Goal: Task Accomplishment & Management: Manage account settings

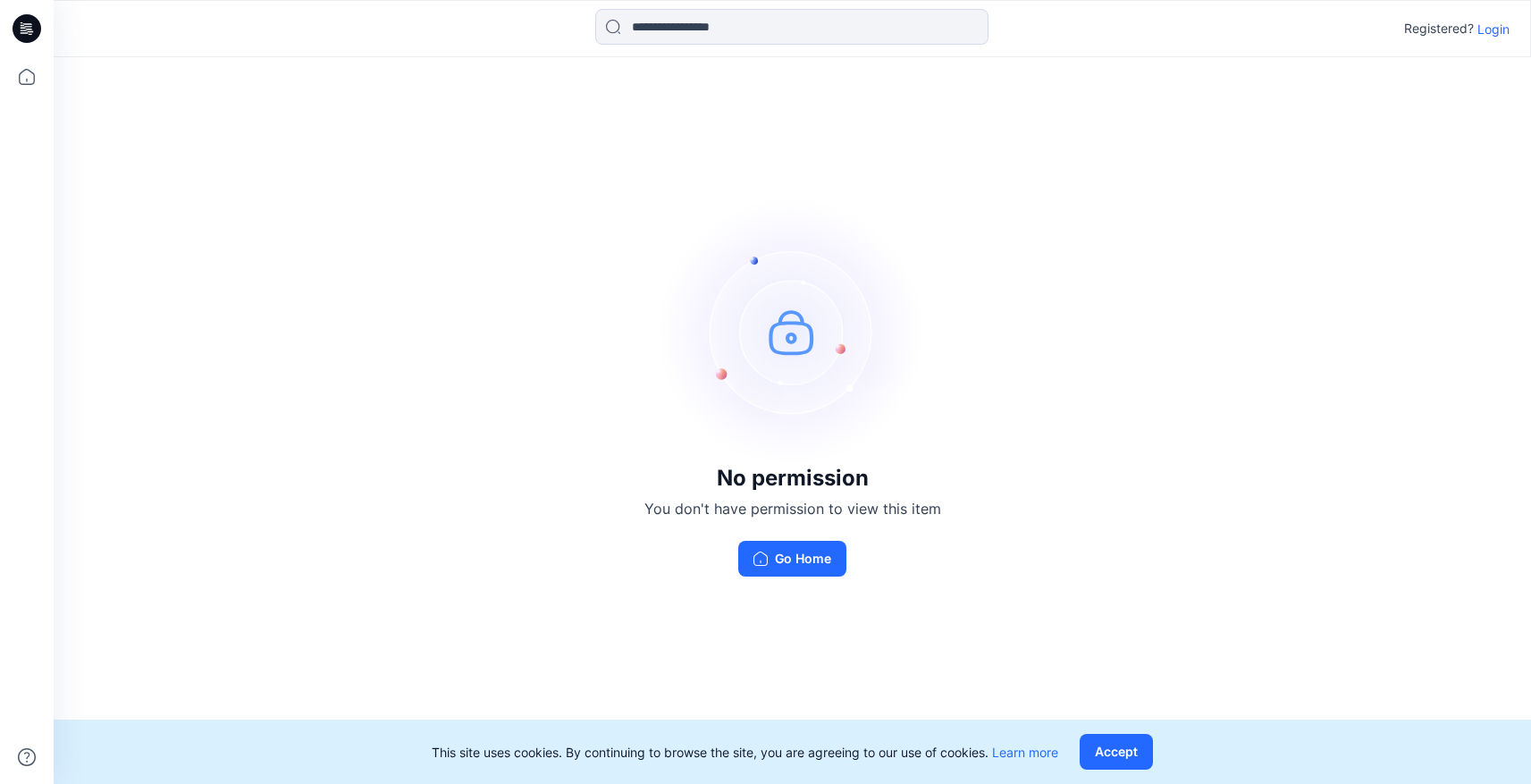
click at [338, 362] on div "No permission You don't have permission to view this item Go Home" at bounding box center [792, 386] width 1477 height 659
click at [1498, 30] on p "Login" at bounding box center [1493, 29] width 32 height 19
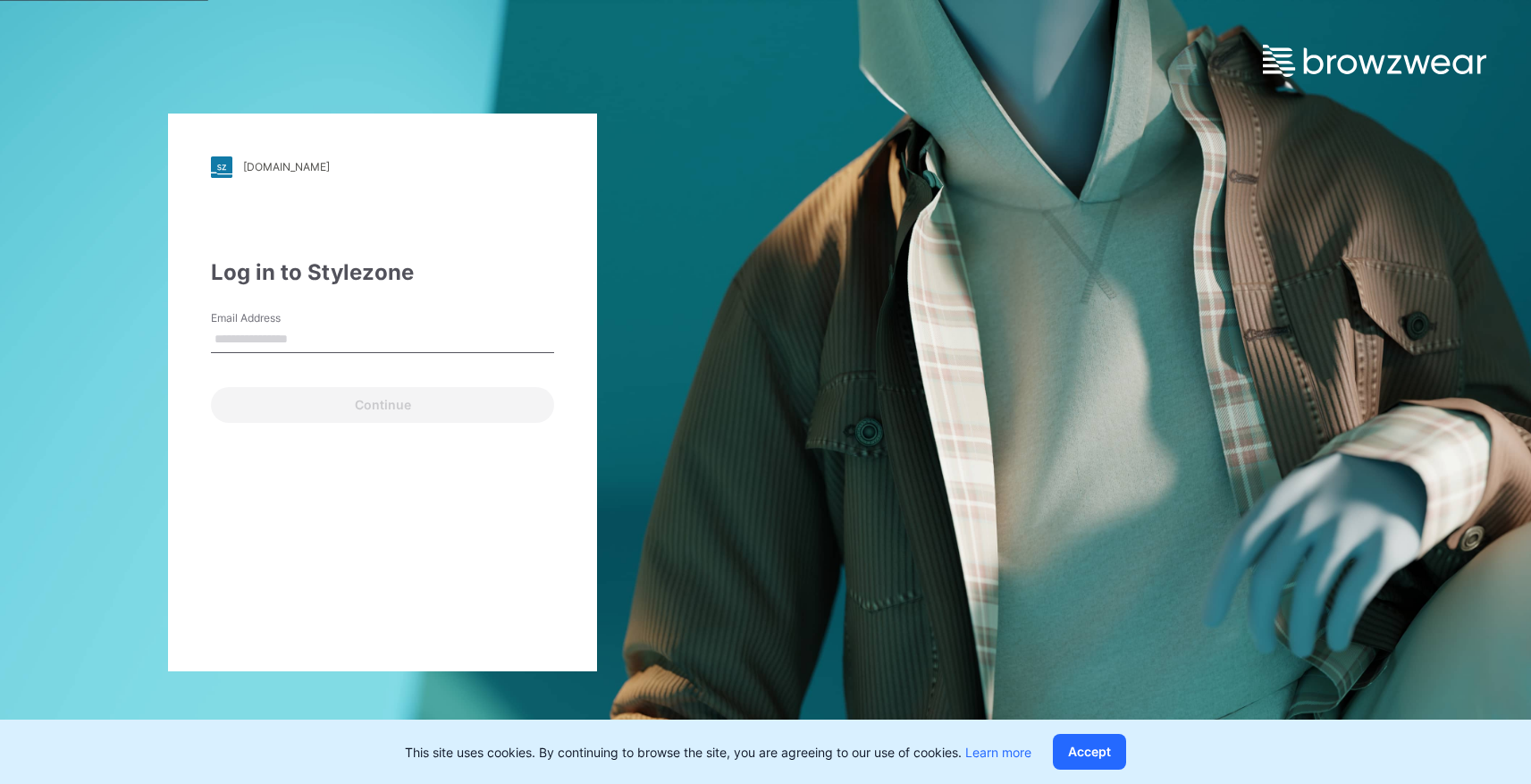
click at [310, 337] on input "Email Address" at bounding box center [382, 339] width 343 height 27
type input "**********"
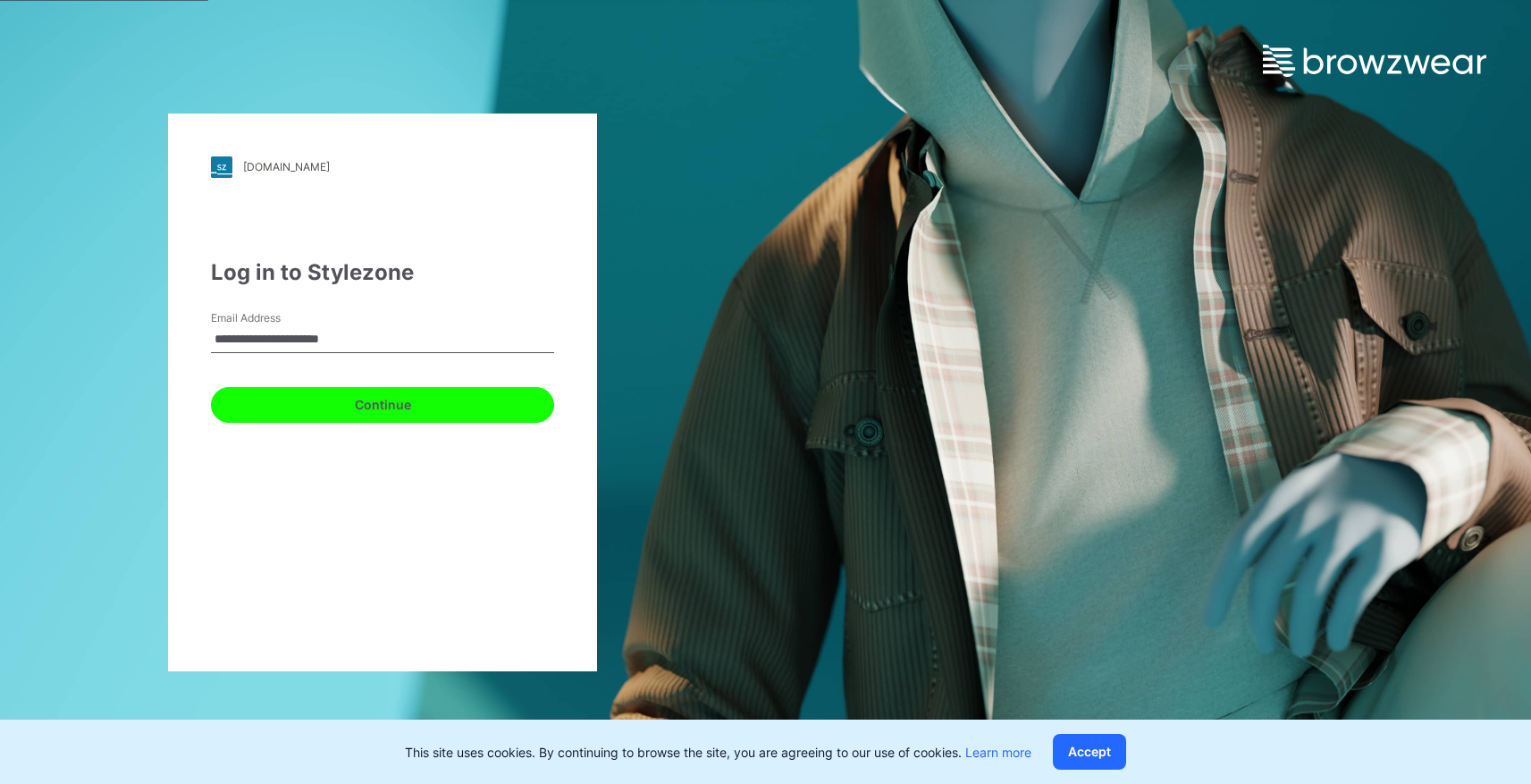
click at [361, 412] on button "Continue" at bounding box center [382, 405] width 343 height 36
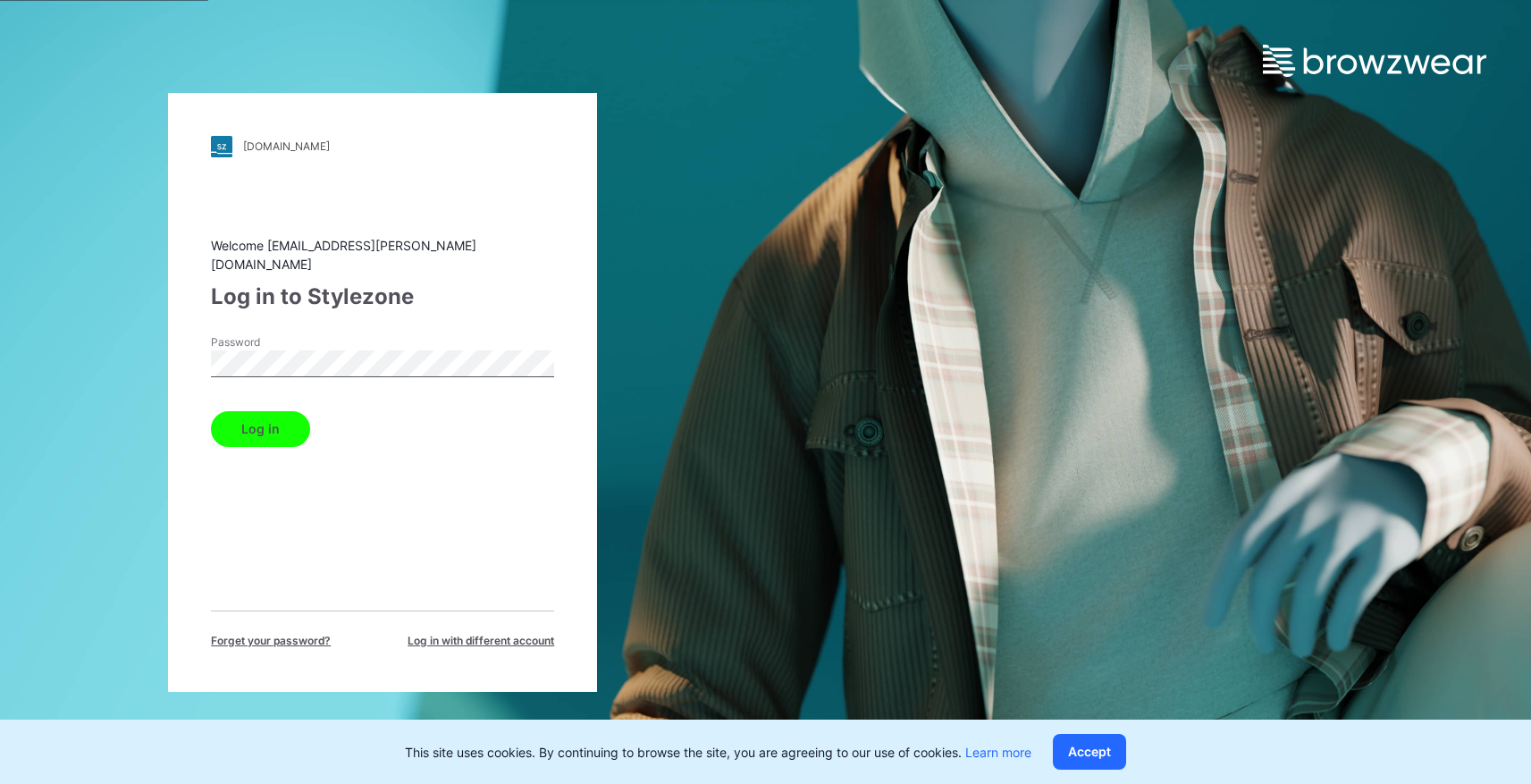
click at [244, 423] on button "Log in" at bounding box center [260, 429] width 100 height 36
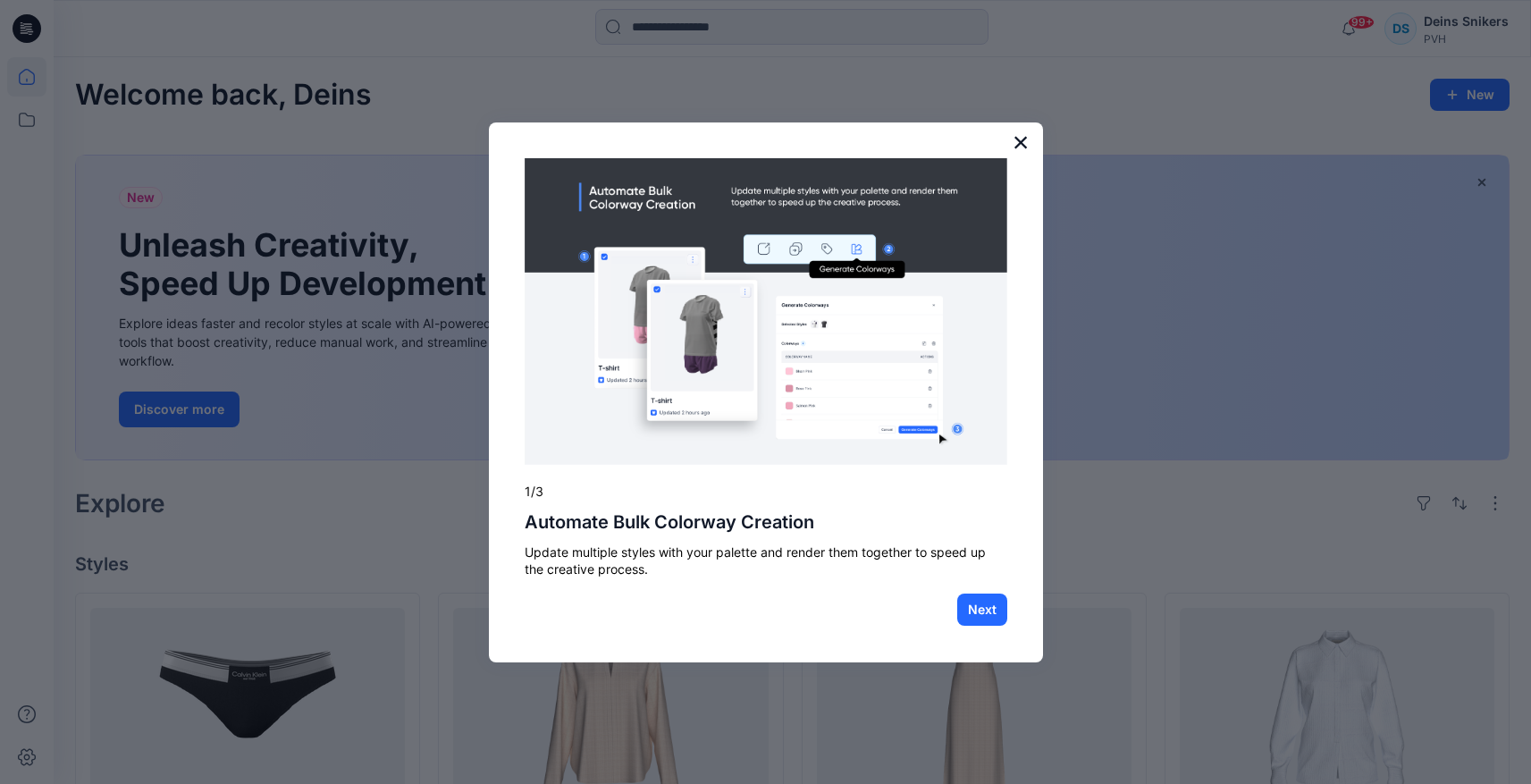
click at [1020, 139] on button "×" at bounding box center [1021, 142] width 17 height 28
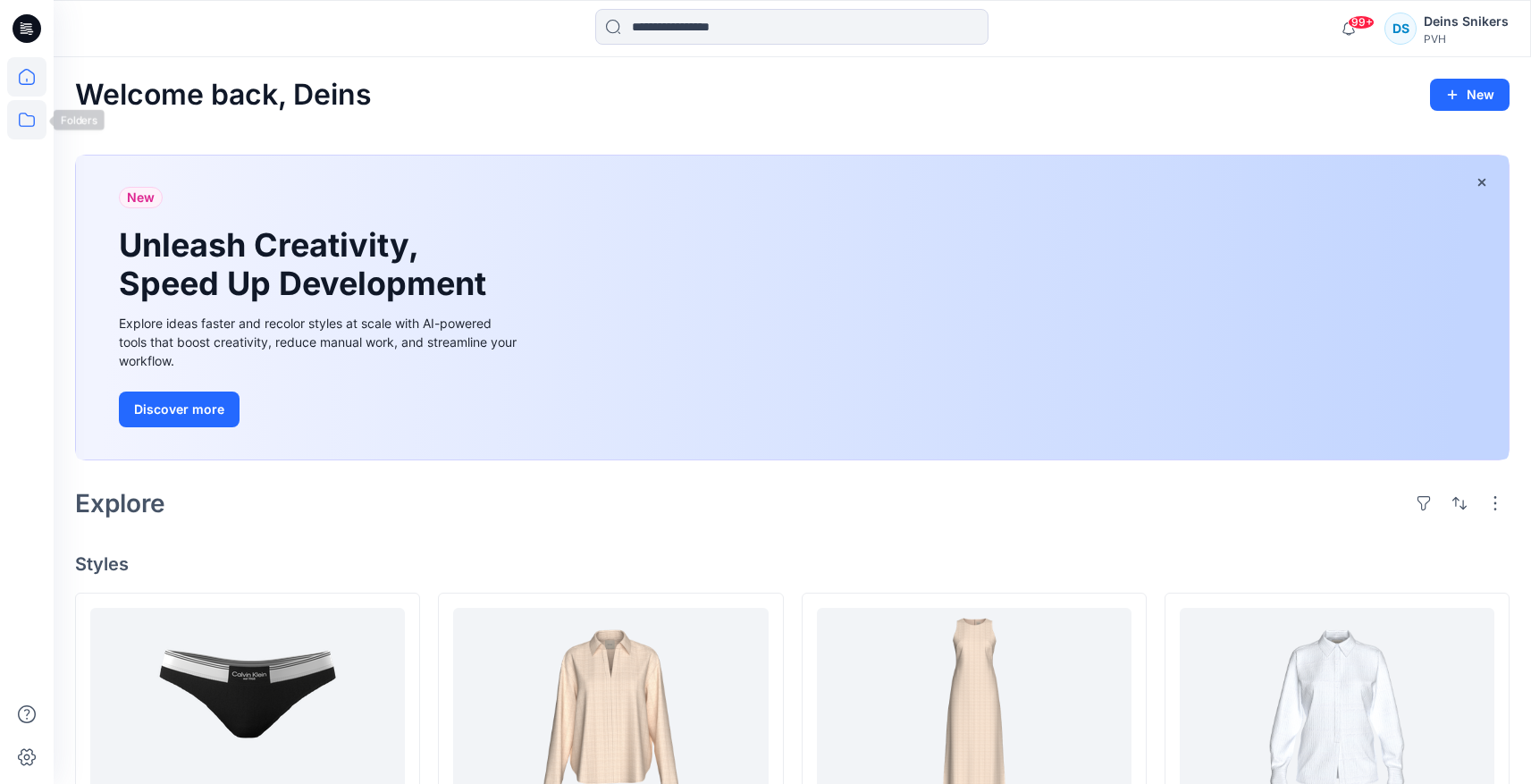
click at [31, 119] on icon at bounding box center [27, 119] width 39 height 39
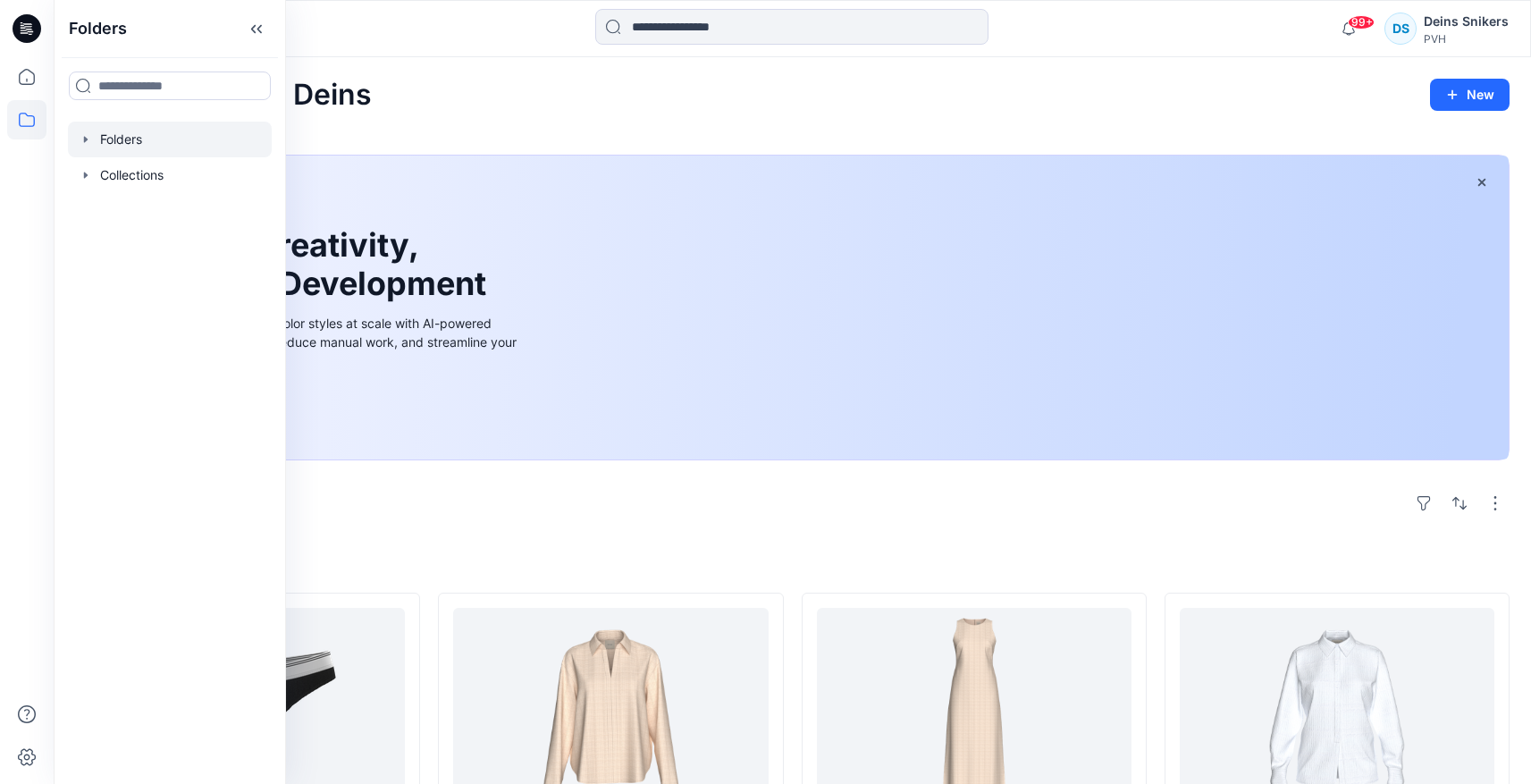
click at [94, 142] on div at bounding box center [169, 139] width 204 height 36
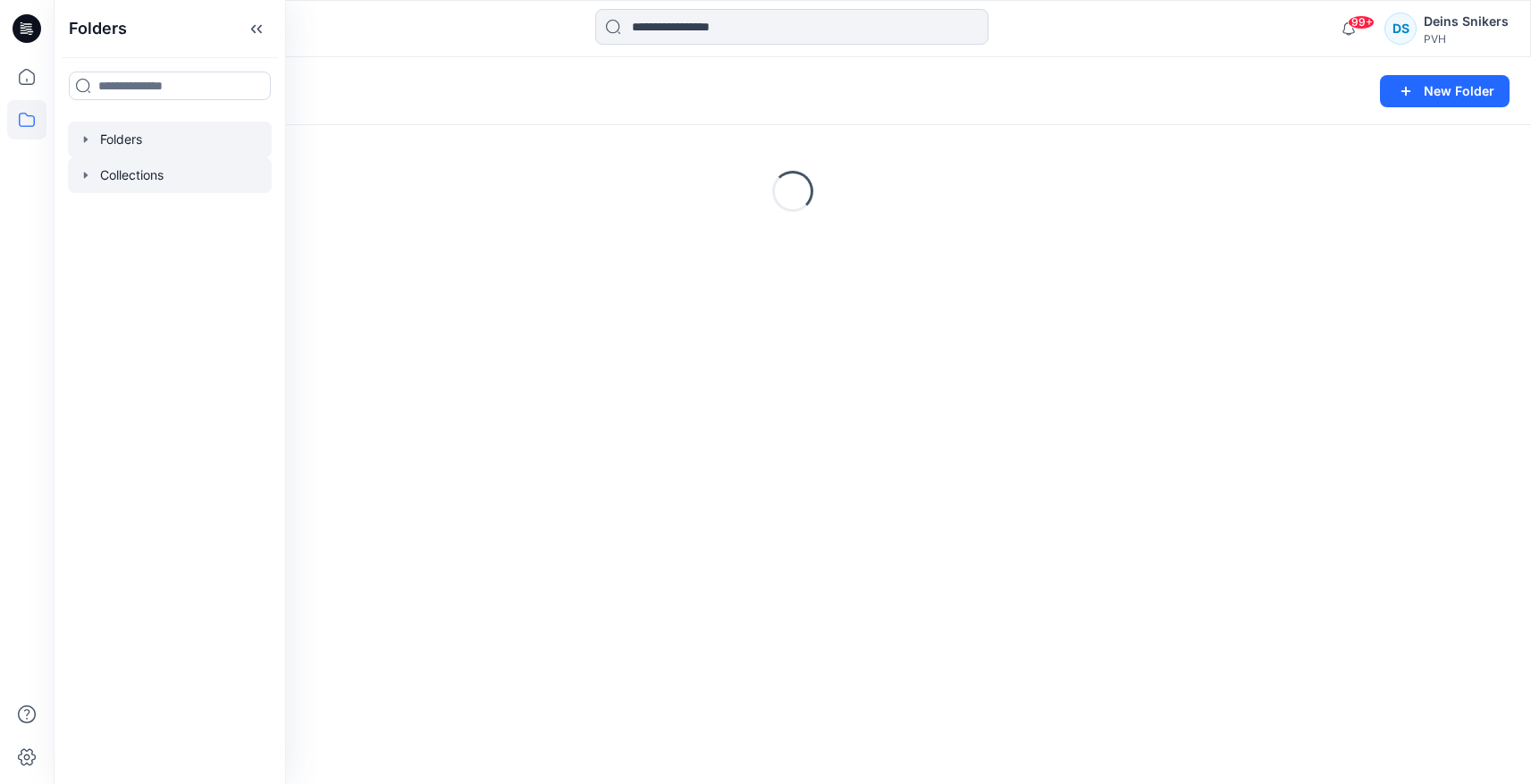
click at [116, 168] on div at bounding box center [169, 175] width 204 height 36
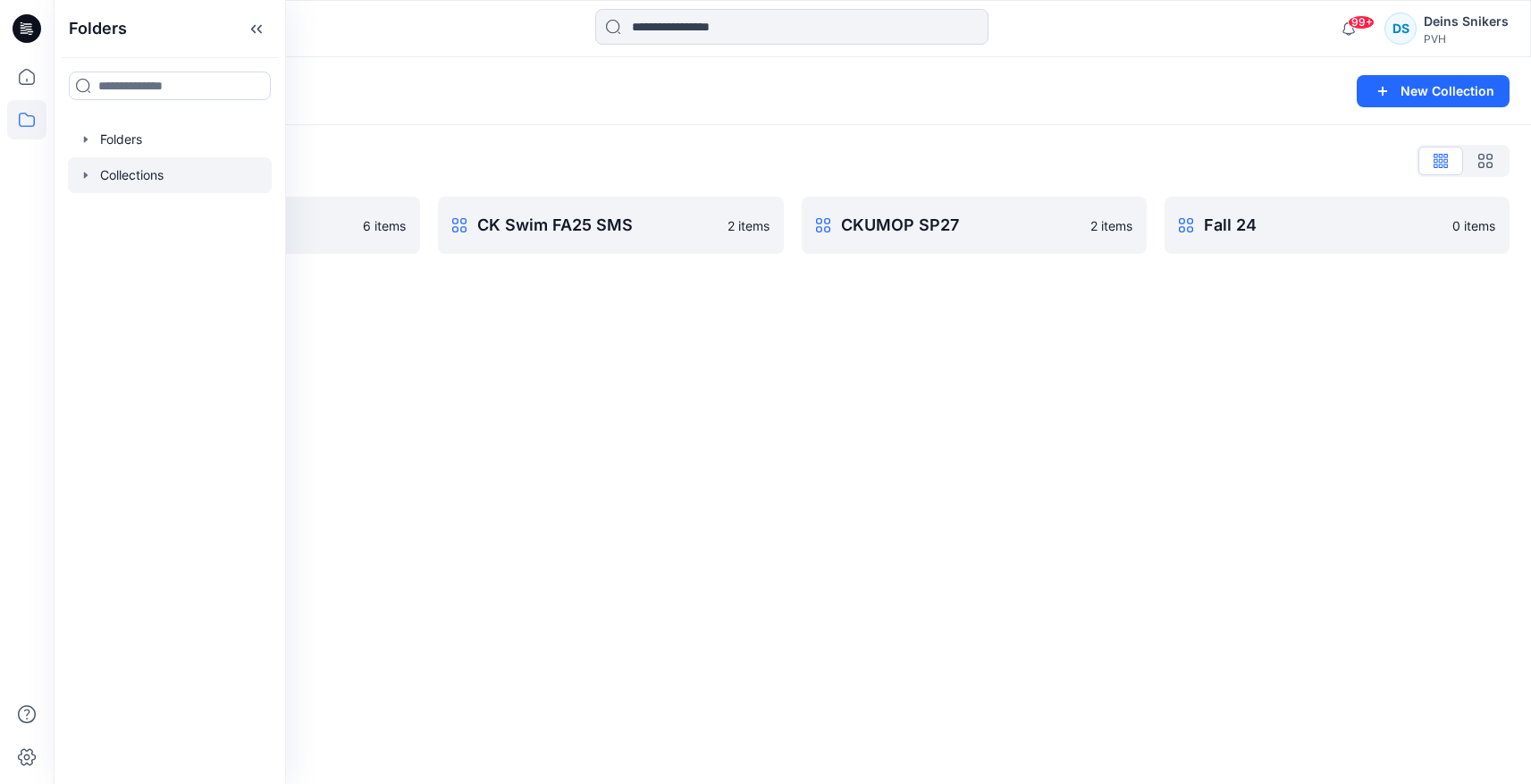
click at [690, 461] on div "Collections New Collection Collections List CK OP F25 WOMENS 6 items CK Swim FA…" at bounding box center [792, 420] width 1477 height 727
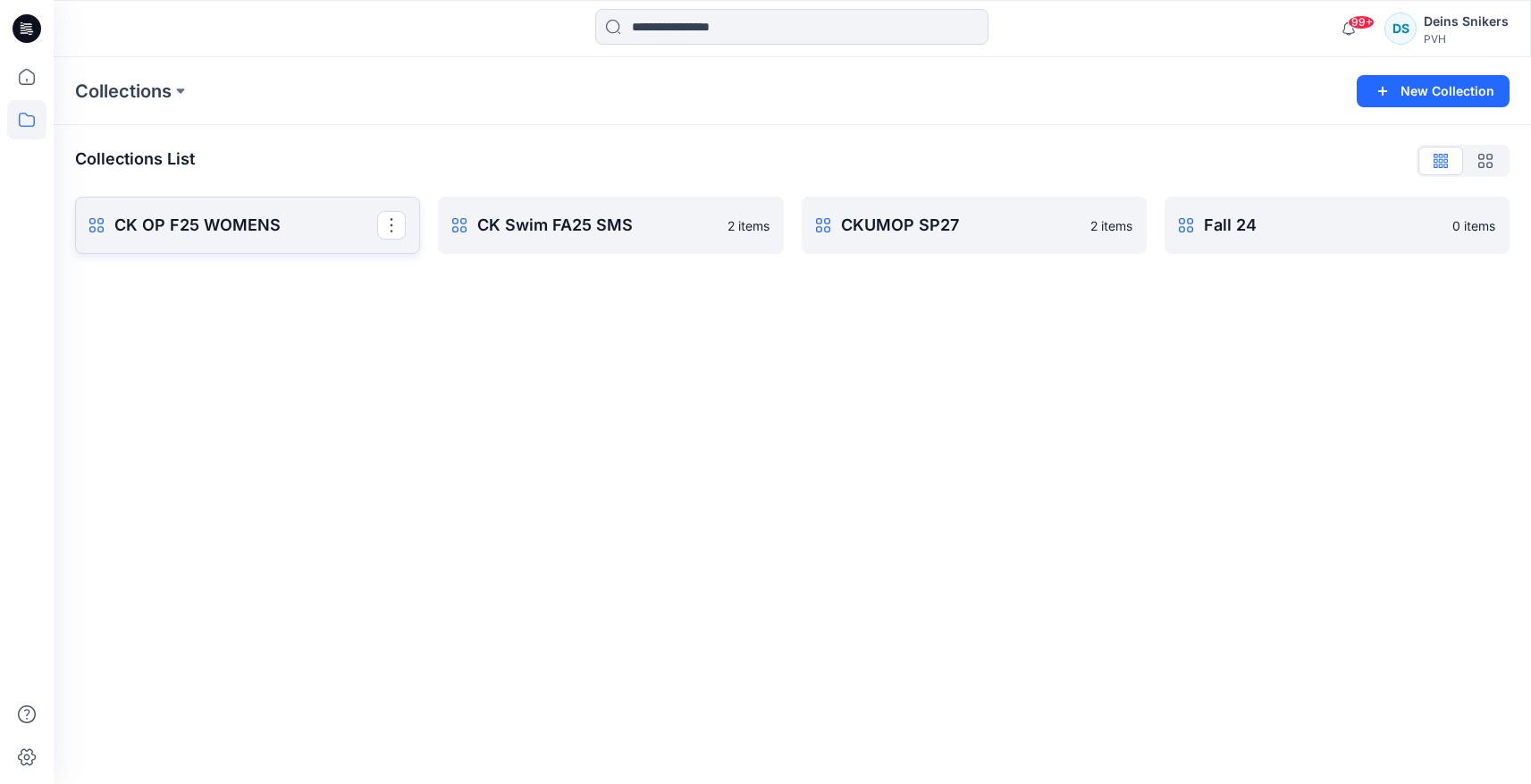
click at [258, 210] on link "CK OP F25 WOMENS Rename Collection Clone Collection Present Collection Delete C…" at bounding box center [247, 225] width 345 height 57
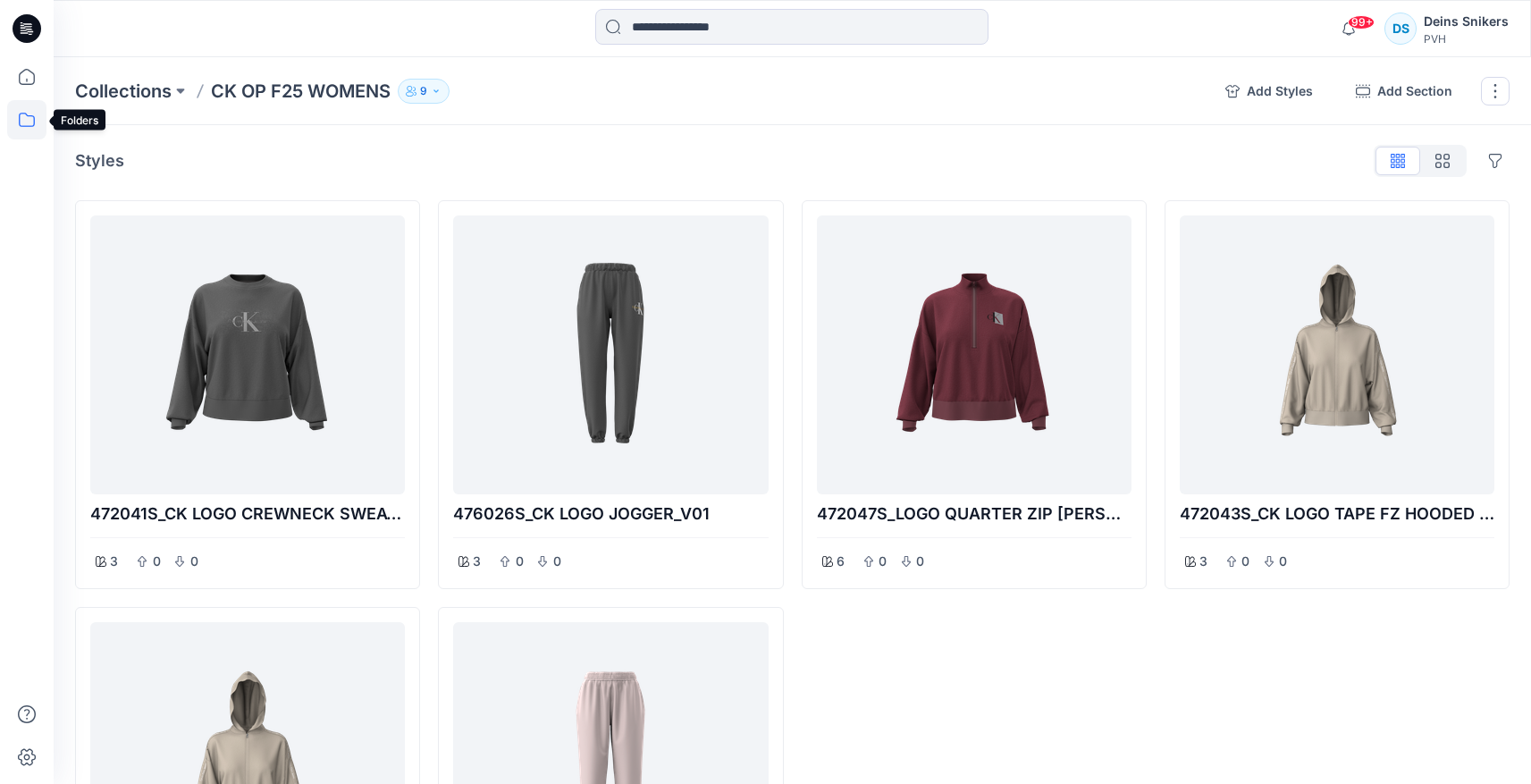
click at [21, 117] on icon at bounding box center [27, 119] width 39 height 39
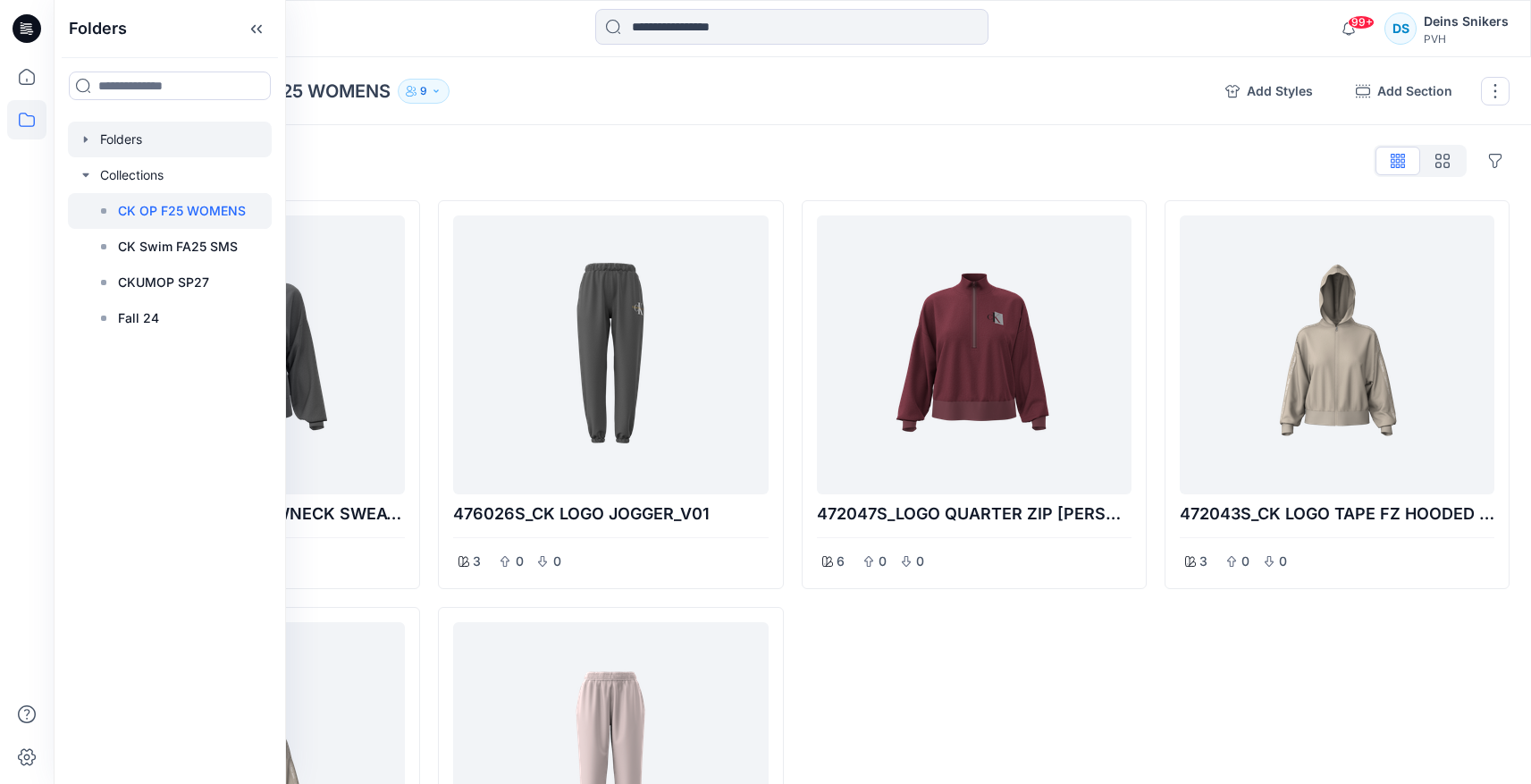
click at [130, 139] on div at bounding box center [169, 139] width 204 height 36
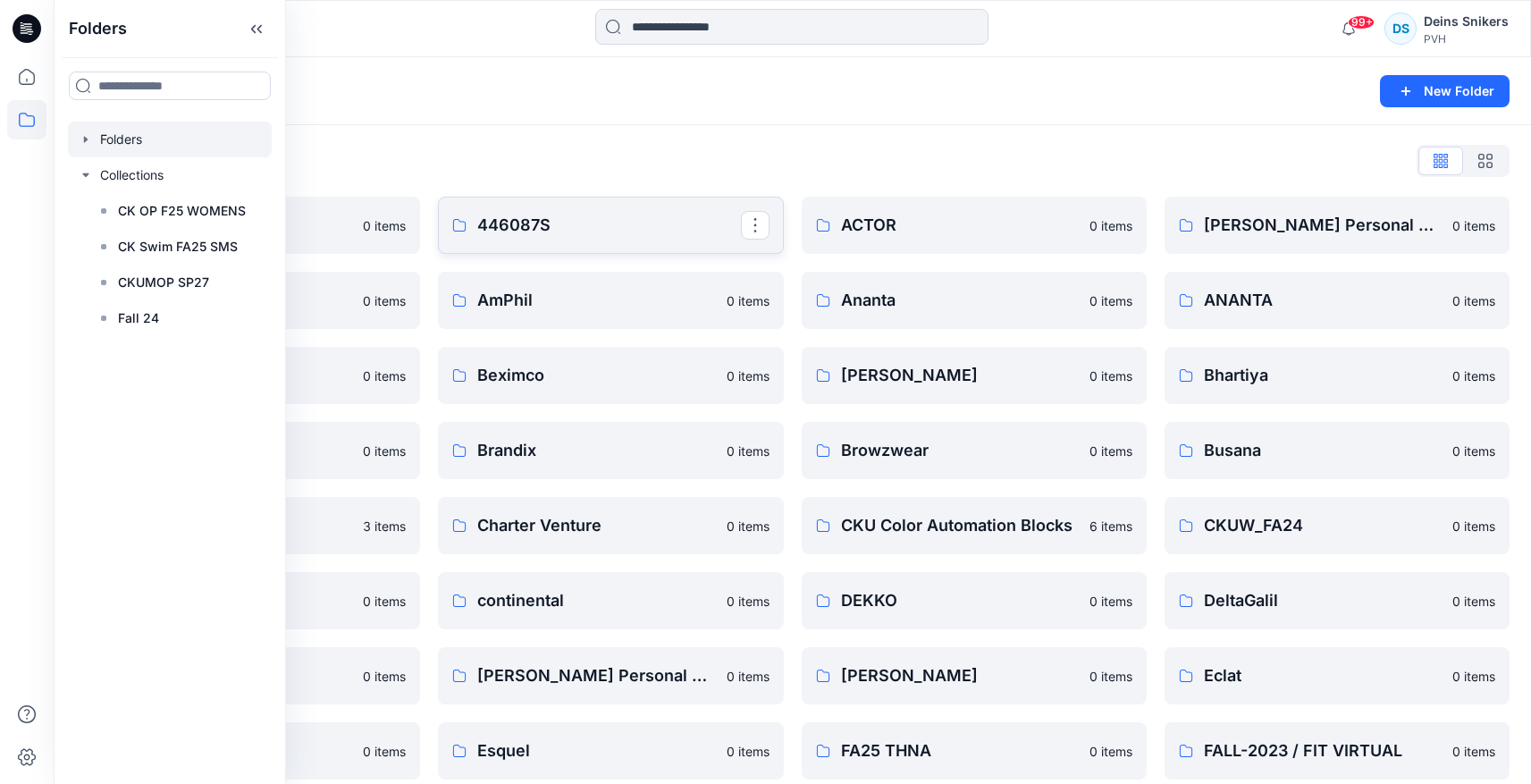
click at [592, 212] on p "446087S" at bounding box center [608, 225] width 262 height 25
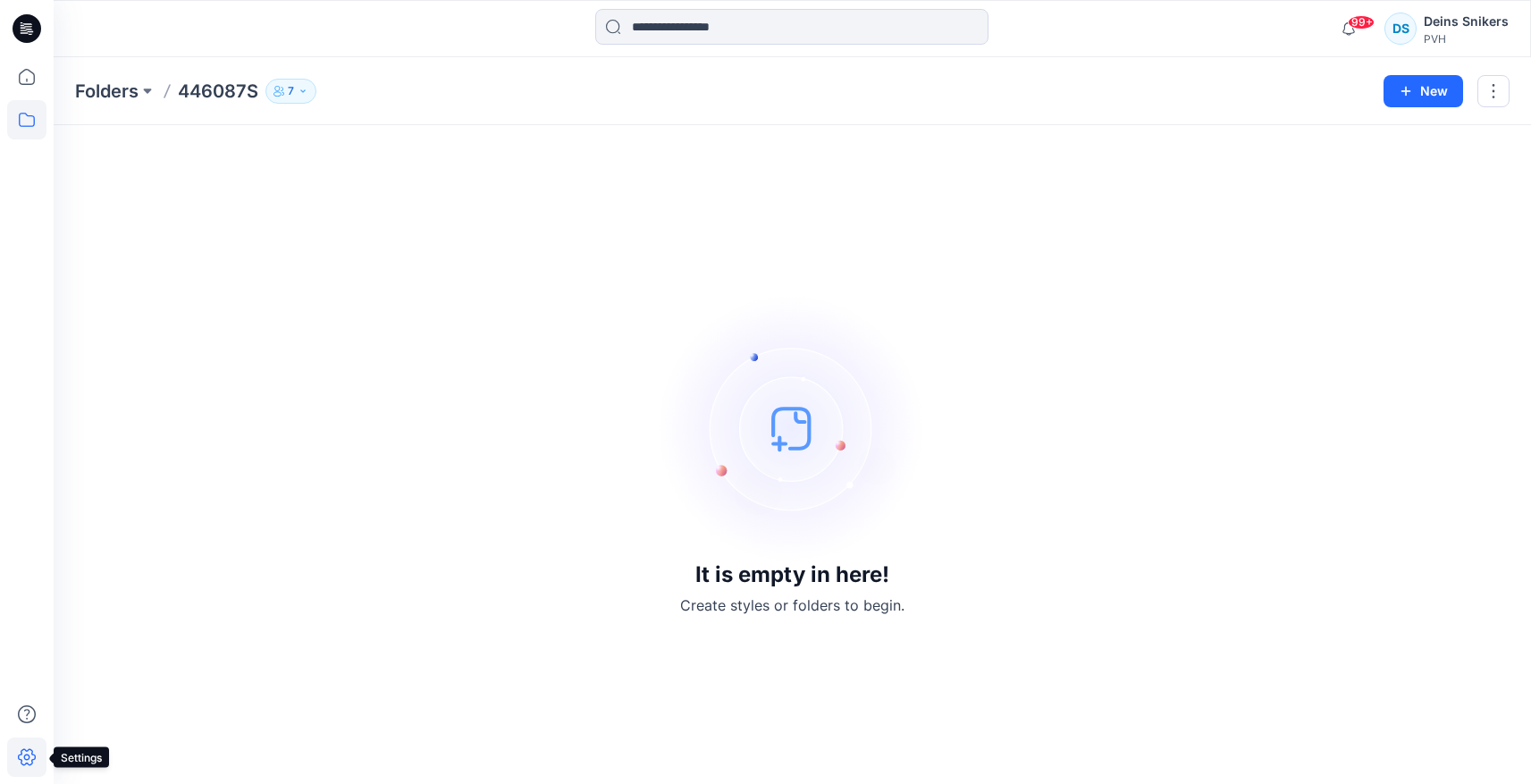
click at [28, 763] on icon at bounding box center [27, 757] width 39 height 39
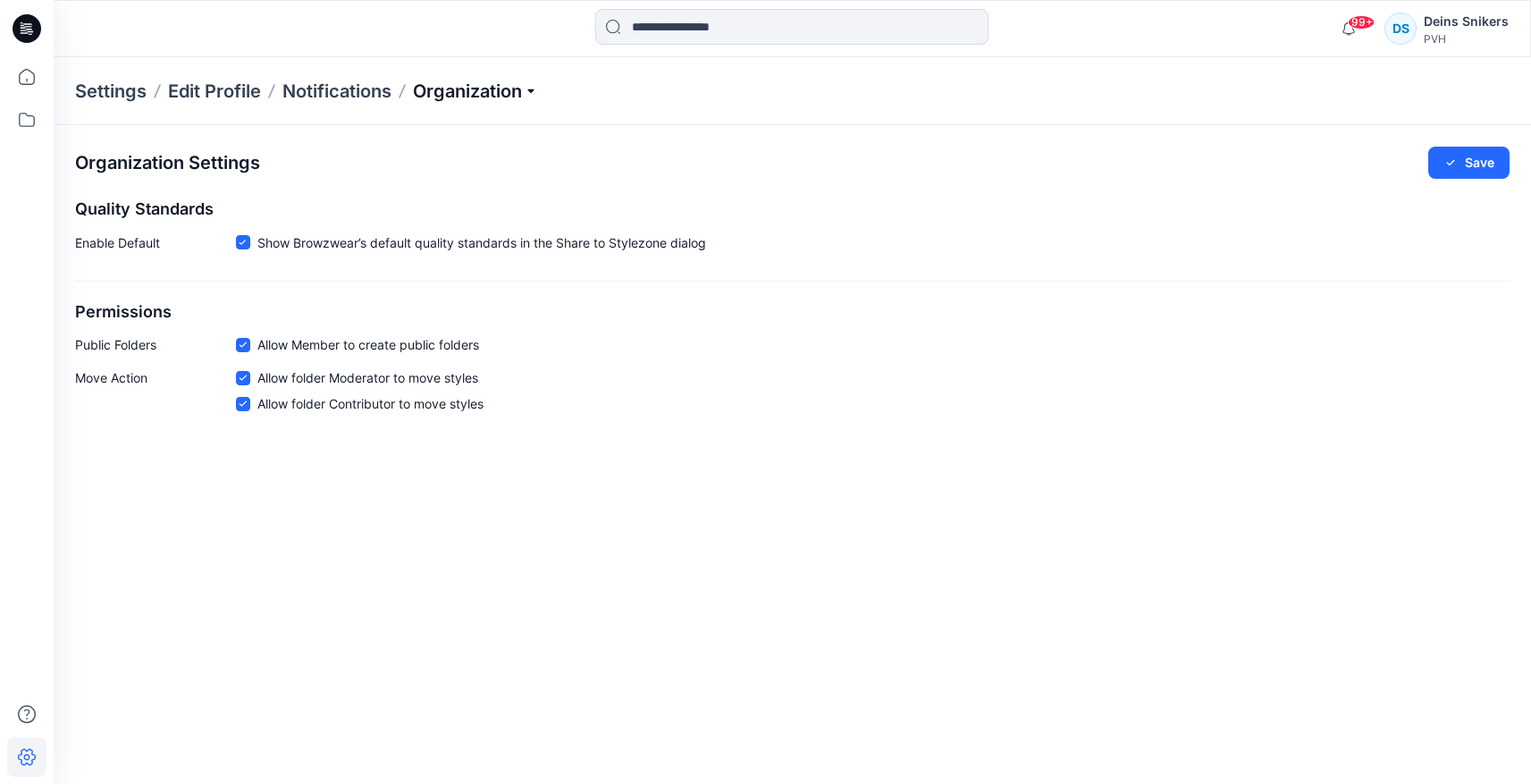
click at [534, 88] on p "Organization" at bounding box center [475, 91] width 125 height 25
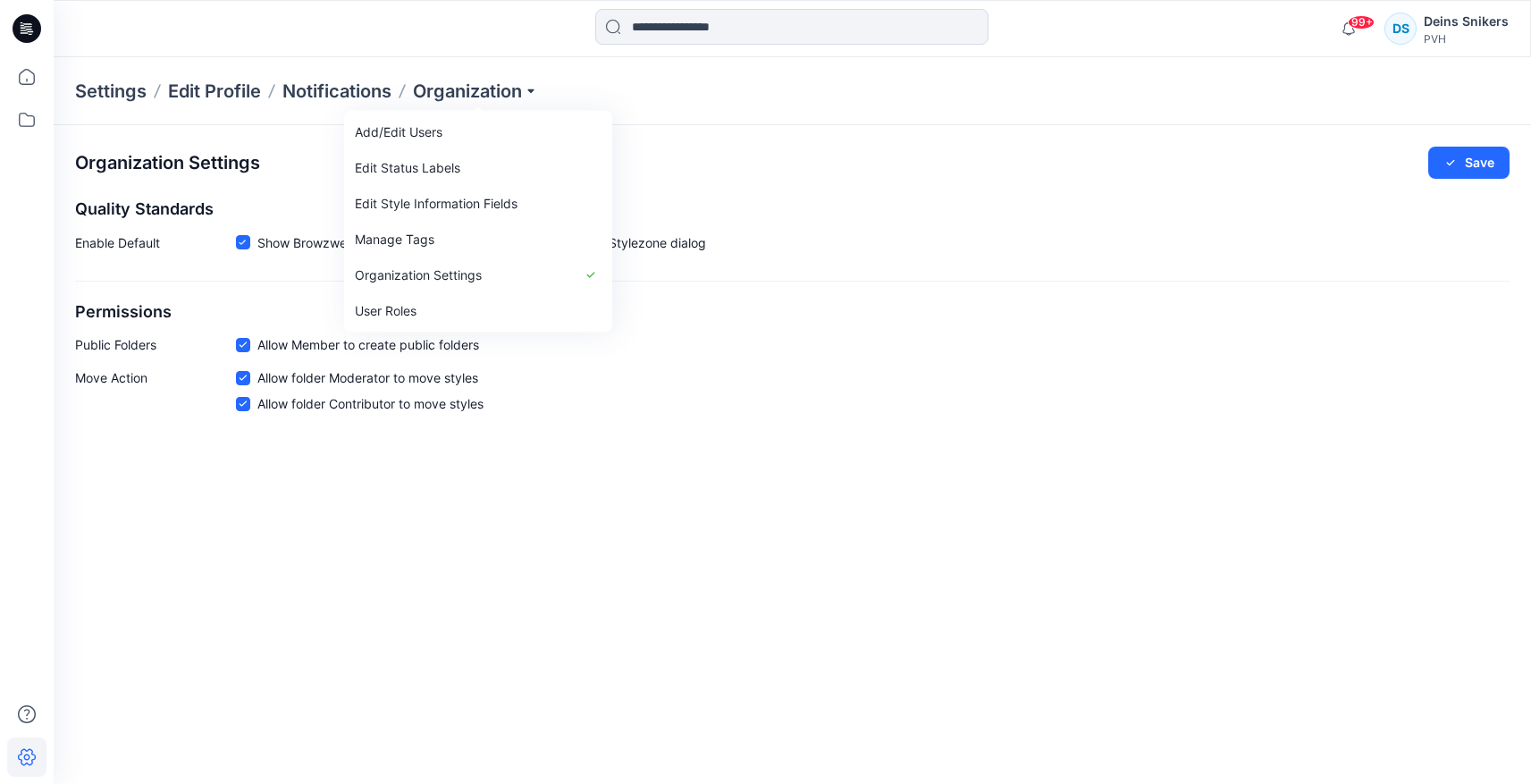
click at [653, 611] on div "Organization Settings Save Quality Standards Enable Default Show Browzwear’s de…" at bounding box center [792, 454] width 1477 height 659
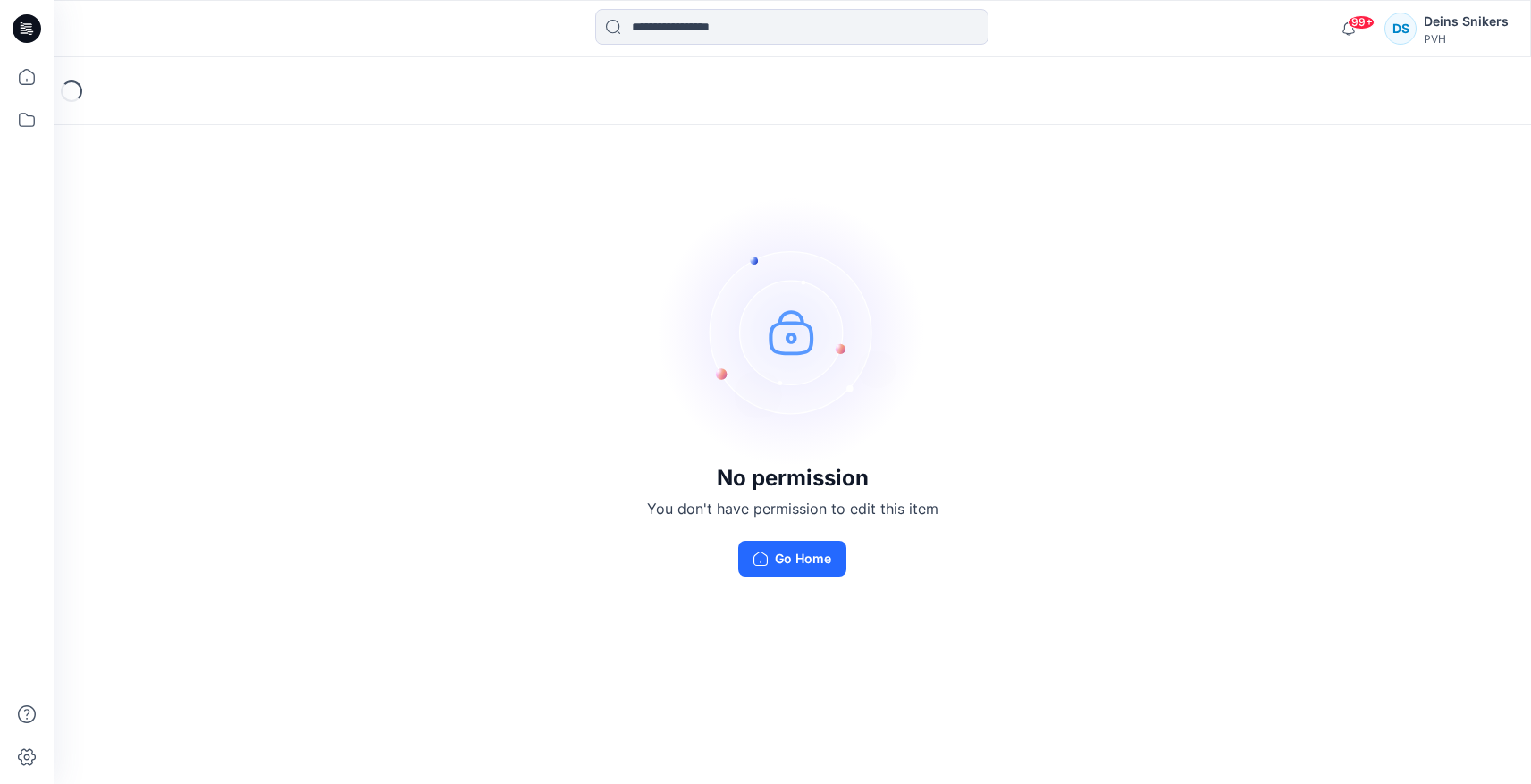
click at [514, 412] on div "No permission You don't have permission to edit this item Go Home" at bounding box center [792, 386] width 1477 height 659
click at [563, 406] on div "No permission You don't have permission to view this item Go Home" at bounding box center [792, 386] width 1477 height 659
click at [426, 424] on div "No permission You don't have permission to view this item Go Home" at bounding box center [792, 386] width 1477 height 659
click at [1438, 24] on div "Deins Snikers" at bounding box center [1466, 21] width 85 height 22
click at [414, 569] on div "No permission You don't have permission to view this item Go Home" at bounding box center [792, 386] width 1477 height 659
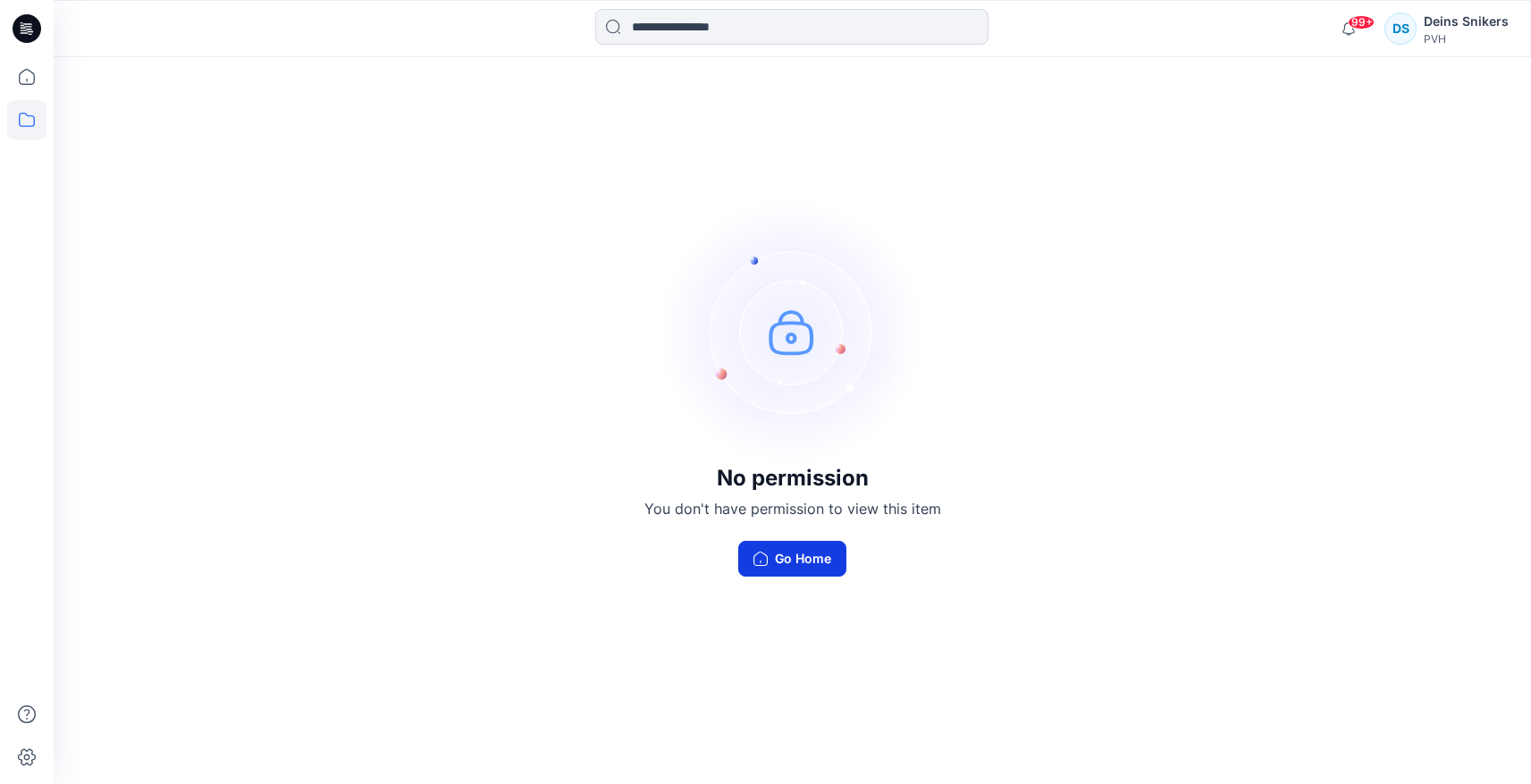
click at [803, 559] on button "Go Home" at bounding box center [792, 558] width 108 height 36
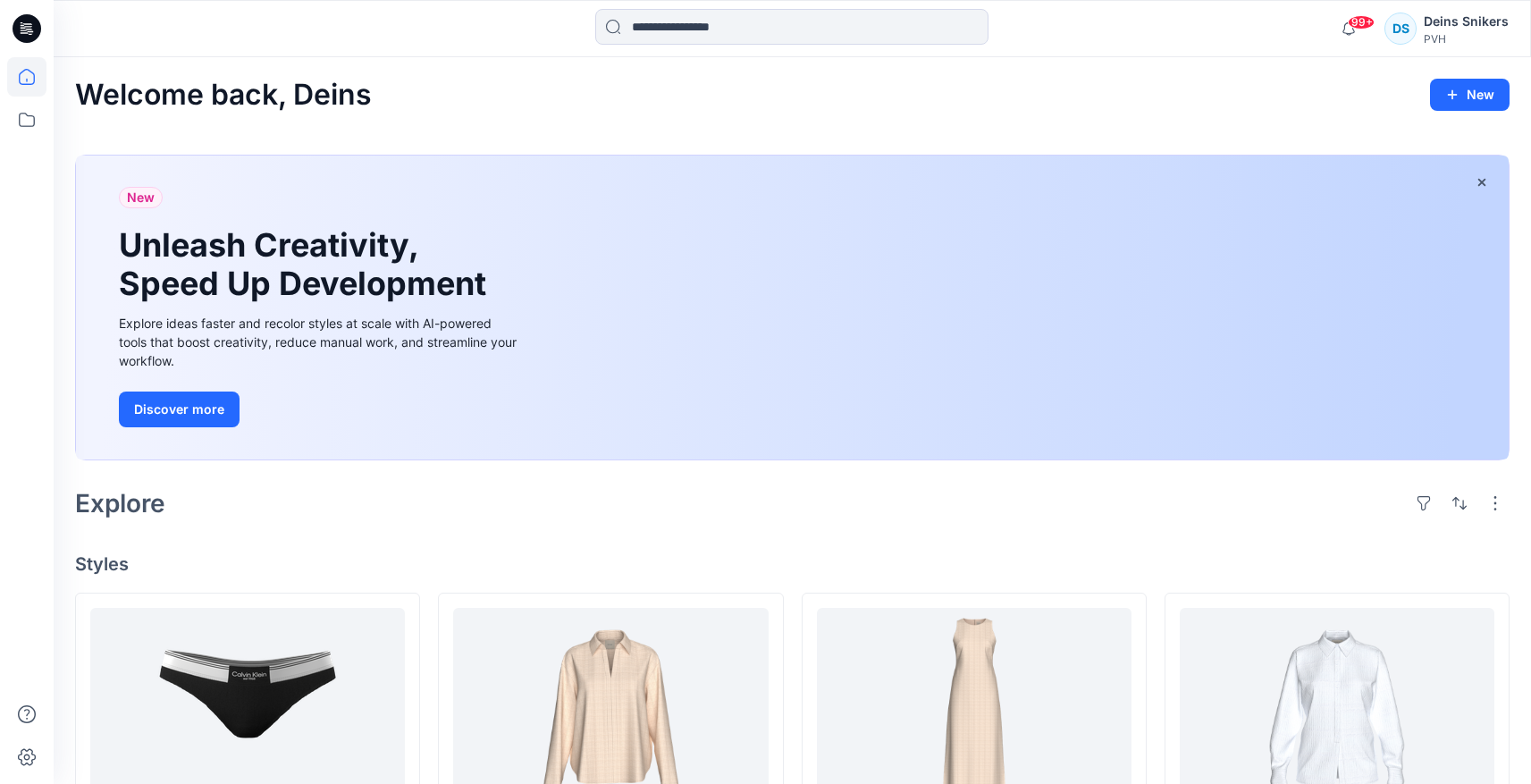
click at [1459, 15] on div "Deins Snikers" at bounding box center [1466, 21] width 85 height 22
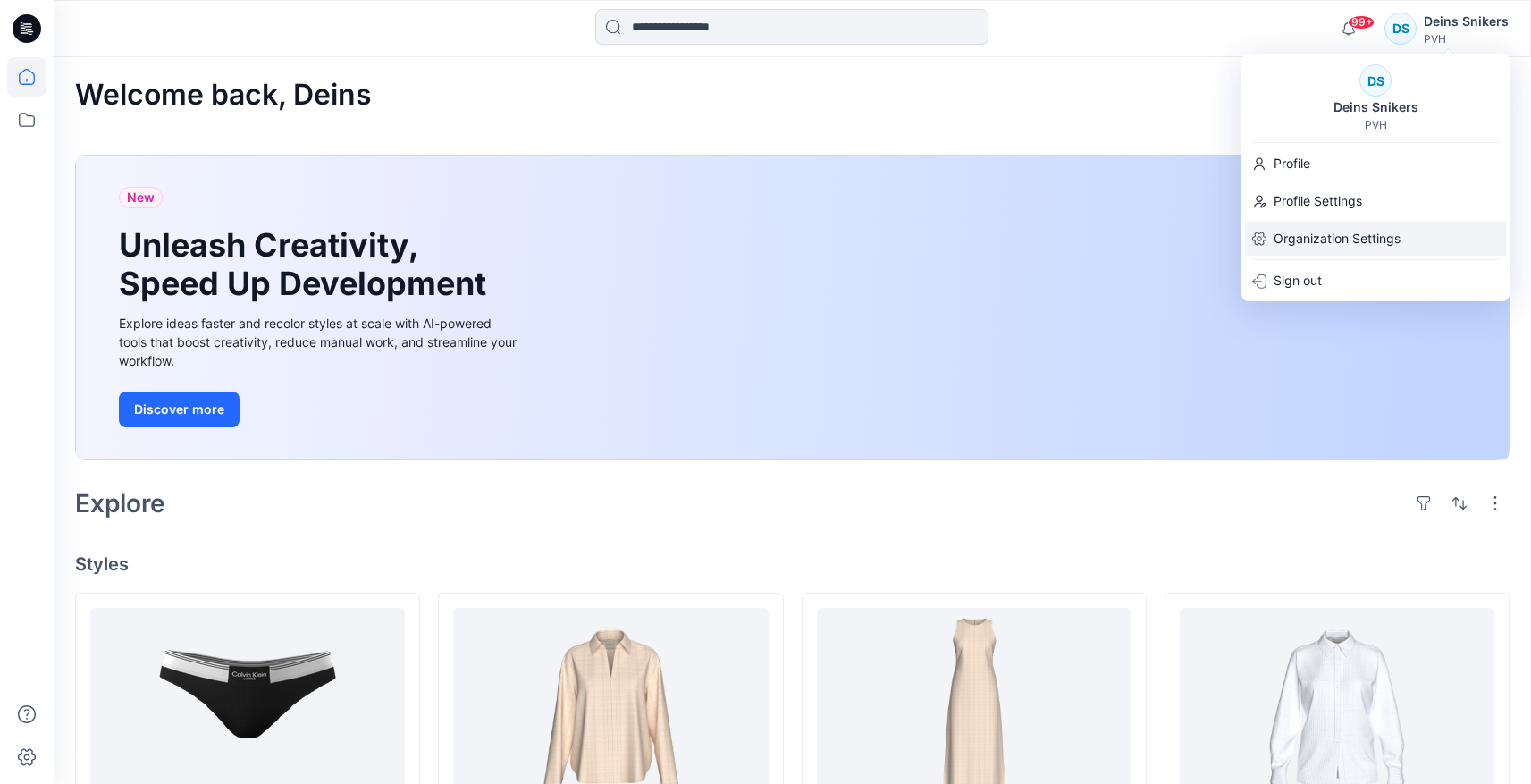
click at [1341, 238] on p "Organization Settings" at bounding box center [1336, 239] width 127 height 34
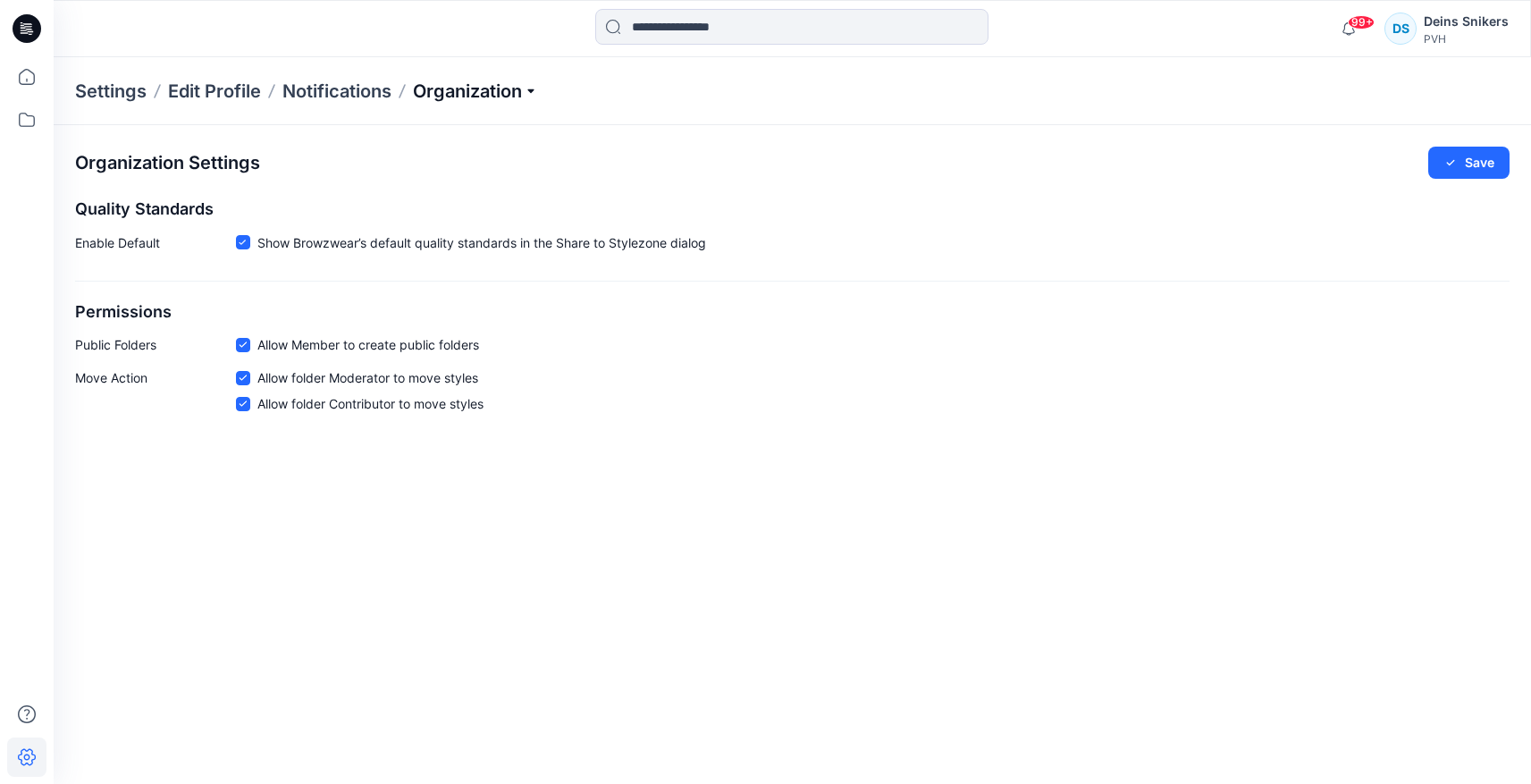
click at [501, 91] on p "Organization" at bounding box center [475, 91] width 125 height 25
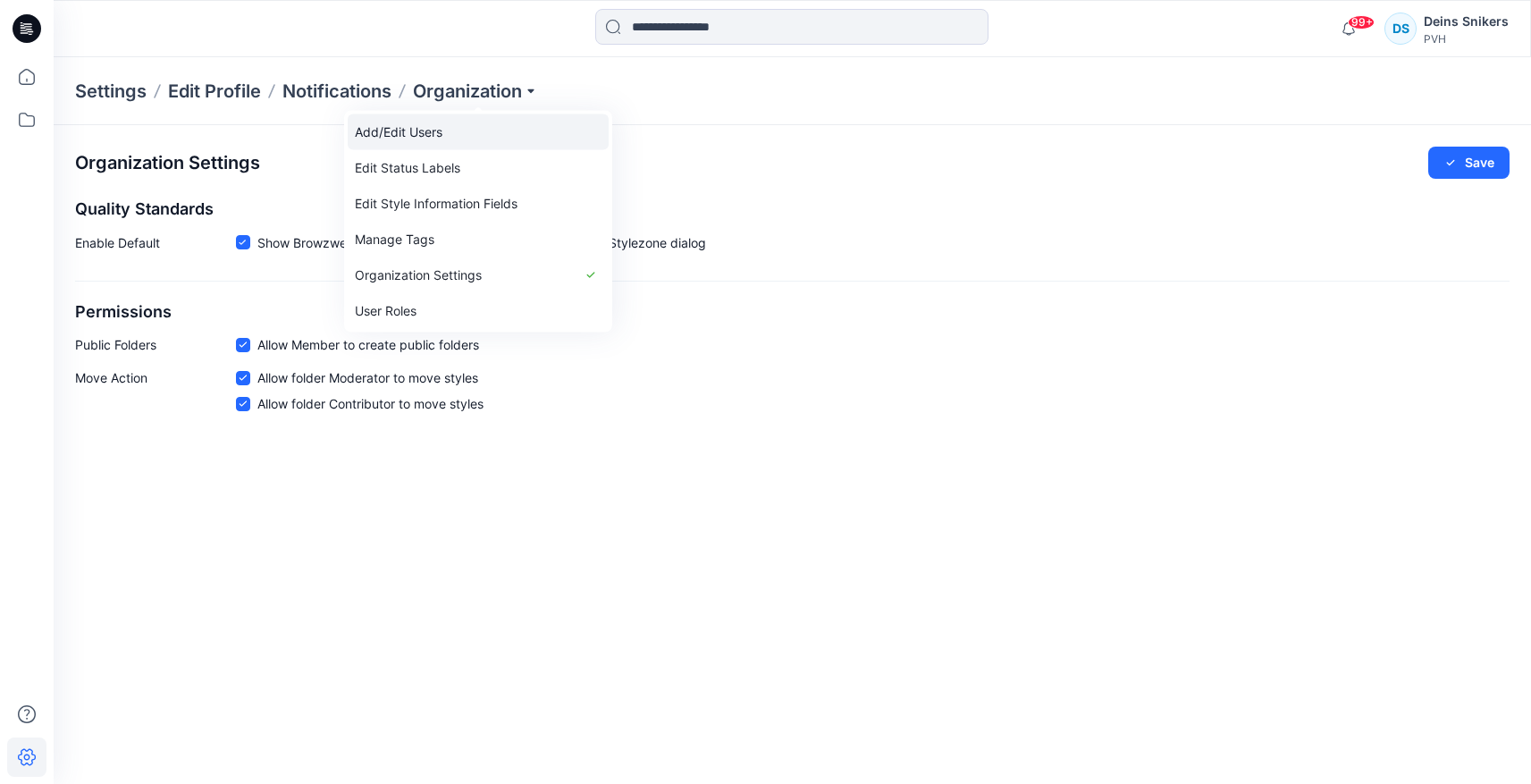
click at [465, 131] on link "Add/Edit Users" at bounding box center [479, 133] width 261 height 36
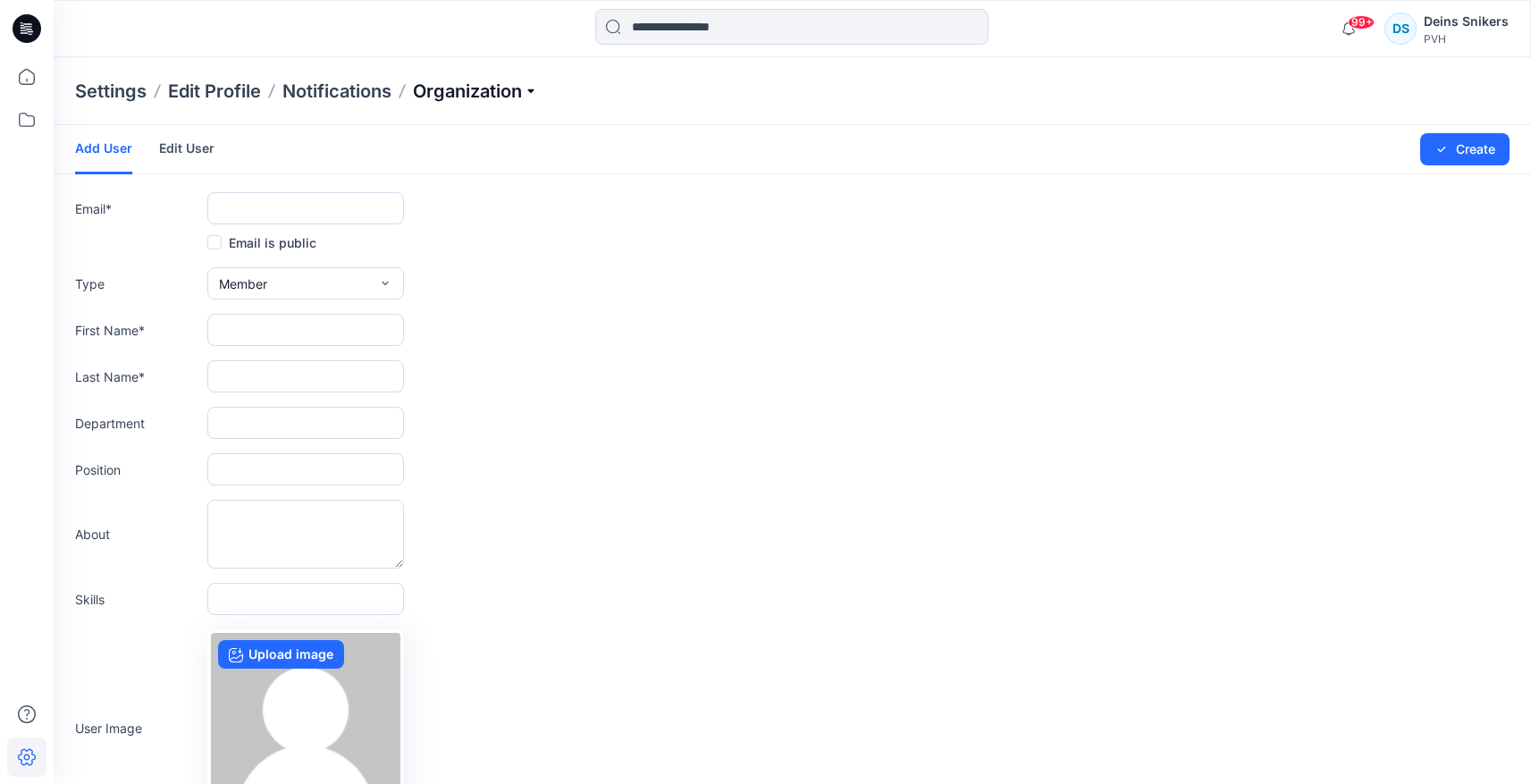
click at [465, 88] on p "Organization" at bounding box center [475, 91] width 125 height 25
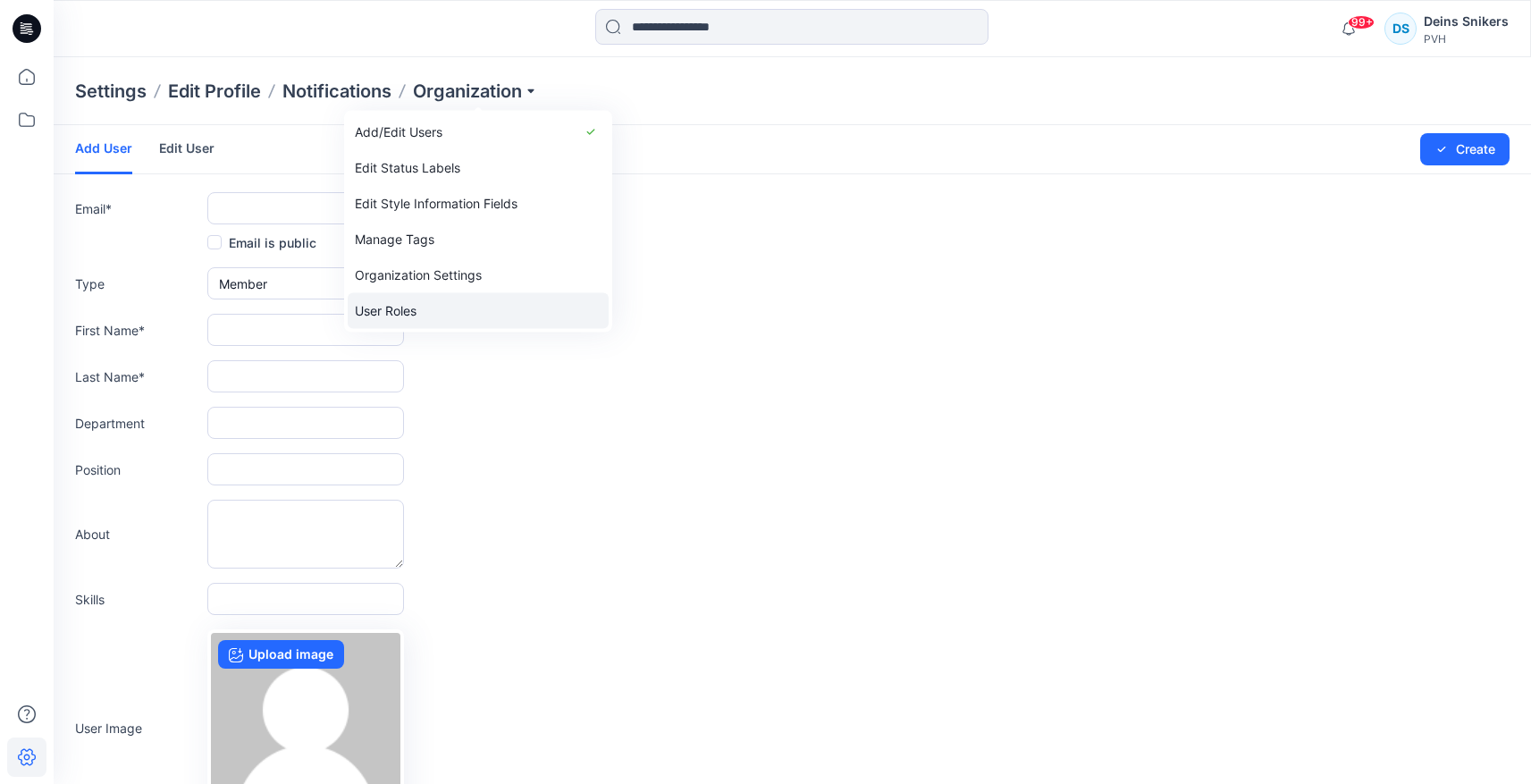
click at [409, 303] on link "User Roles" at bounding box center [479, 311] width 261 height 36
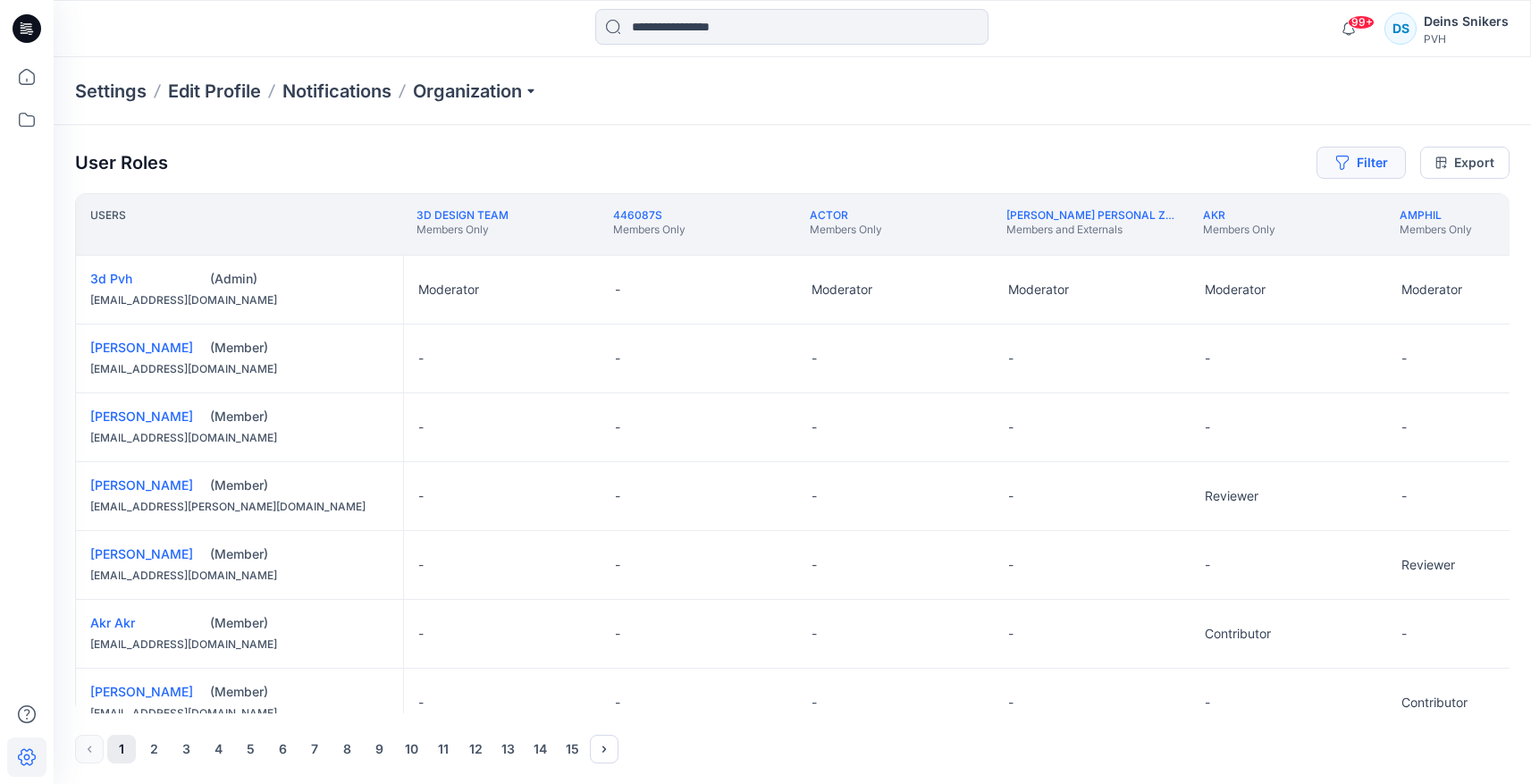
click at [1372, 155] on button "Filter" at bounding box center [1361, 163] width 89 height 32
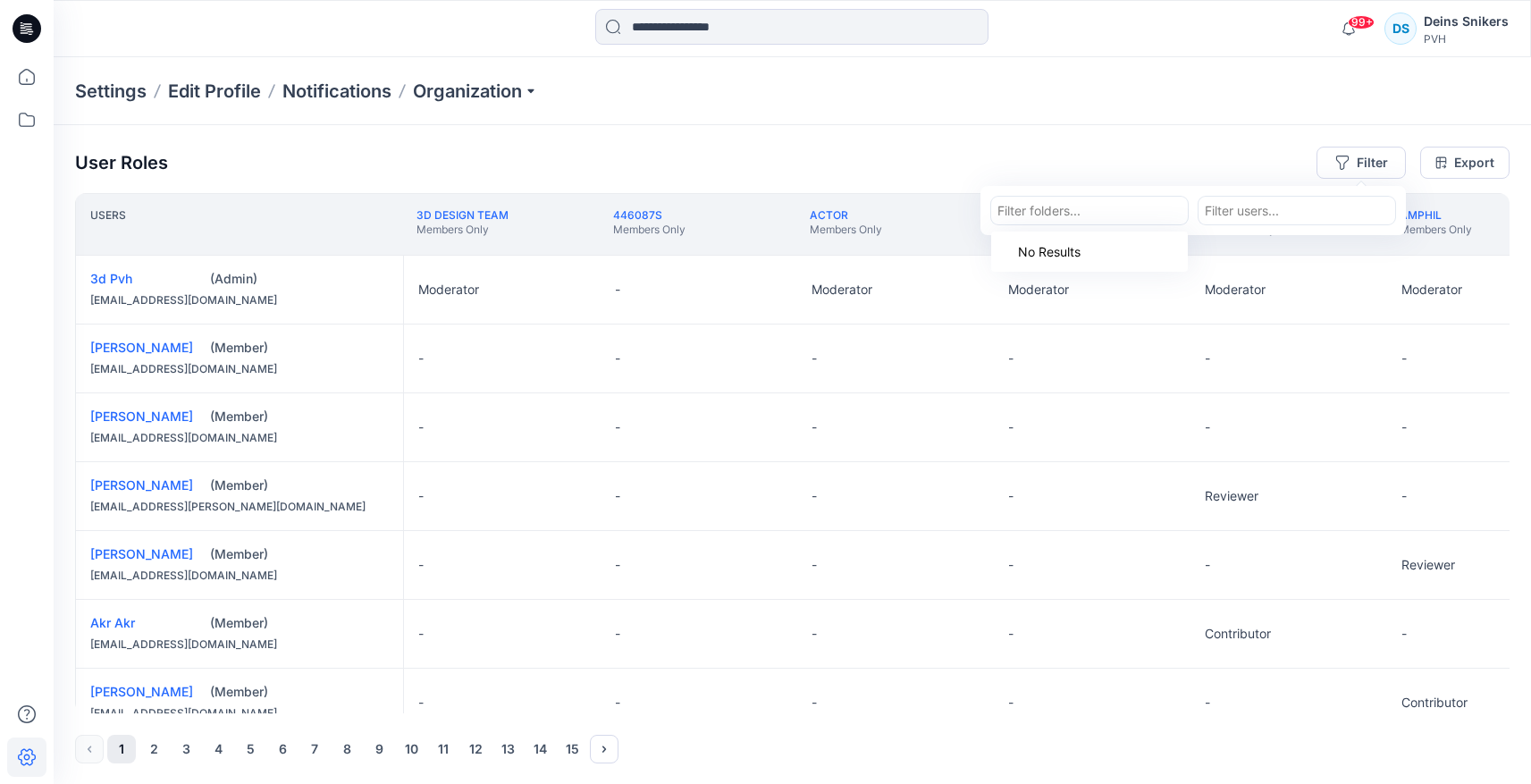
click at [1056, 212] on div at bounding box center [1090, 211] width 184 height 23
paste input "**********"
type input "**********"
drag, startPoint x: 1177, startPoint y: 211, endPoint x: 695, endPoint y: 178, distance: 483.1
click at [695, 178] on div "User Roles Filter Filter folders... Filter users... Export" at bounding box center [793, 163] width 1435 height 32
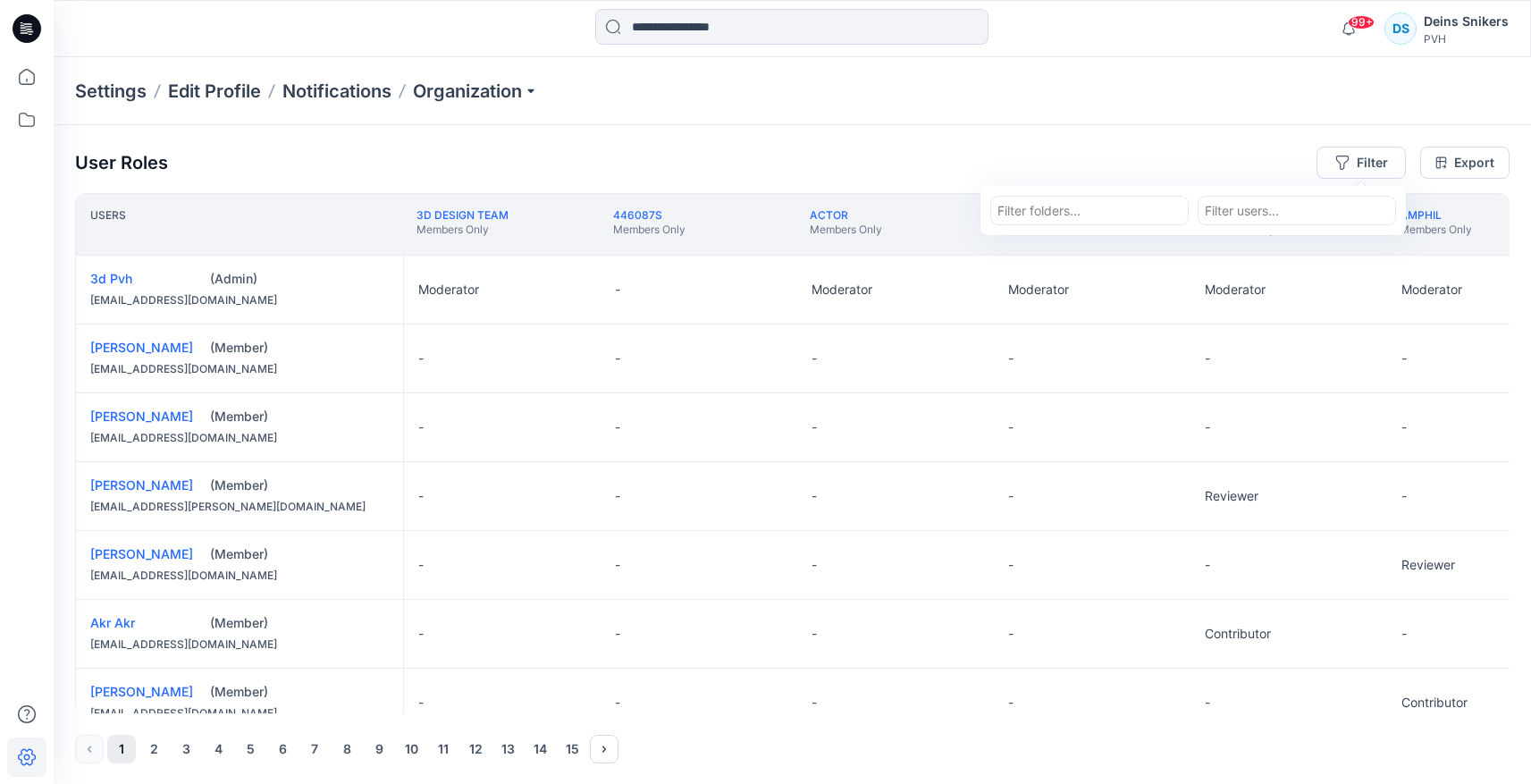
paste input "**********"
type input "**********"
type input "********"
click at [470, 95] on p "Organization" at bounding box center [475, 91] width 125 height 25
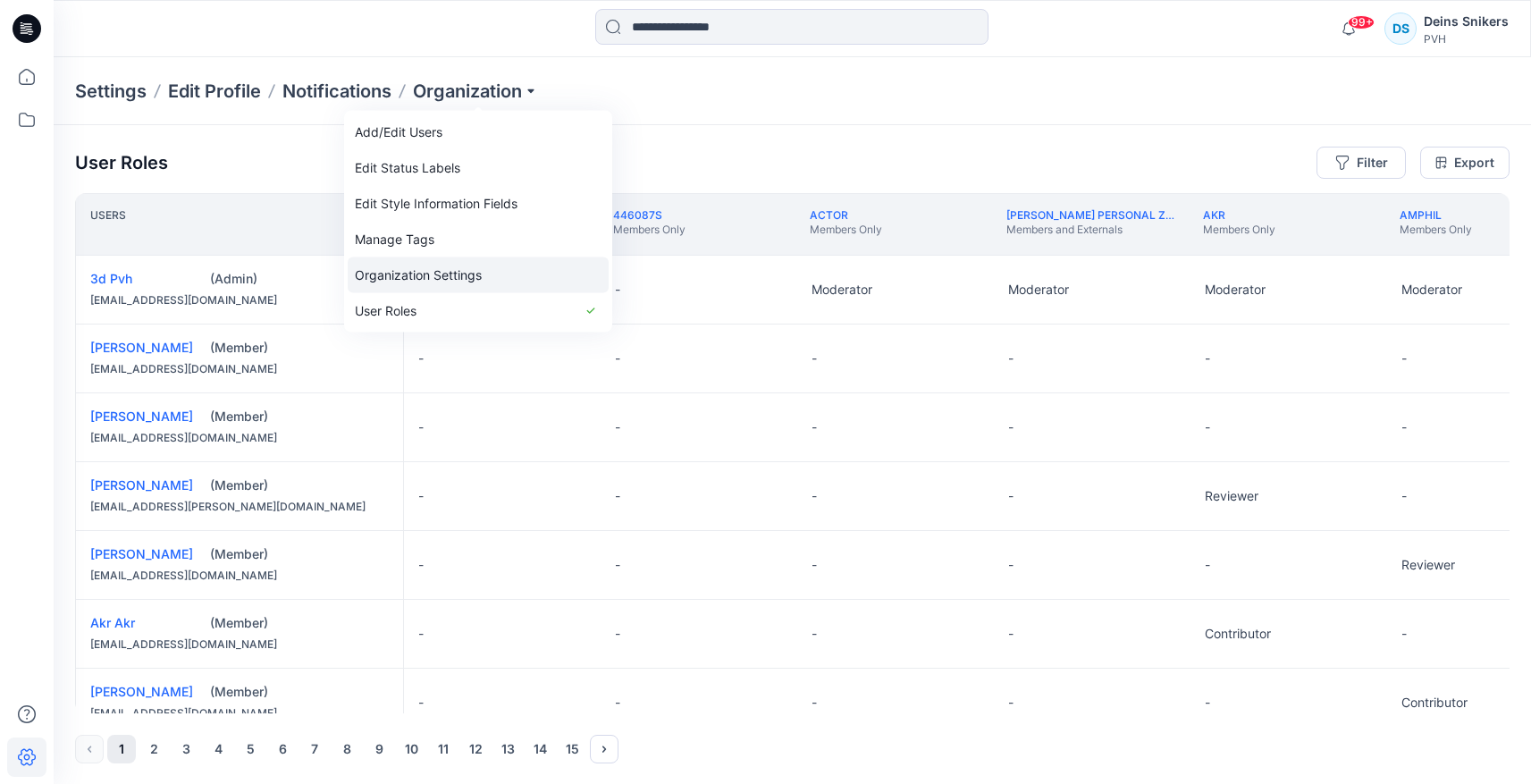
click at [433, 284] on link "Organization Settings" at bounding box center [479, 275] width 261 height 36
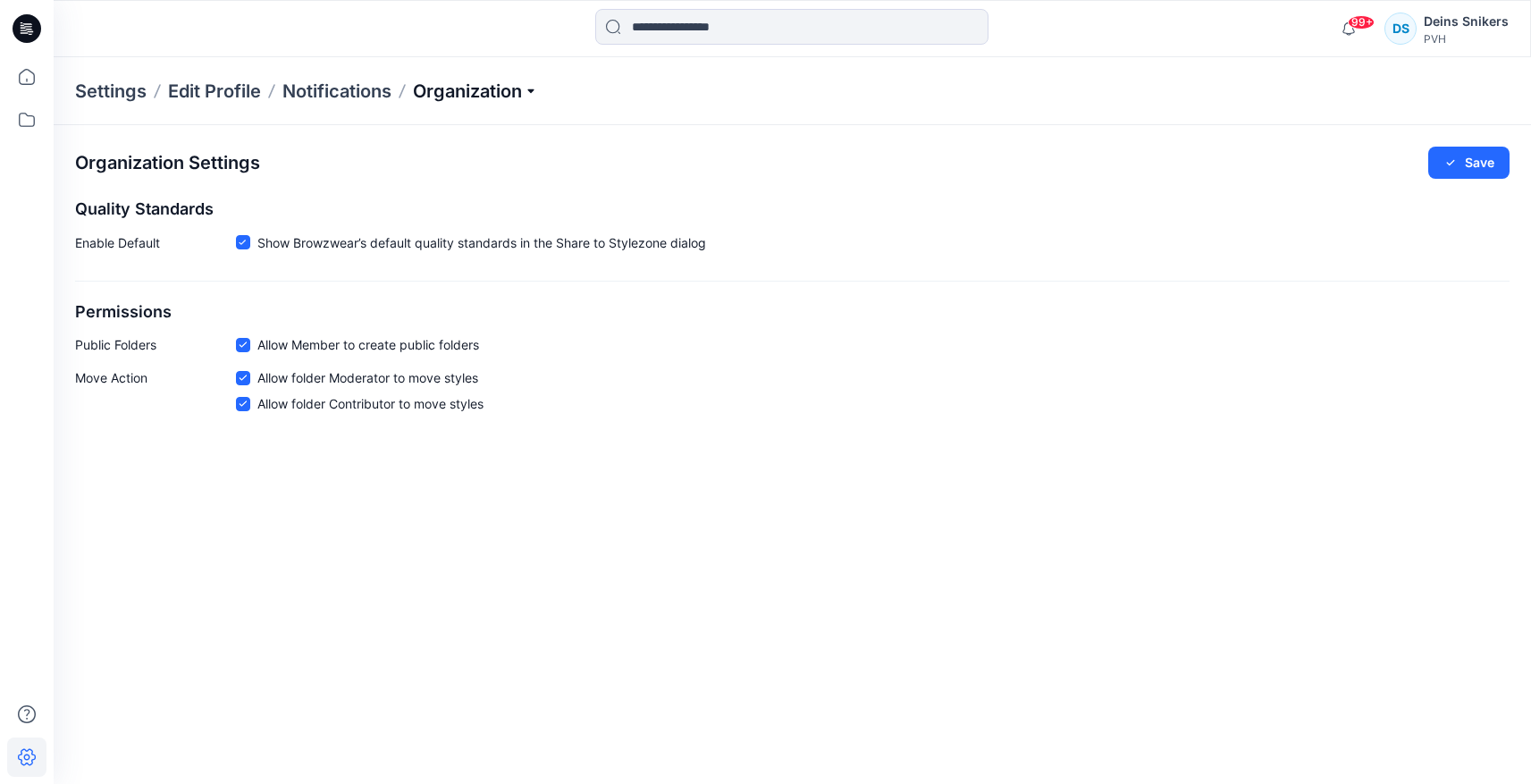
click at [478, 100] on p "Organization" at bounding box center [475, 91] width 125 height 25
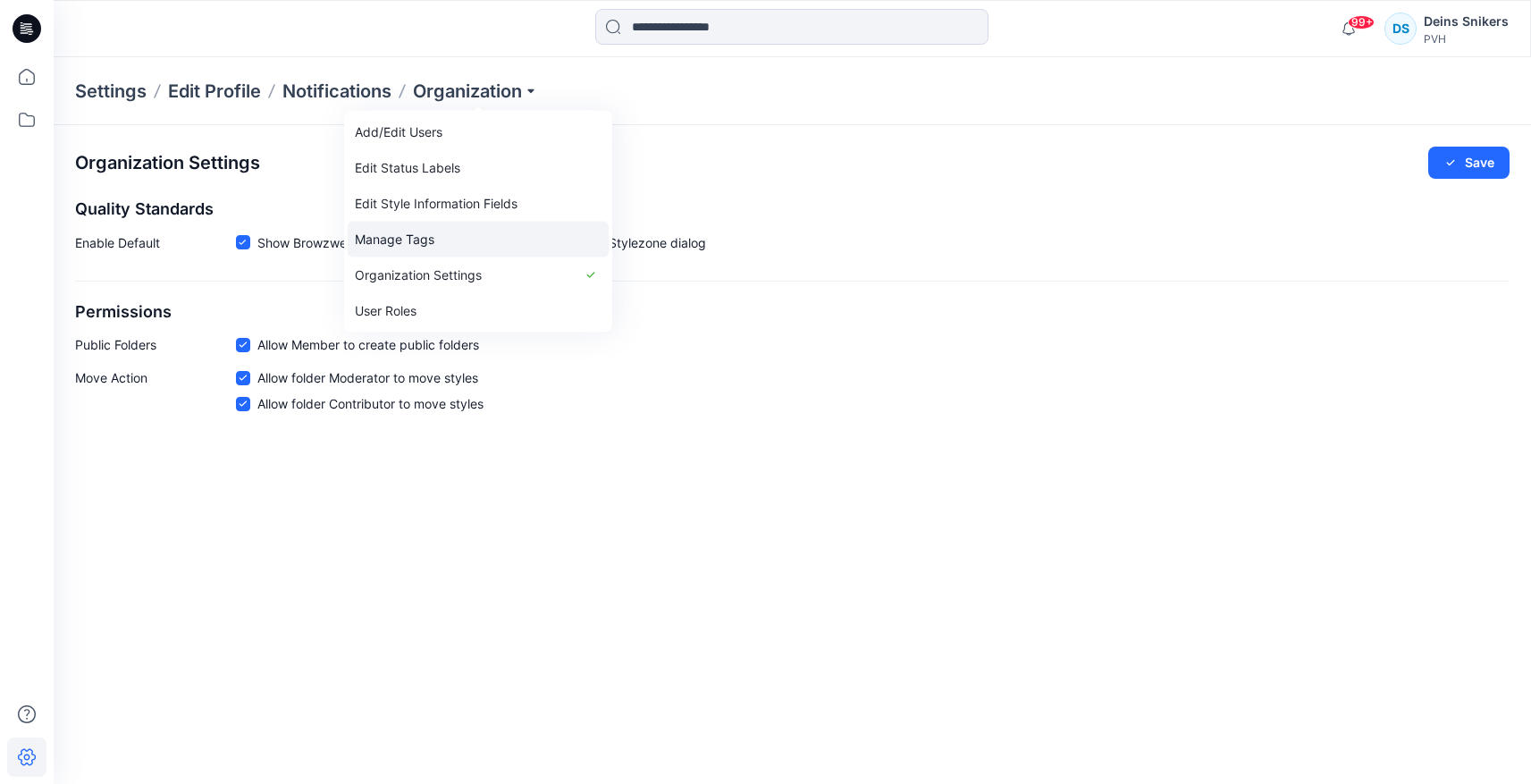
click at [426, 230] on link "Manage Tags" at bounding box center [479, 240] width 261 height 36
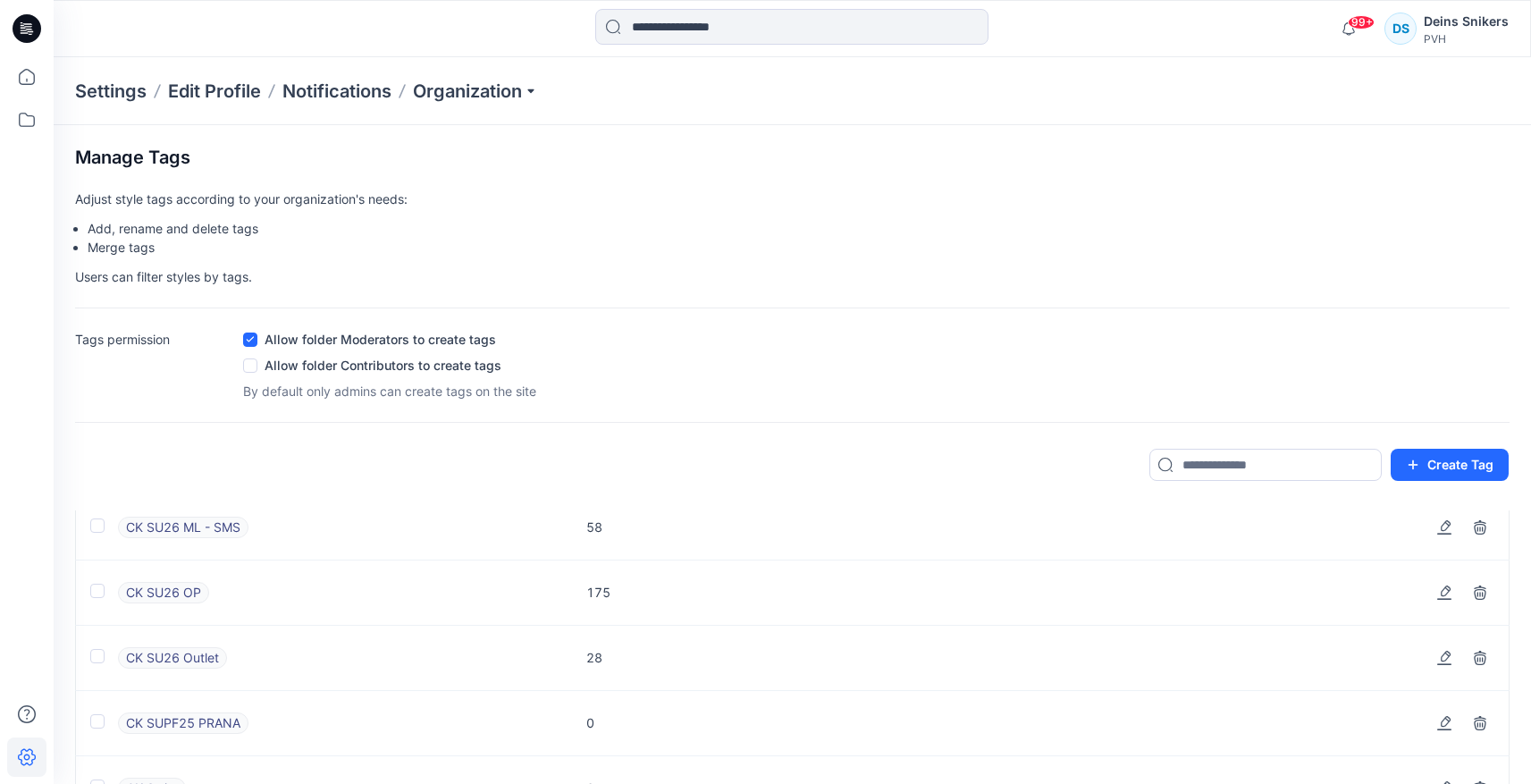
scroll to position [2878, 0]
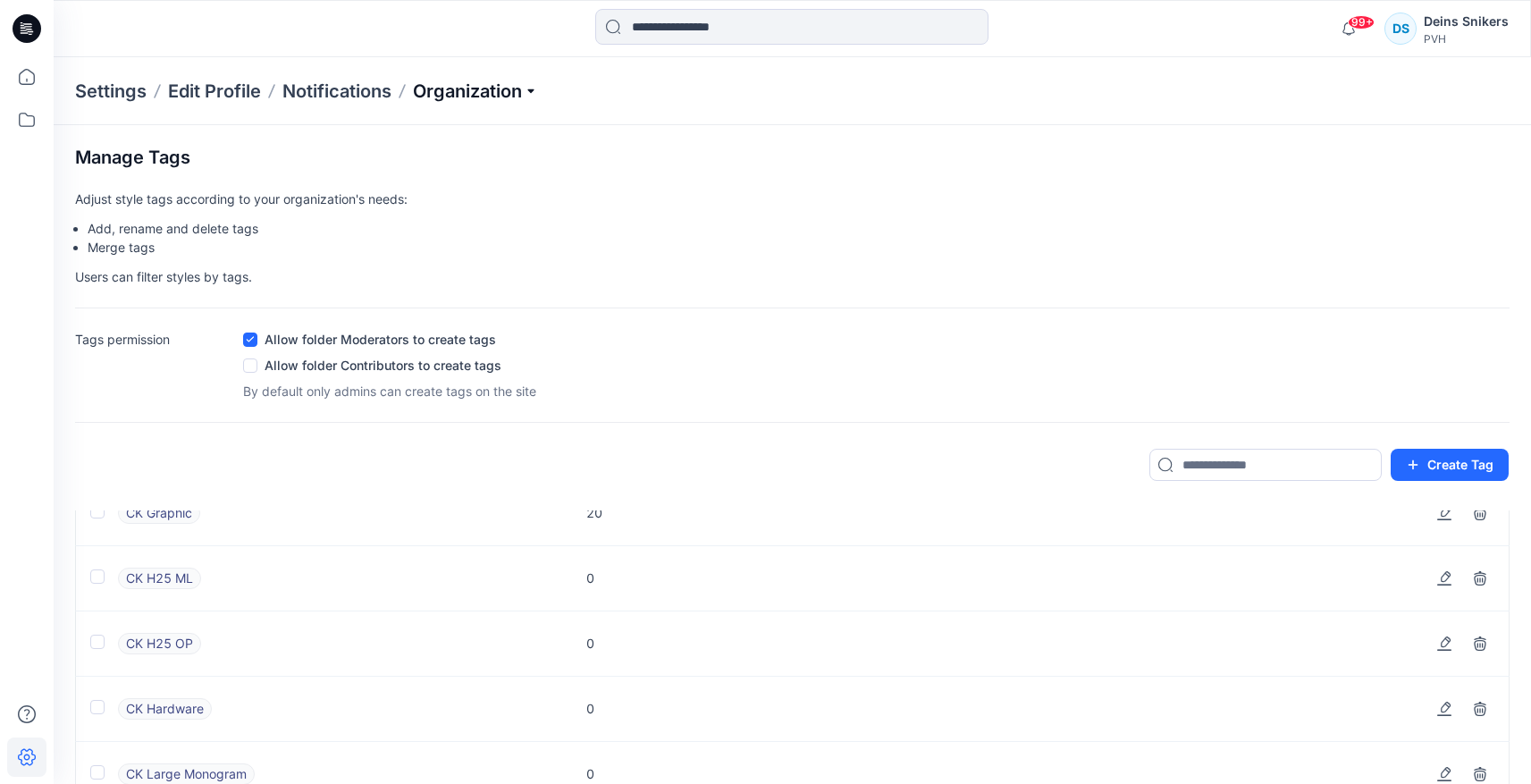
click at [469, 91] on p "Organization" at bounding box center [475, 91] width 125 height 25
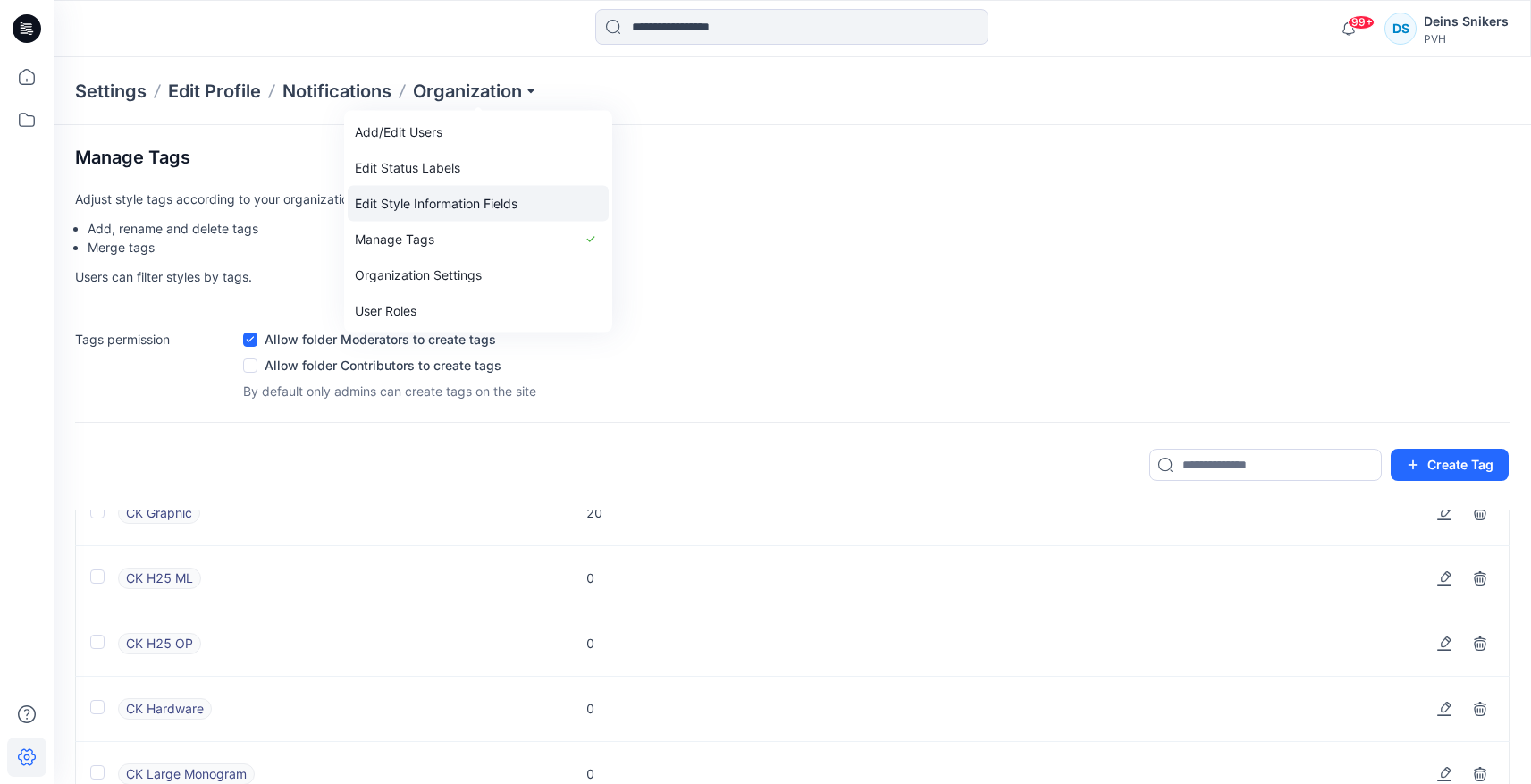
click at [442, 198] on link "Edit Style Information Fields" at bounding box center [479, 204] width 261 height 36
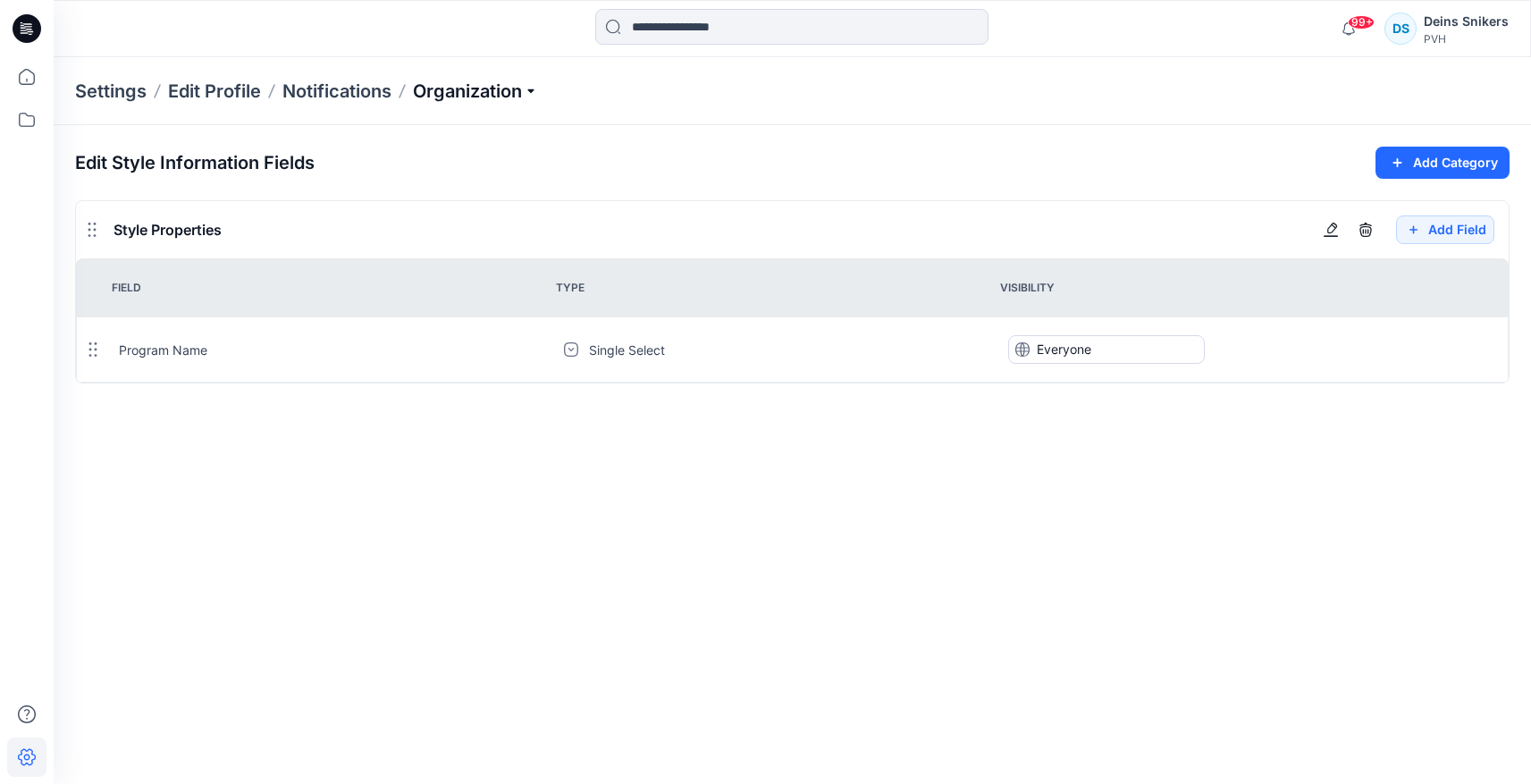
click at [468, 94] on p "Organization" at bounding box center [475, 91] width 125 height 25
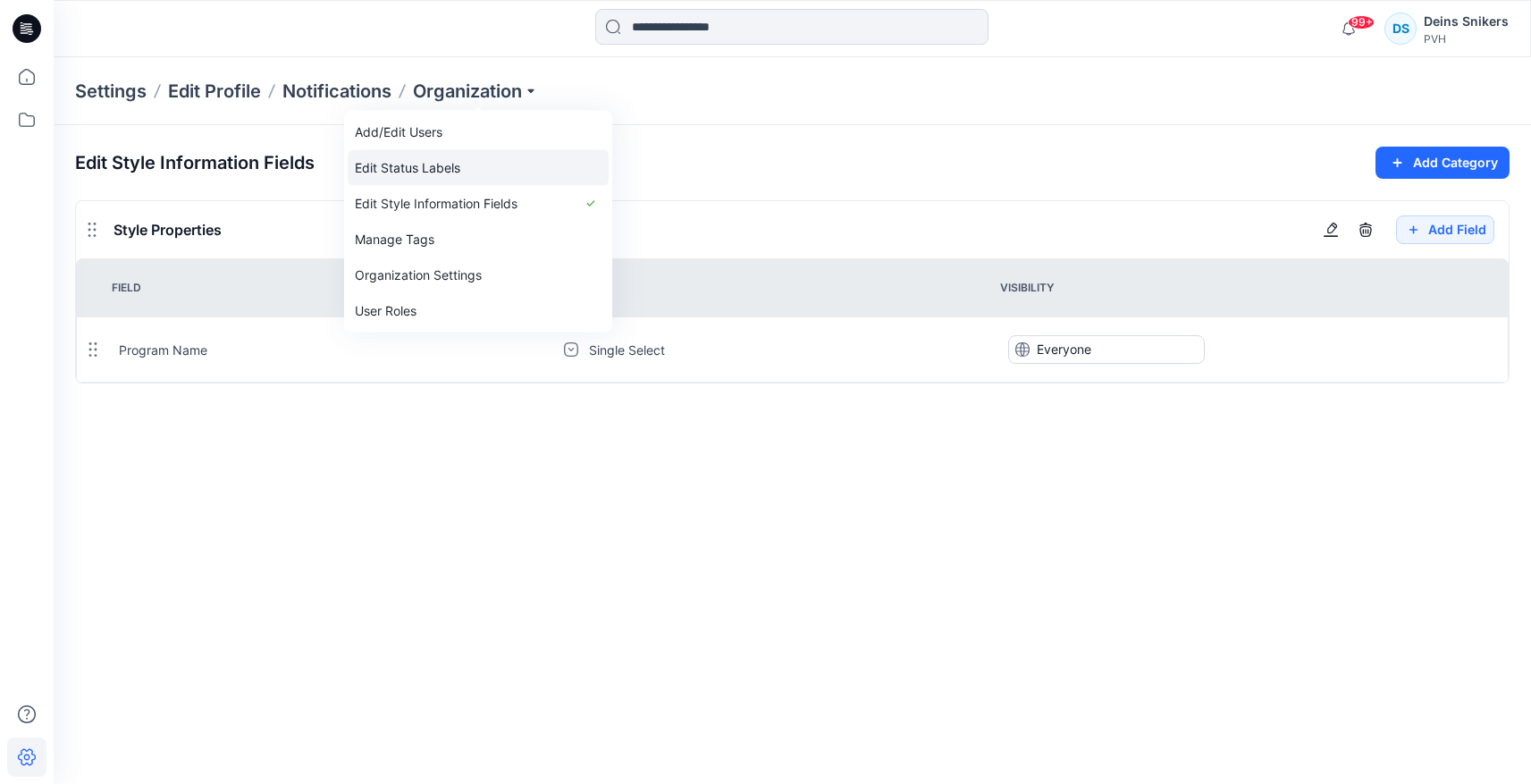
click at [442, 178] on link "Edit Status Labels" at bounding box center [479, 168] width 261 height 36
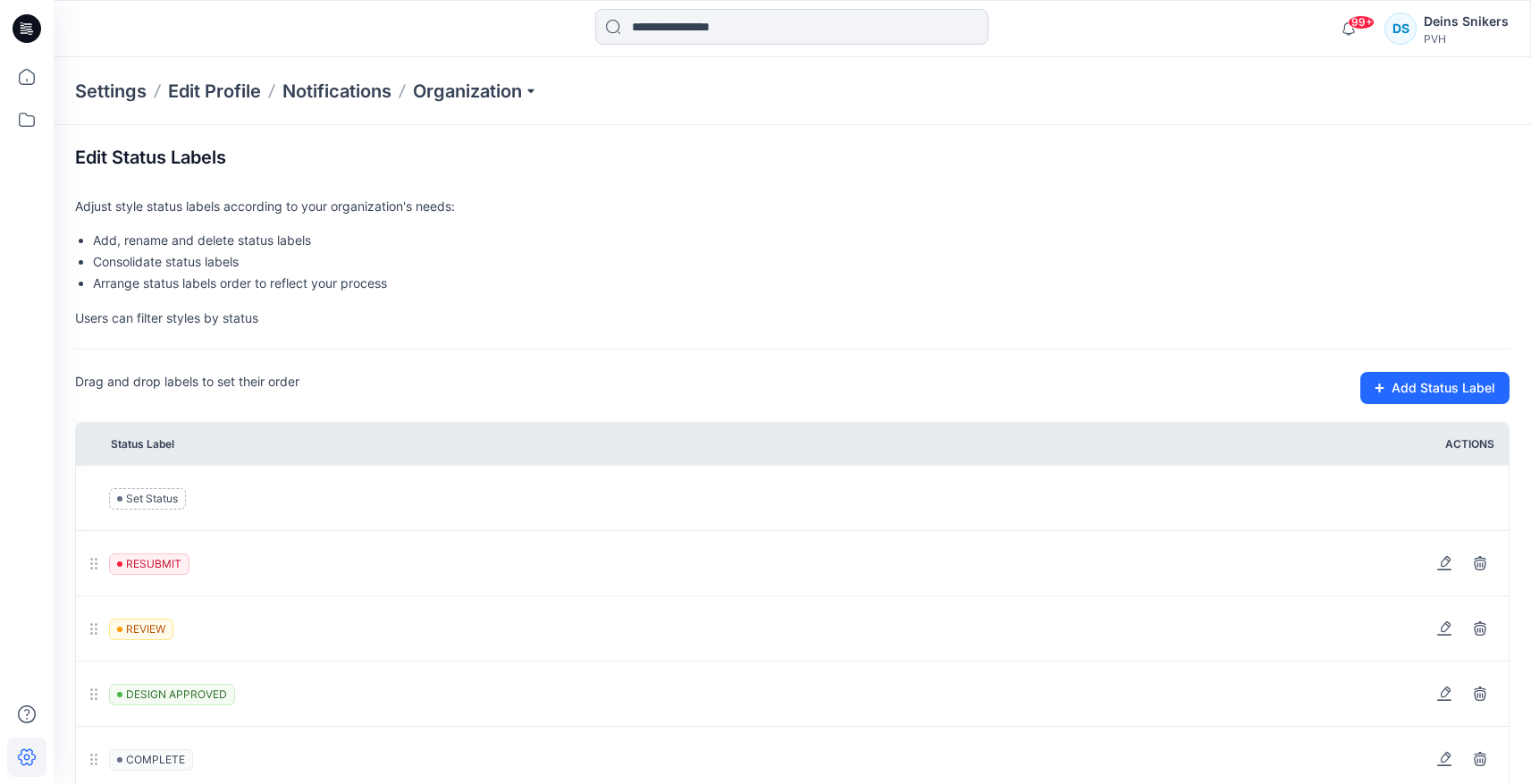
scroll to position [160, 0]
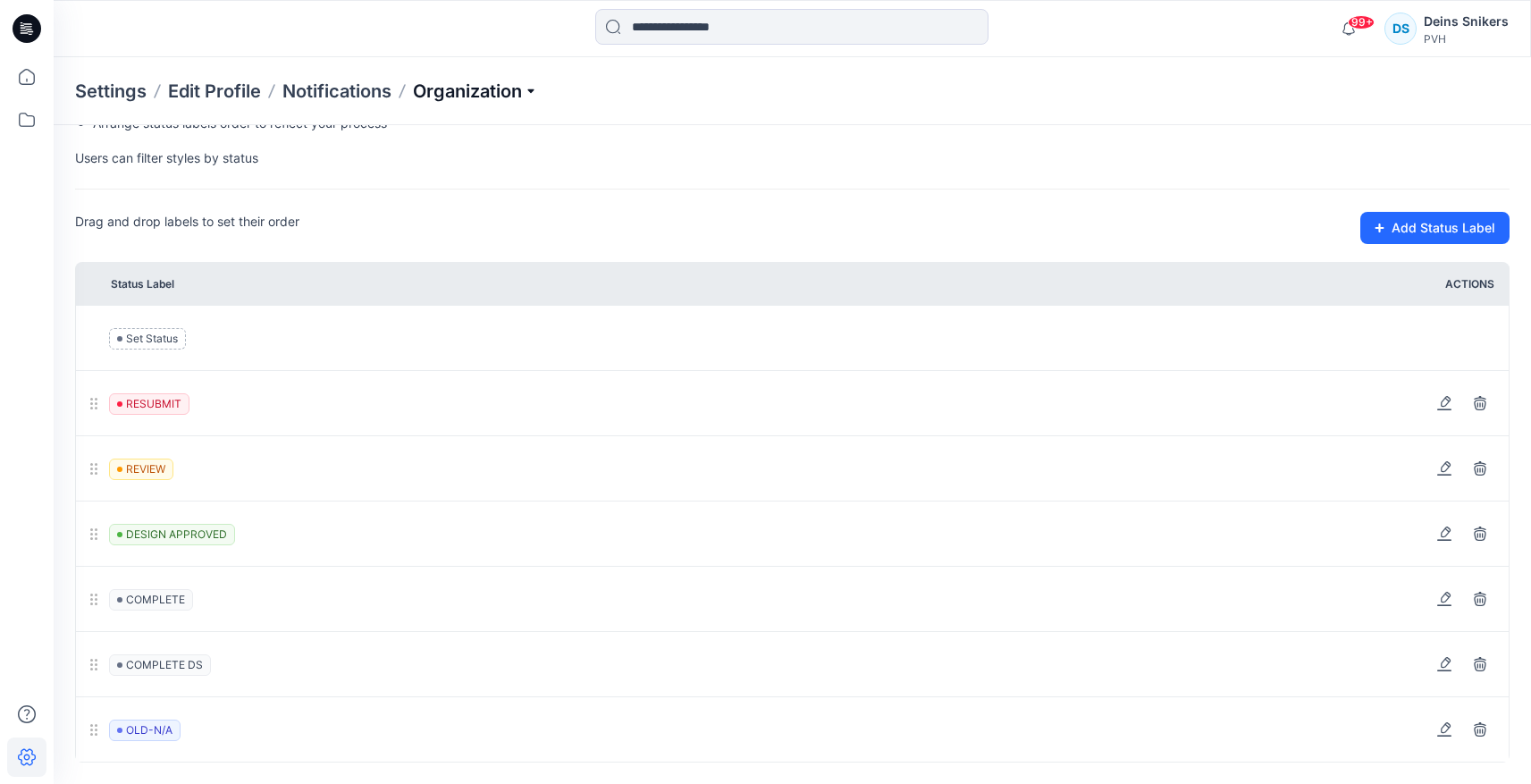
click at [530, 97] on p "Organization" at bounding box center [475, 91] width 125 height 25
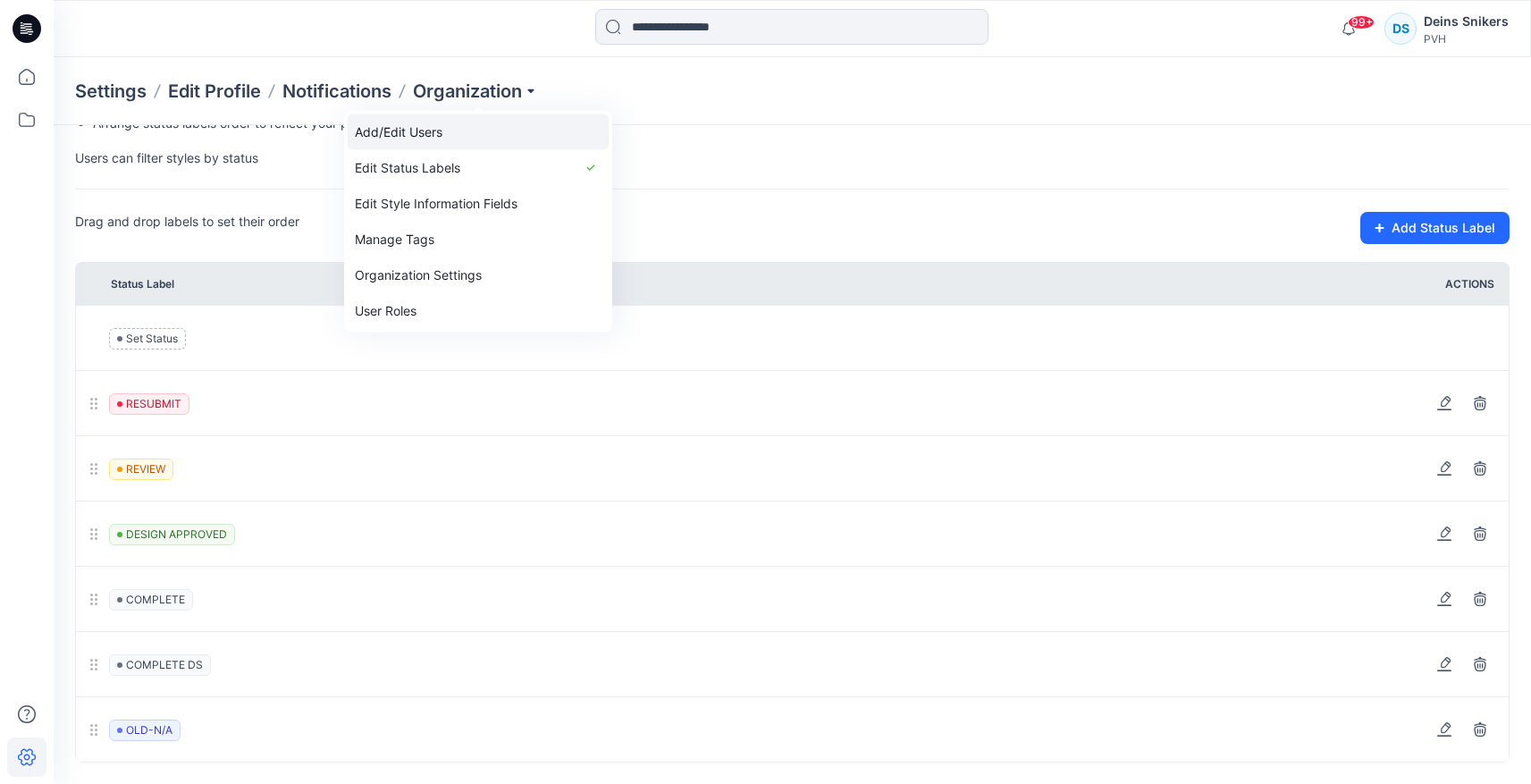
click at [475, 137] on link "Add/Edit Users" at bounding box center [479, 133] width 261 height 36
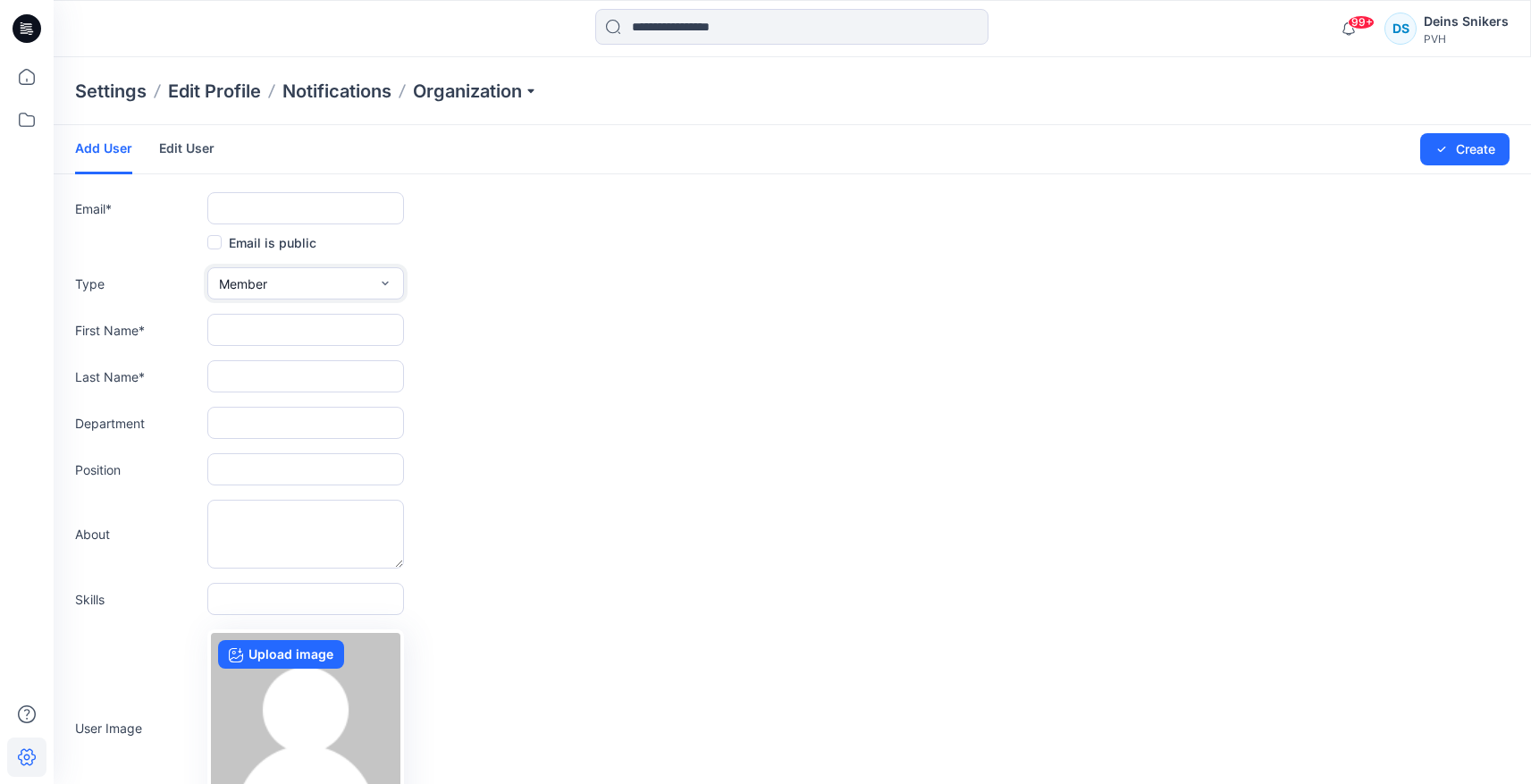
click at [299, 298] on button "Member" at bounding box center [306, 283] width 197 height 32
click at [297, 403] on button "Admin" at bounding box center [306, 396] width 190 height 36
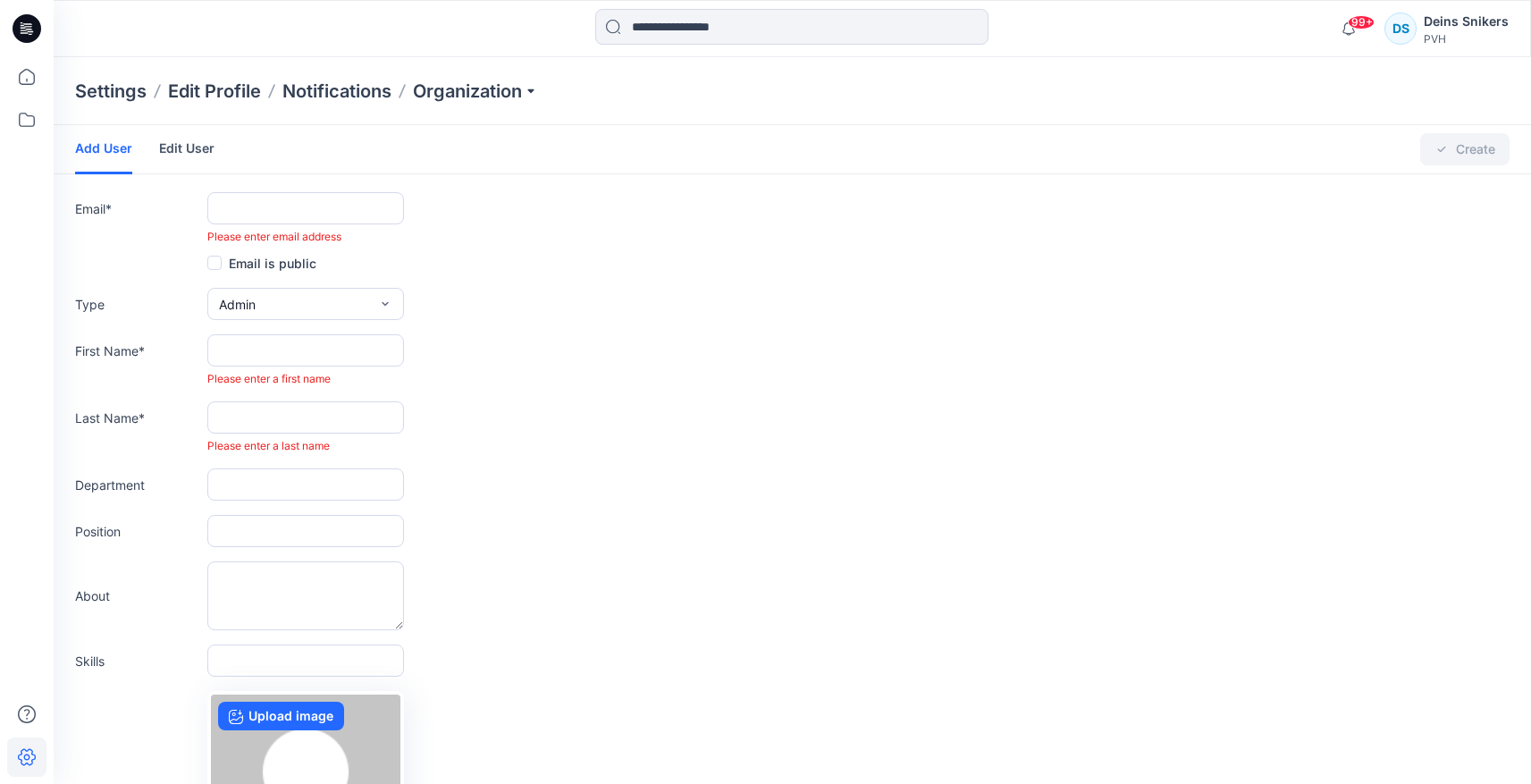
click at [677, 416] on div "Last Name * Please enter a last name" at bounding box center [793, 428] width 1435 height 53
click at [178, 152] on link "Edit User" at bounding box center [186, 148] width 55 height 46
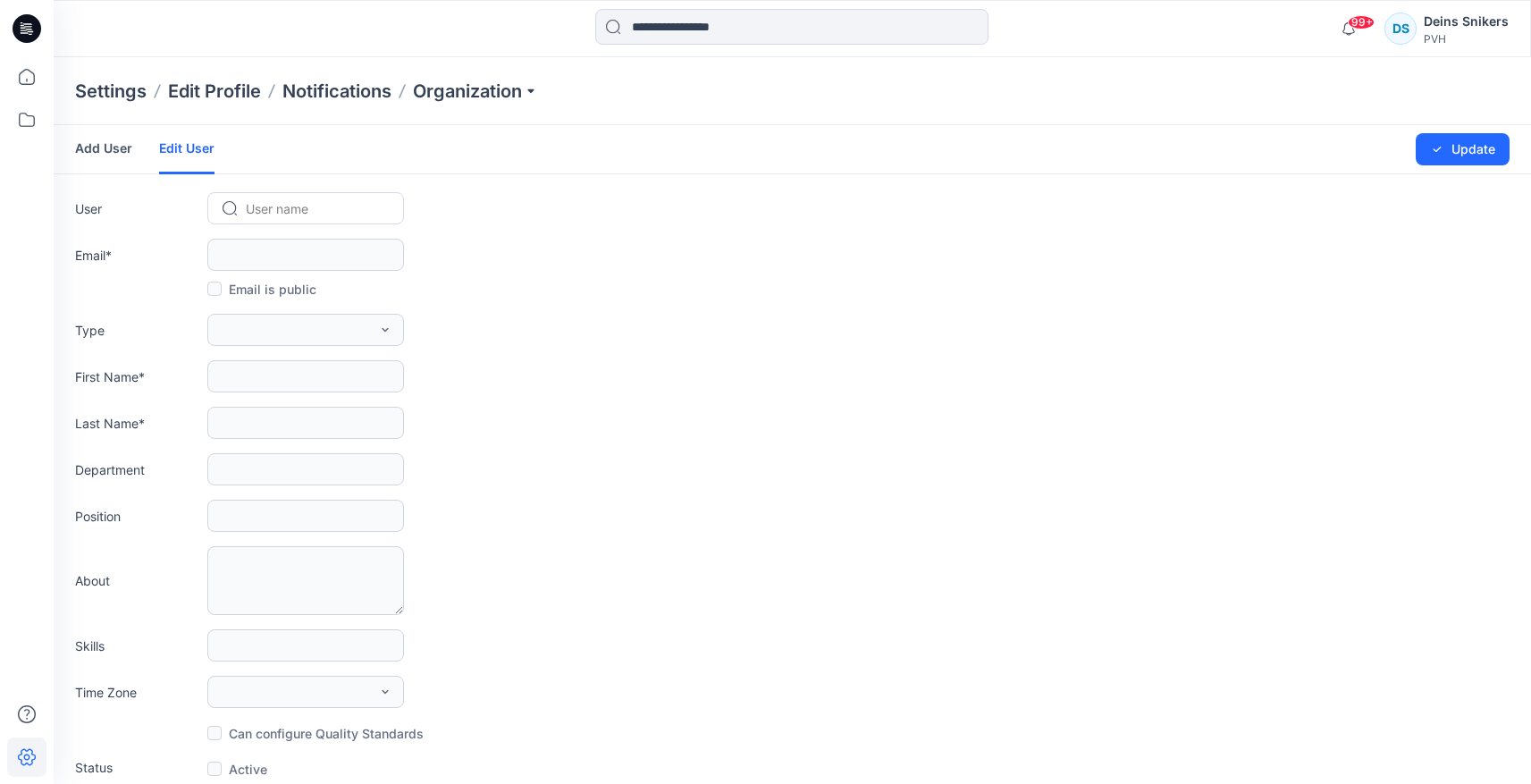
click at [320, 211] on div at bounding box center [316, 209] width 141 height 23
type input "*****"
click at [330, 245] on div "DS Deins Snikers" at bounding box center [306, 246] width 197 height 39
type input "**********"
type input "*****"
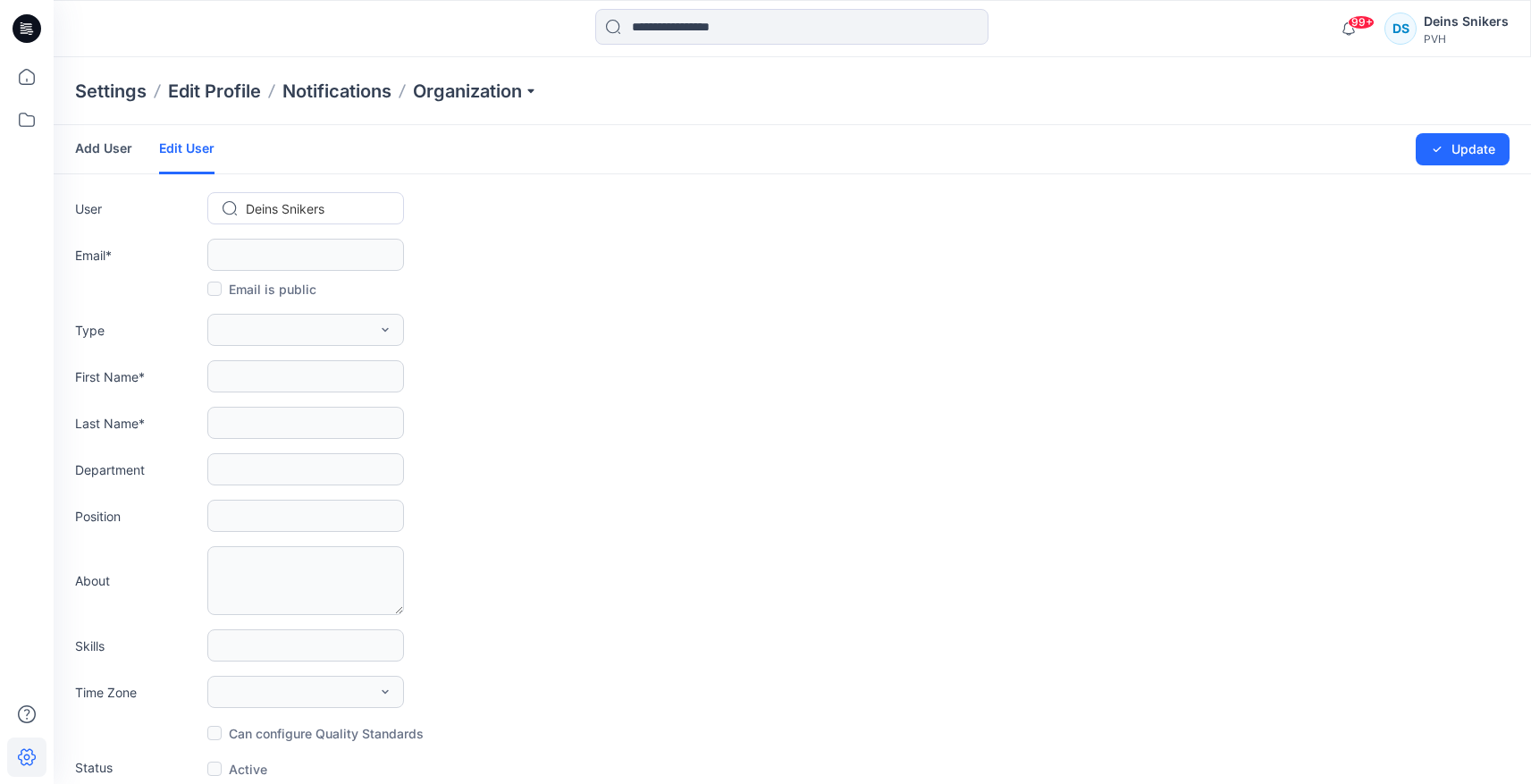
type input "*******"
click at [563, 386] on div "First Name * *****" at bounding box center [793, 376] width 1435 height 32
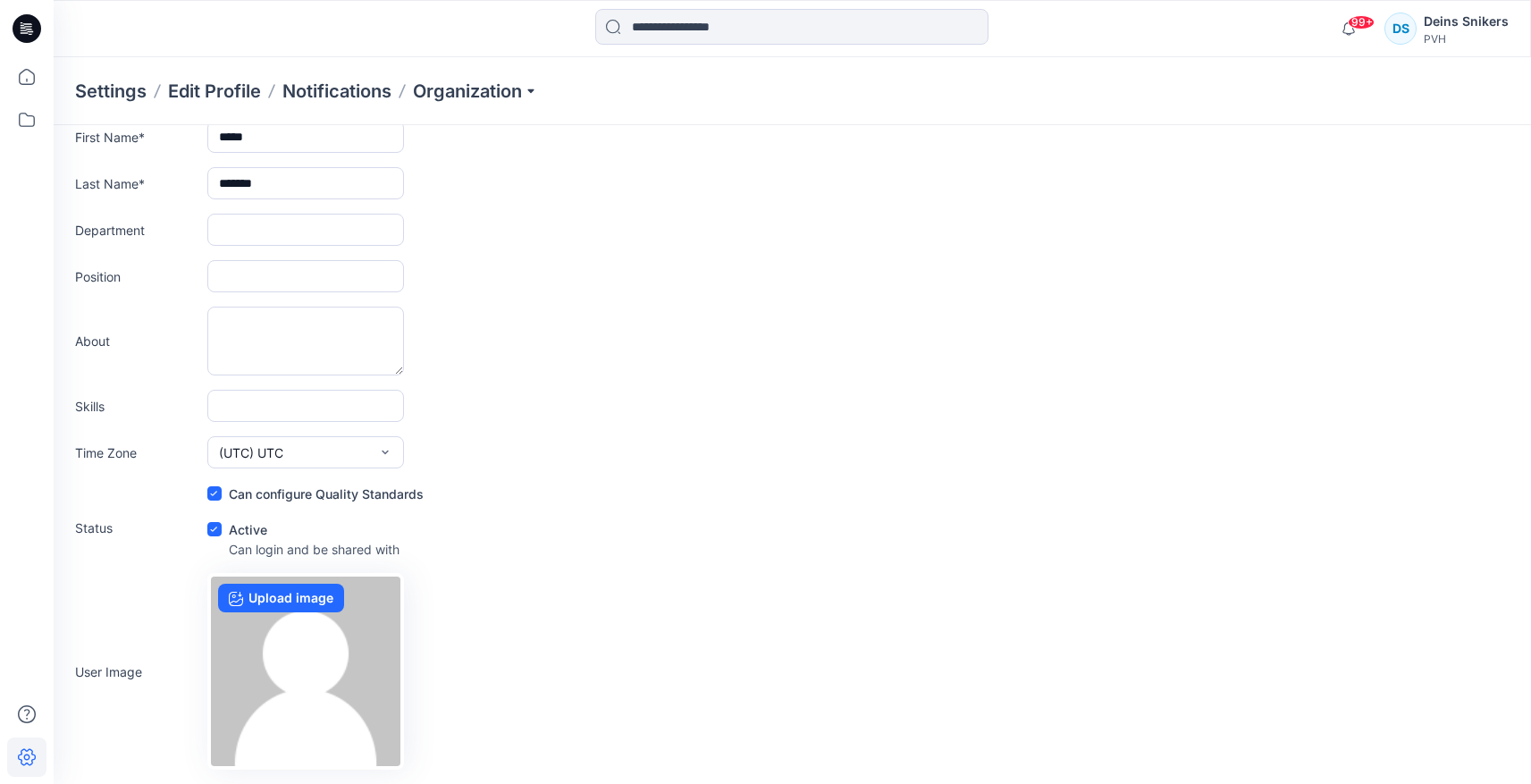
scroll to position [45, 0]
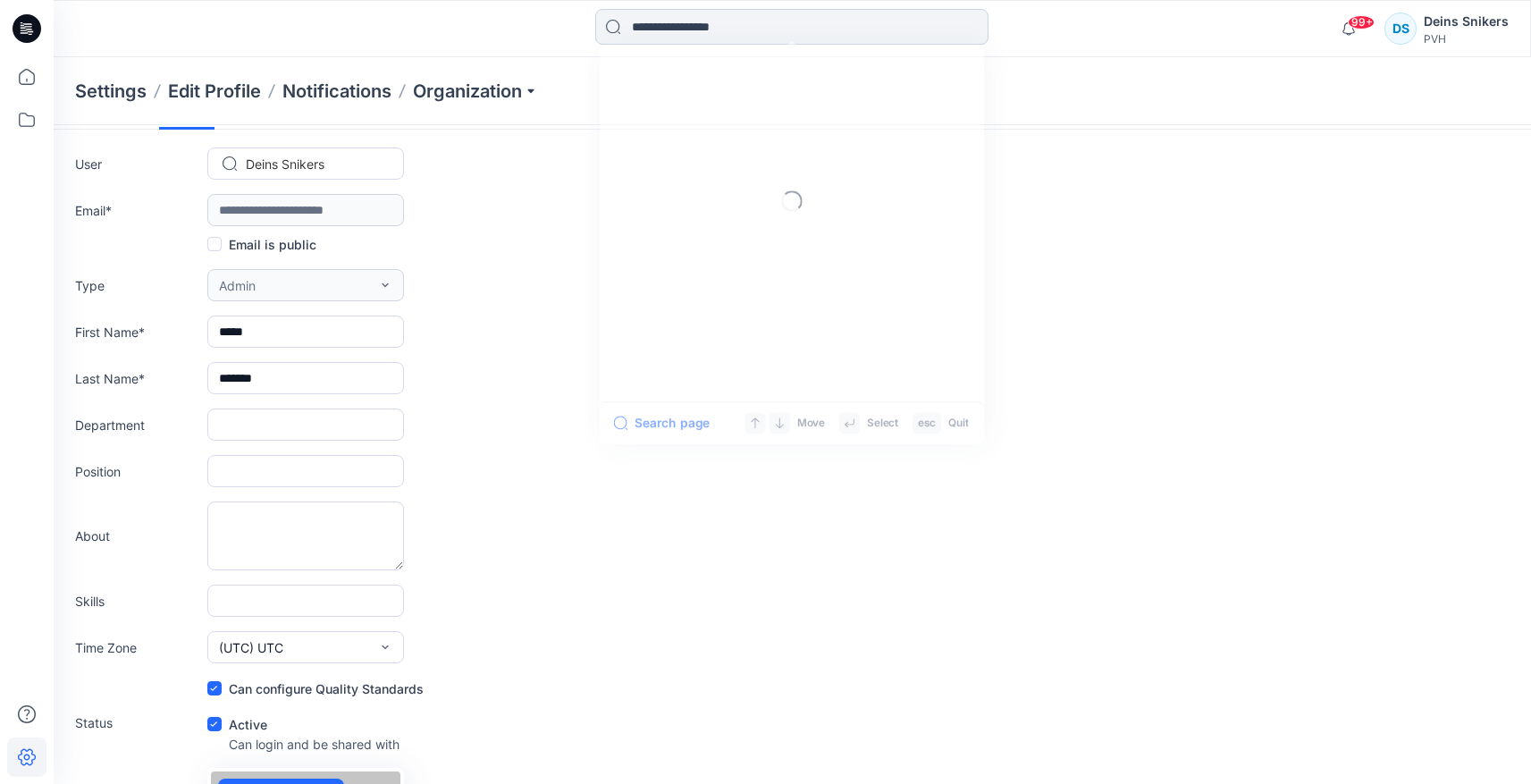
click at [652, 18] on input at bounding box center [792, 27] width 393 height 36
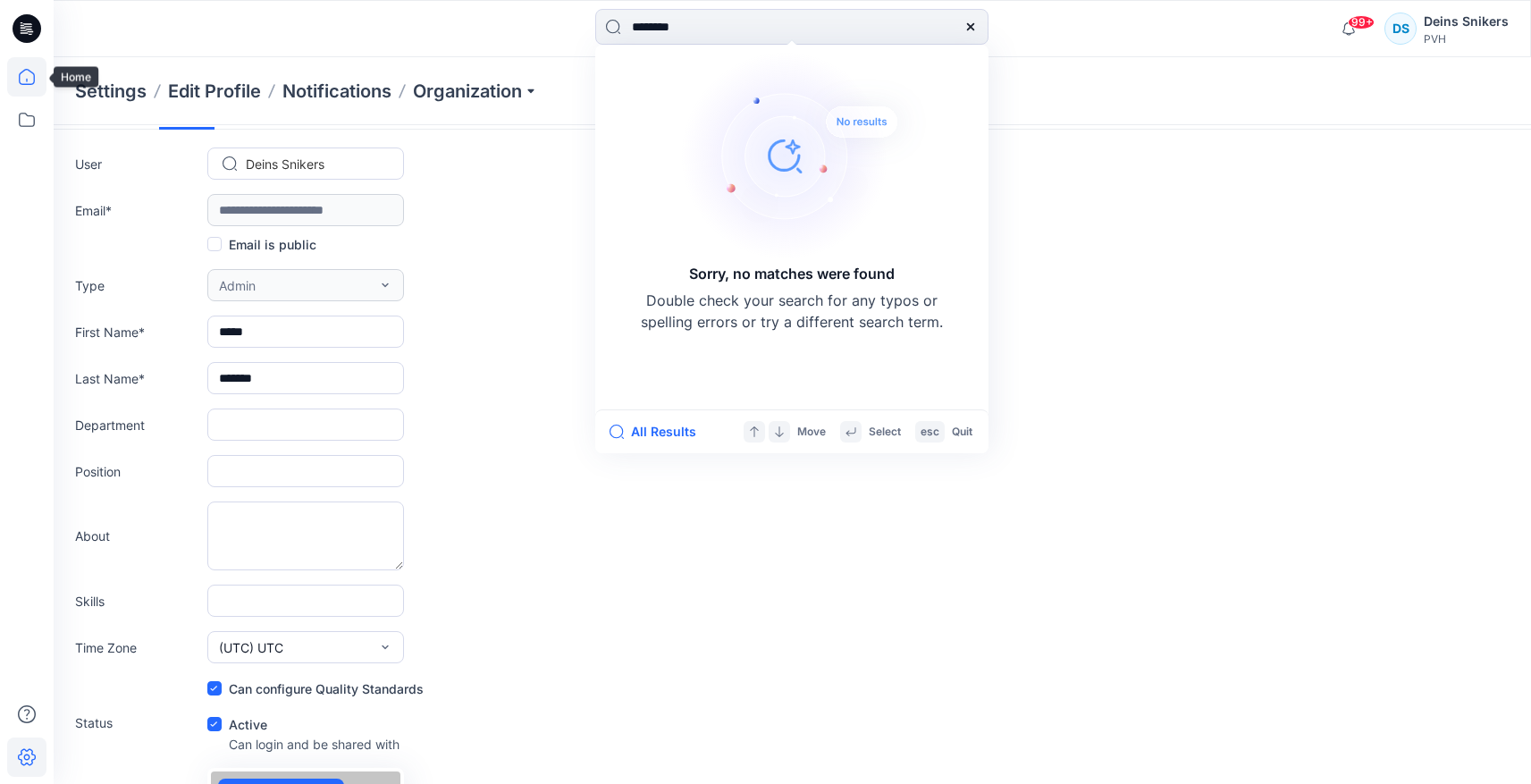
type input "********"
click at [26, 71] on icon at bounding box center [27, 77] width 39 height 39
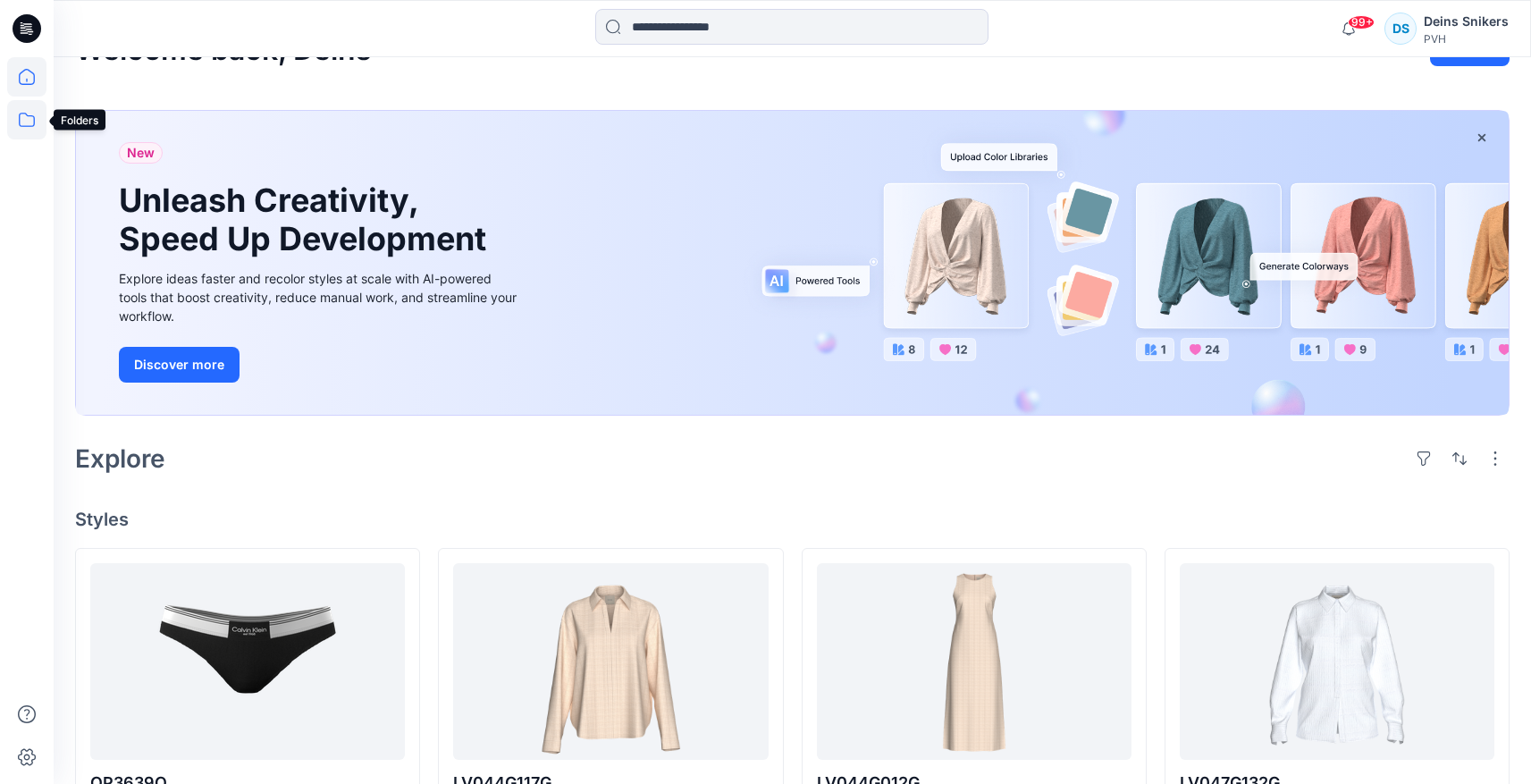
click at [29, 122] on icon at bounding box center [27, 119] width 39 height 39
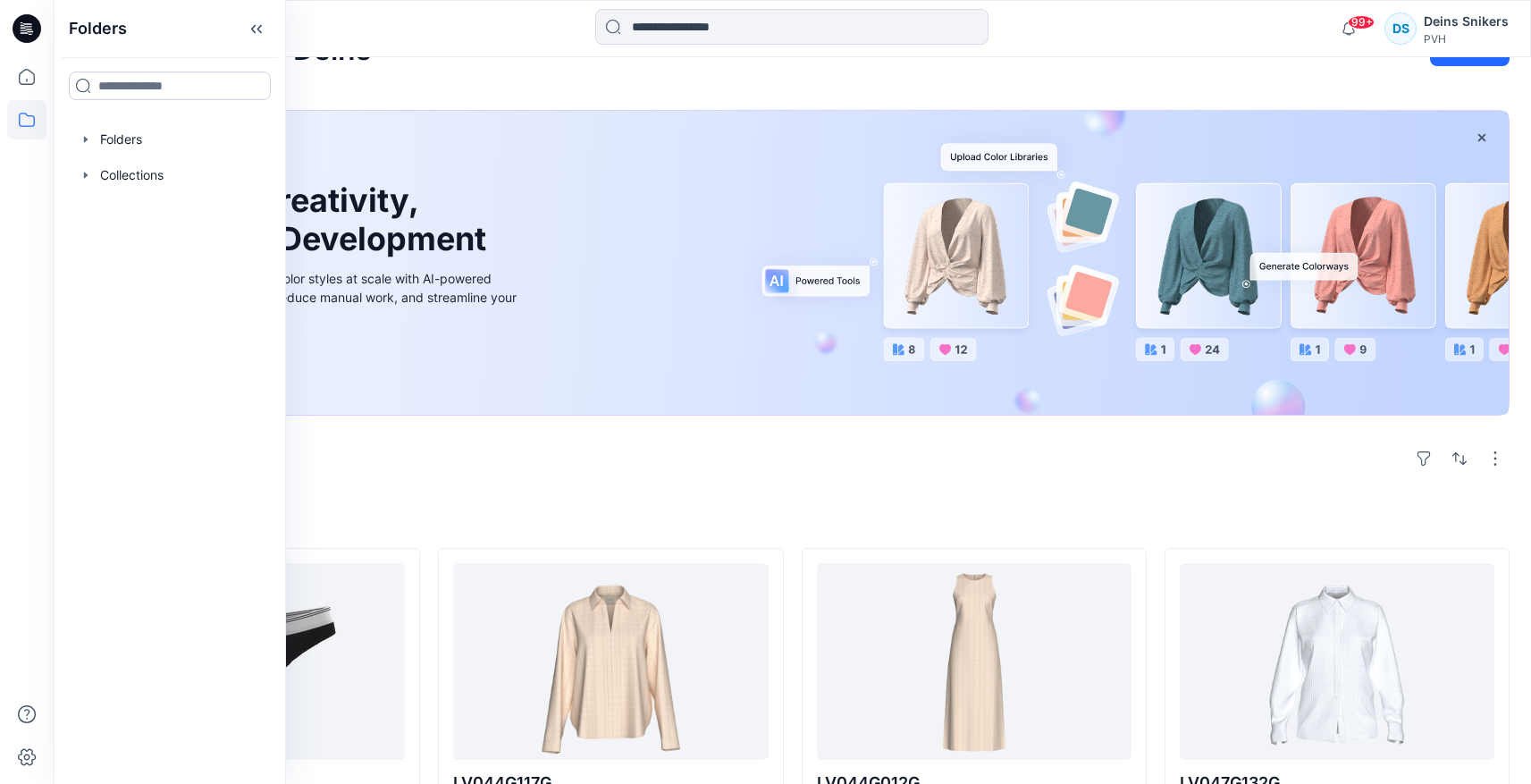
click at [151, 74] on input at bounding box center [169, 86] width 202 height 28
type input "********"
click at [260, 78] on div at bounding box center [257, 86] width 28 height 28
click at [253, 89] on icon at bounding box center [256, 86] width 14 height 14
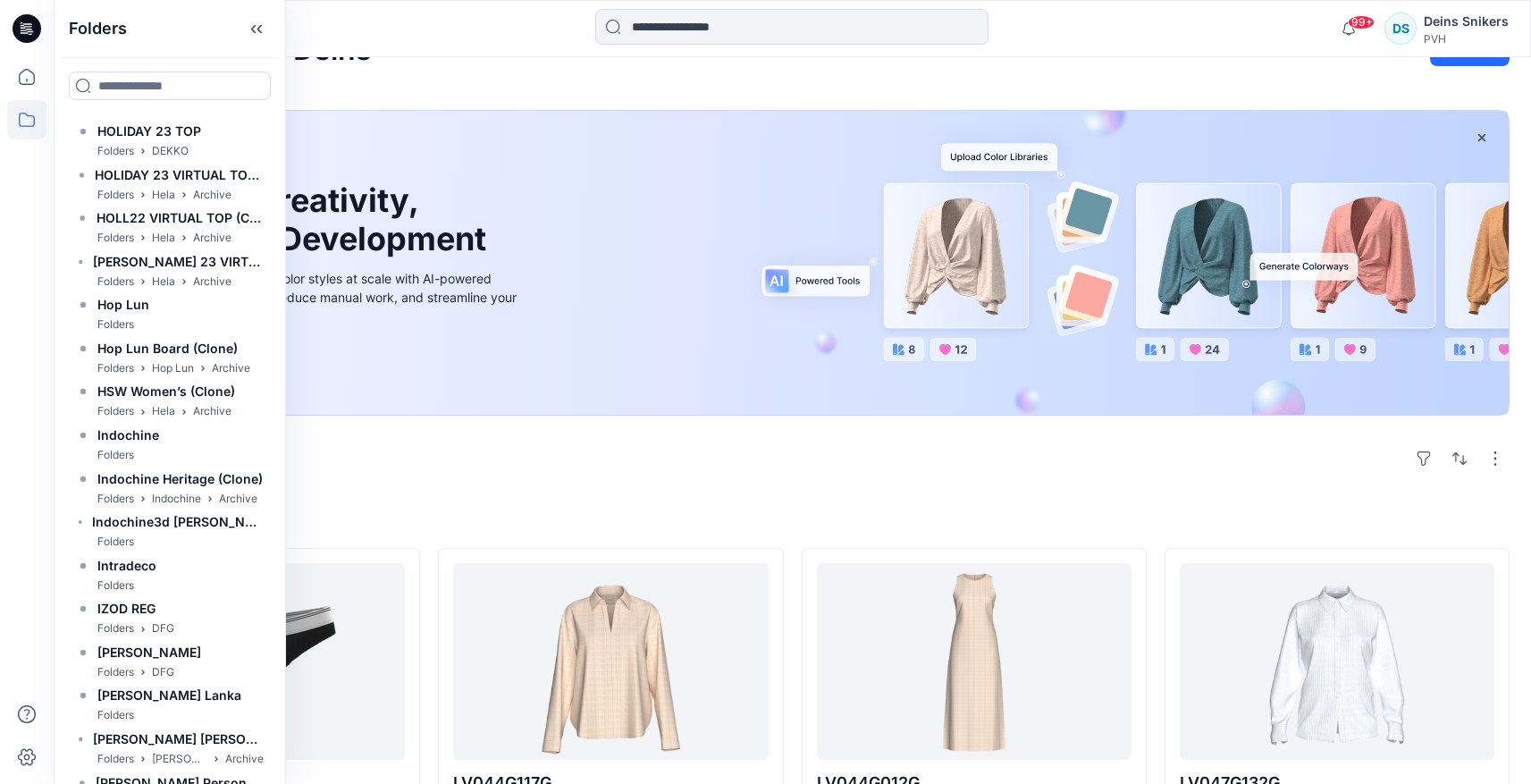
scroll to position [11065, 0]
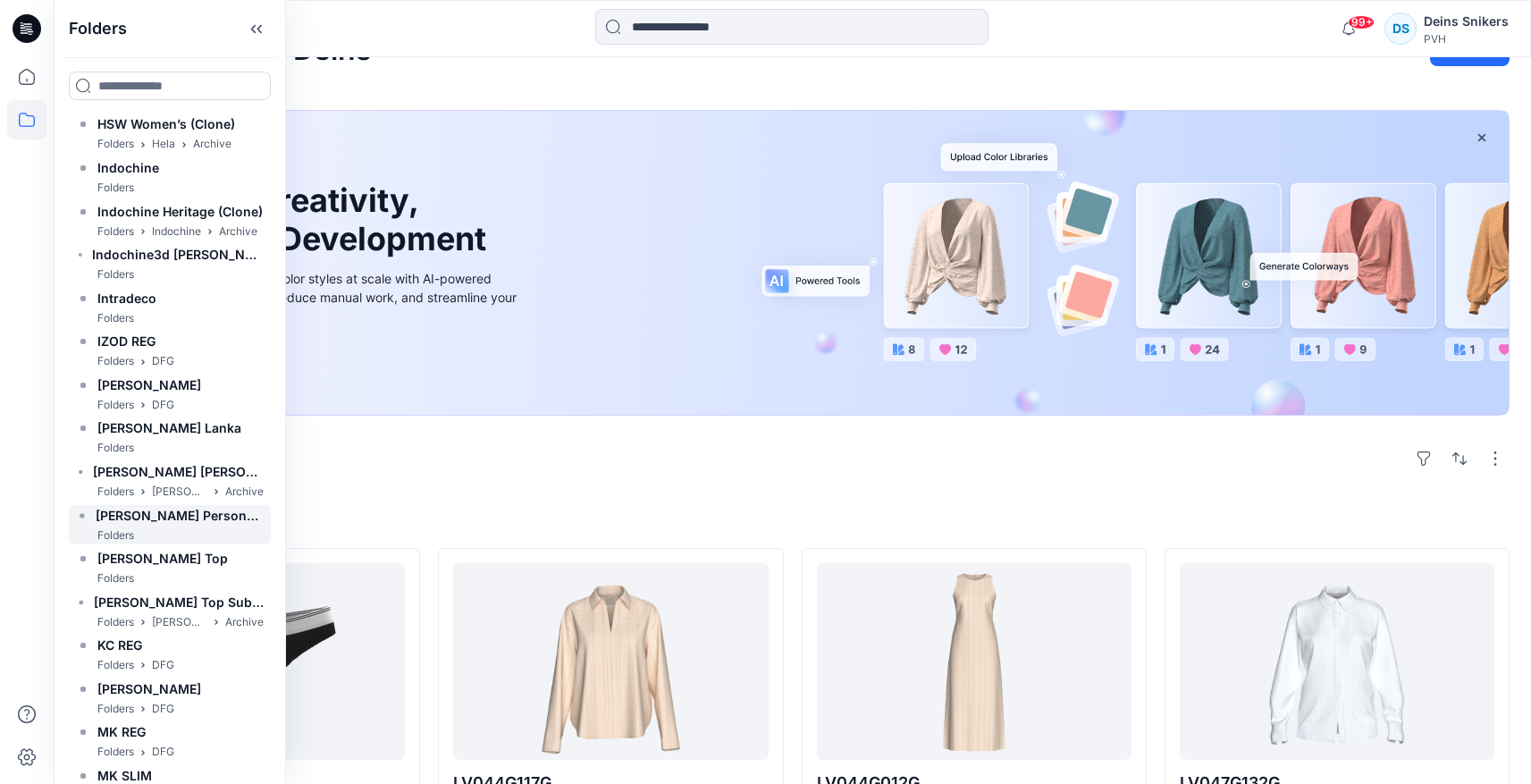
click at [206, 525] on h6 "K Martone's Personal Zone" at bounding box center [180, 515] width 168 height 22
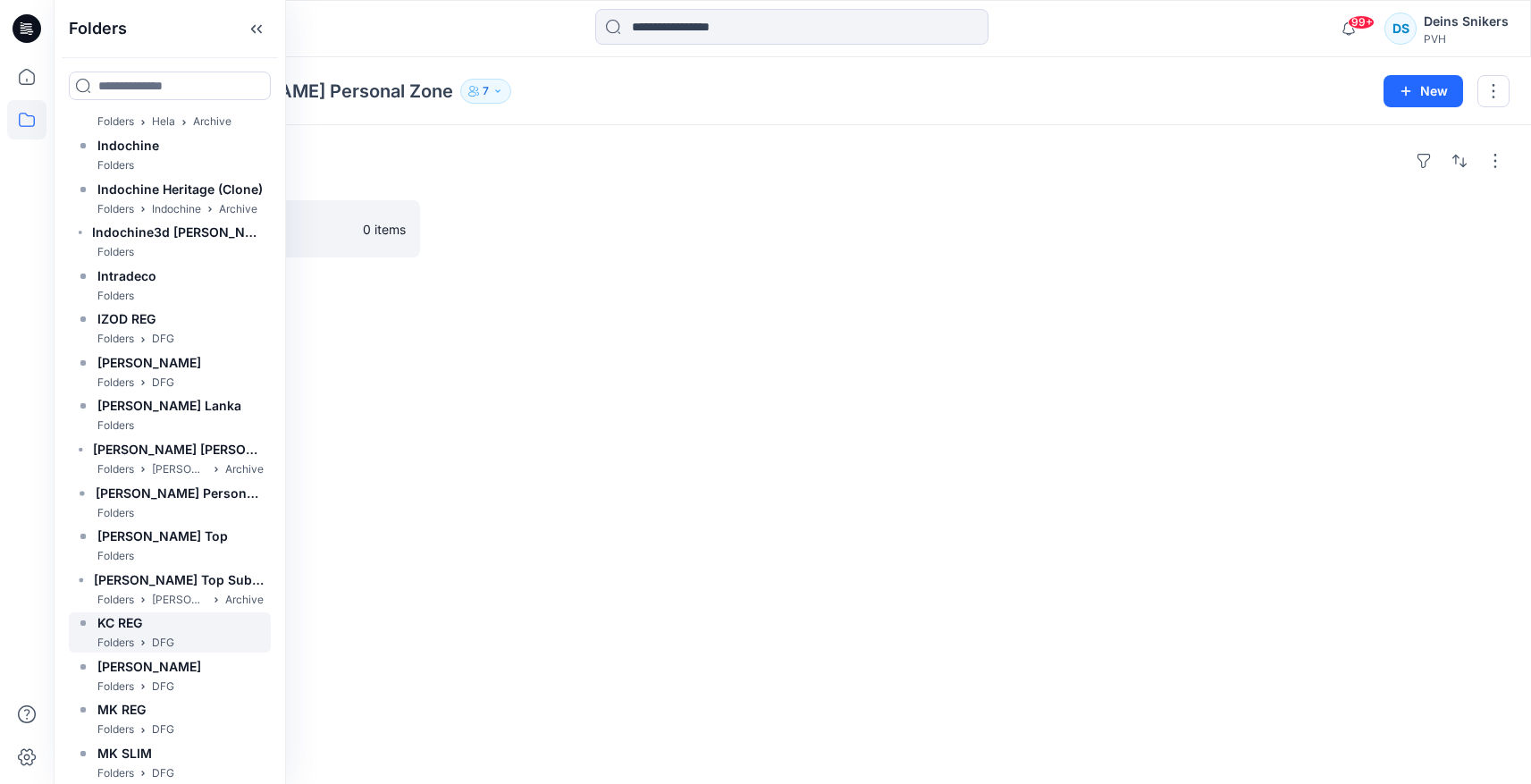
scroll to position [11090, 0]
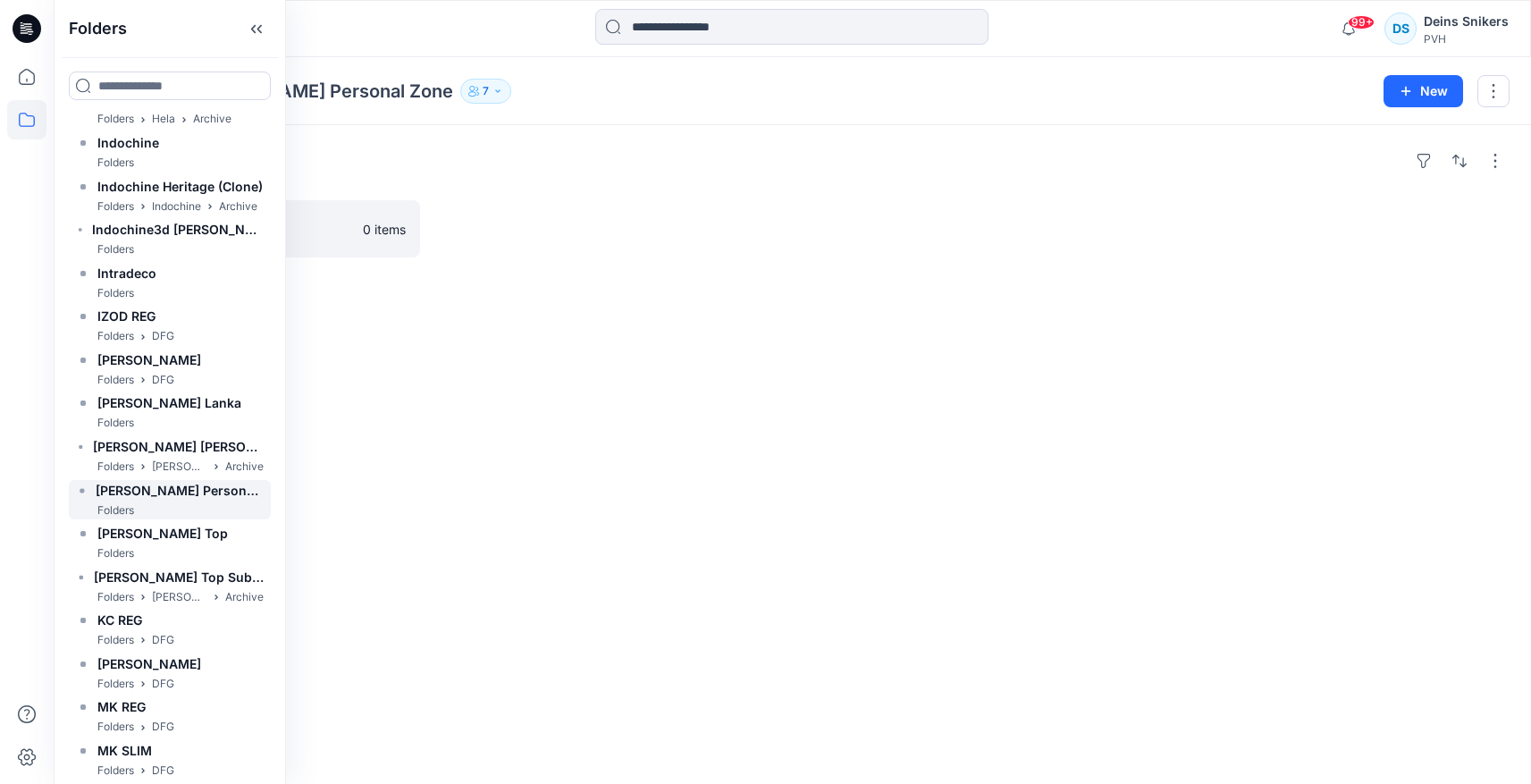
click at [160, 505] on div "Folders" at bounding box center [170, 510] width 188 height 19
click at [183, 473] on p "Jay Jay Lanka" at bounding box center [180, 467] width 55 height 19
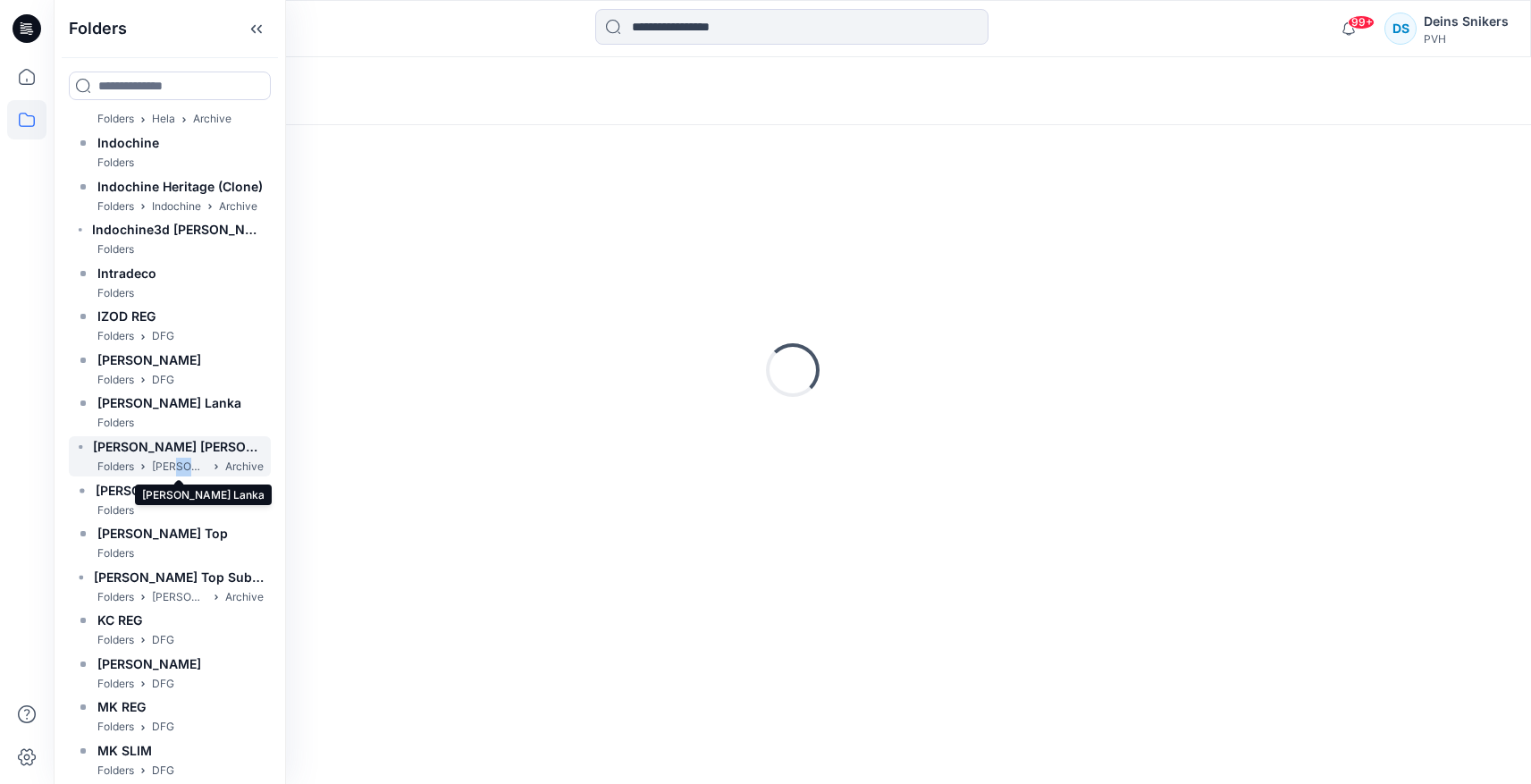
click at [183, 473] on p "Jay Jay Lanka" at bounding box center [180, 467] width 55 height 19
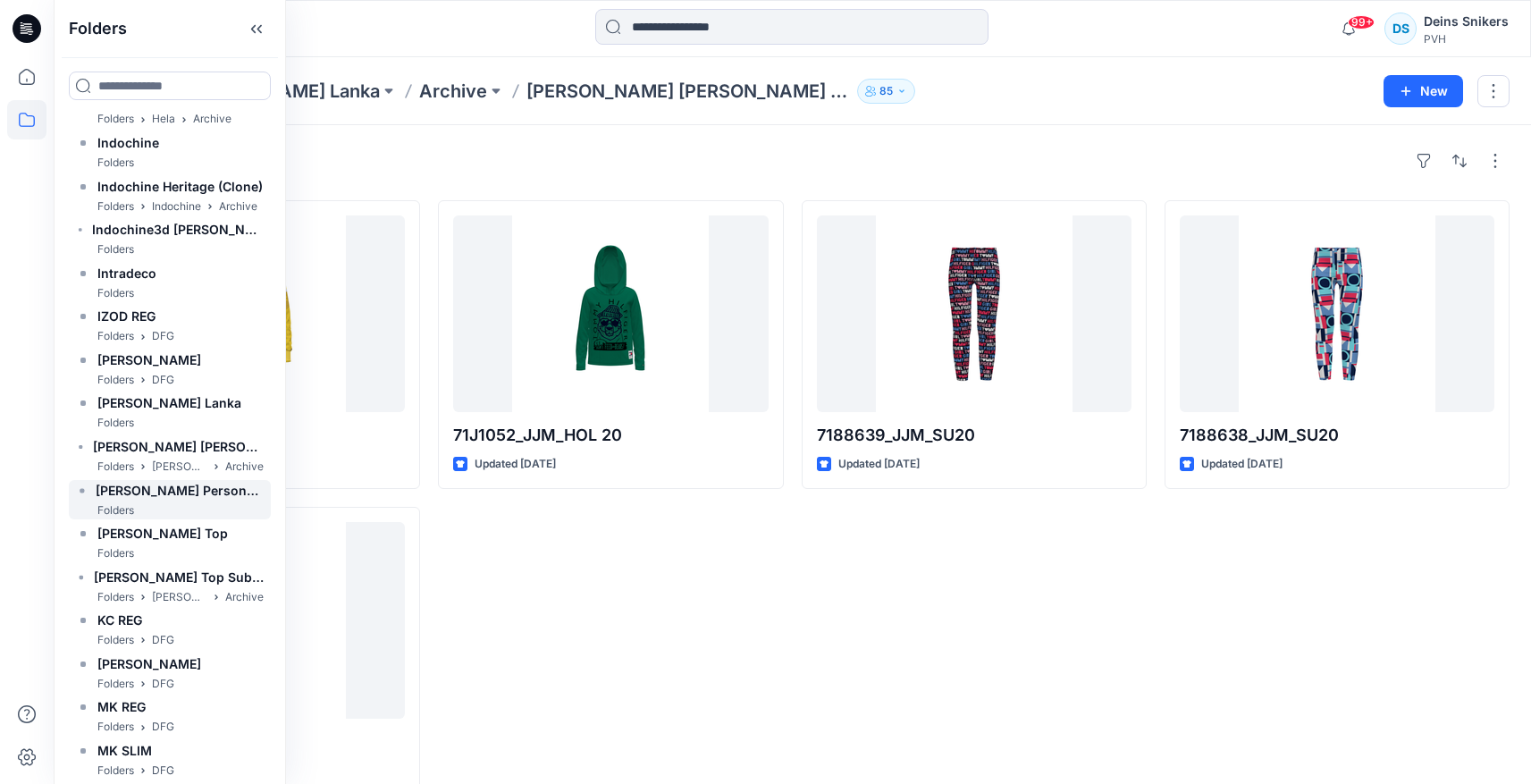
click at [146, 510] on div "Folders" at bounding box center [170, 510] width 188 height 19
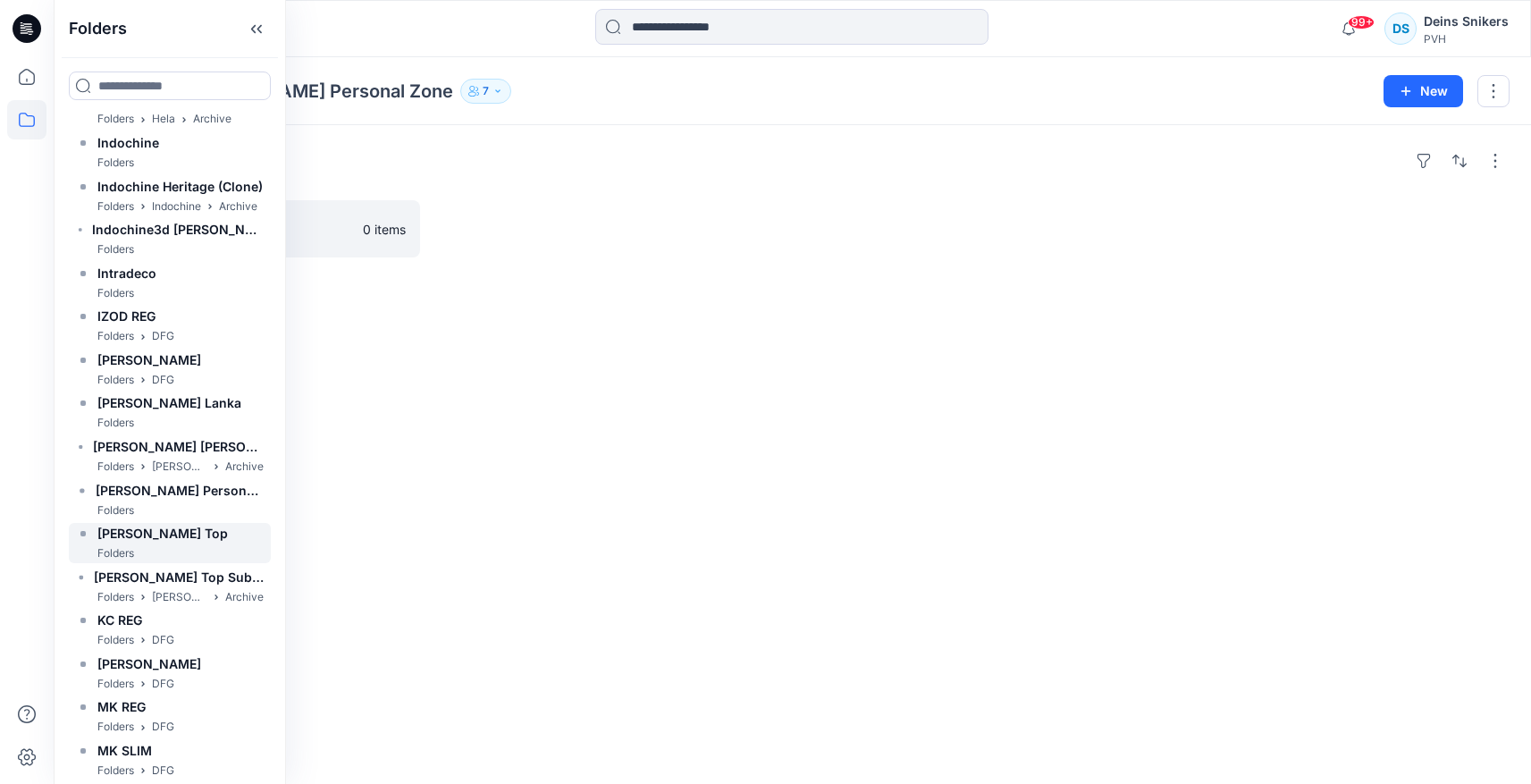
click at [171, 542] on div "Kane Top Folders" at bounding box center [169, 542] width 202 height 40
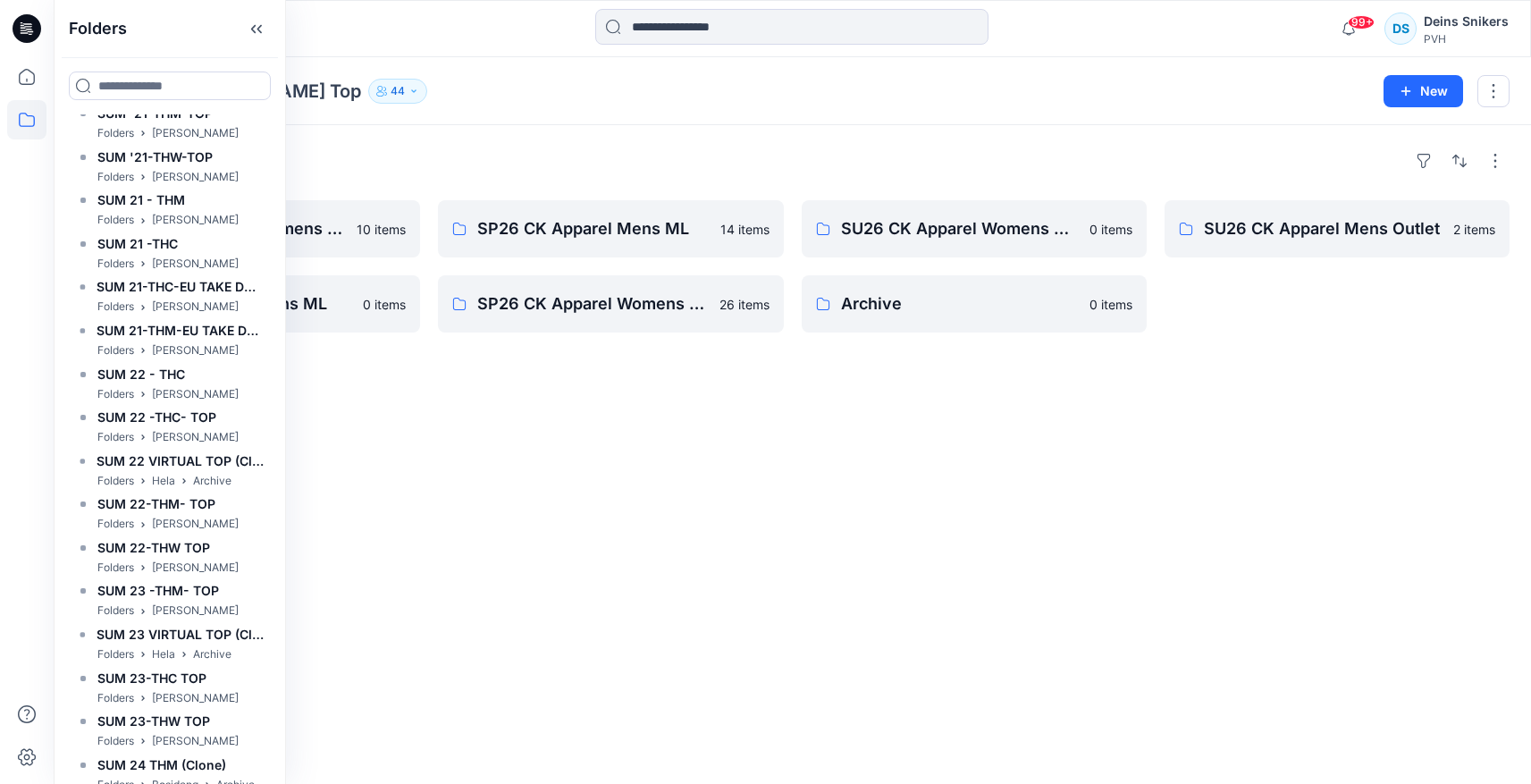
scroll to position [20874, 0]
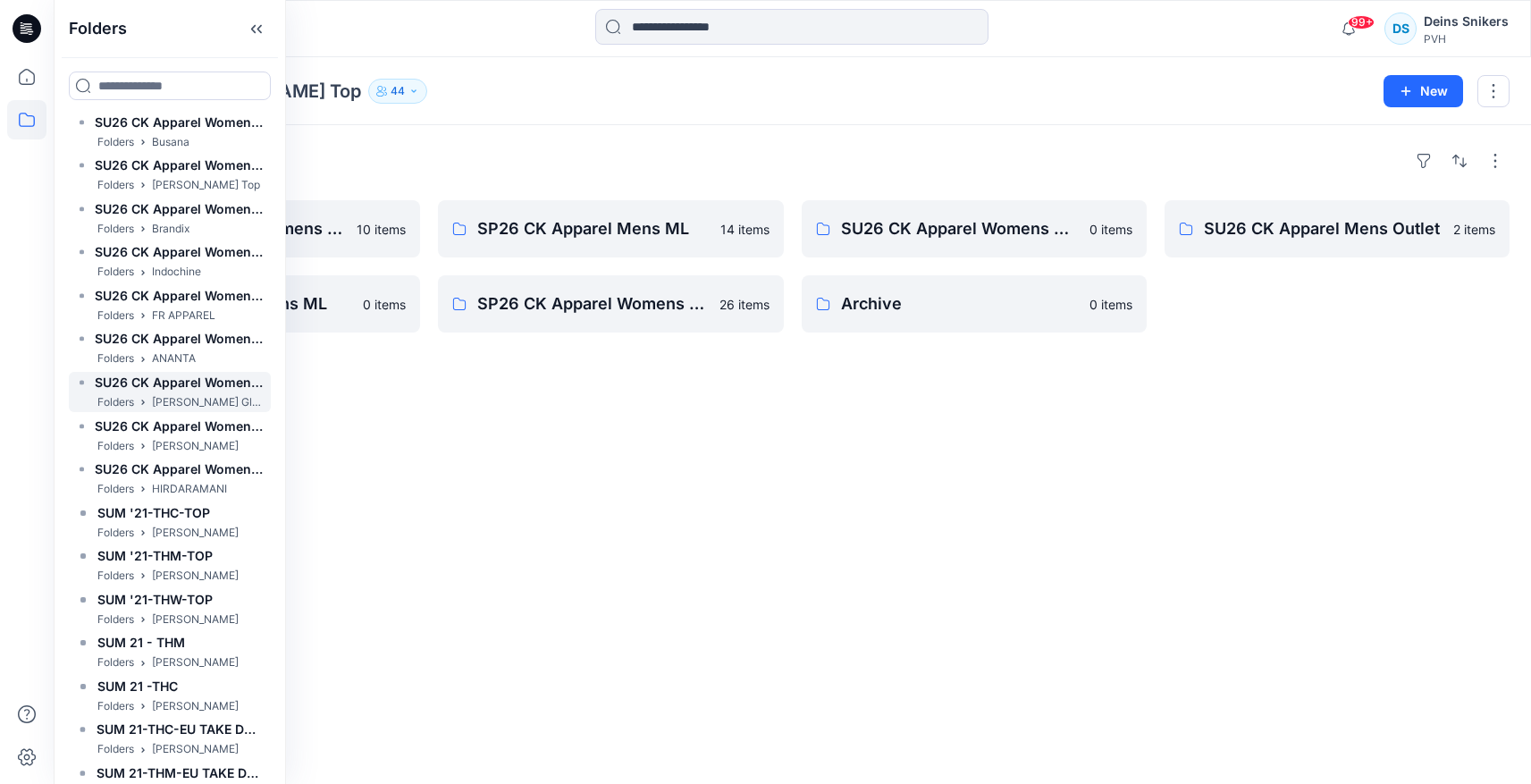
click at [138, 412] on div "Folders Richa Global" at bounding box center [181, 402] width 166 height 19
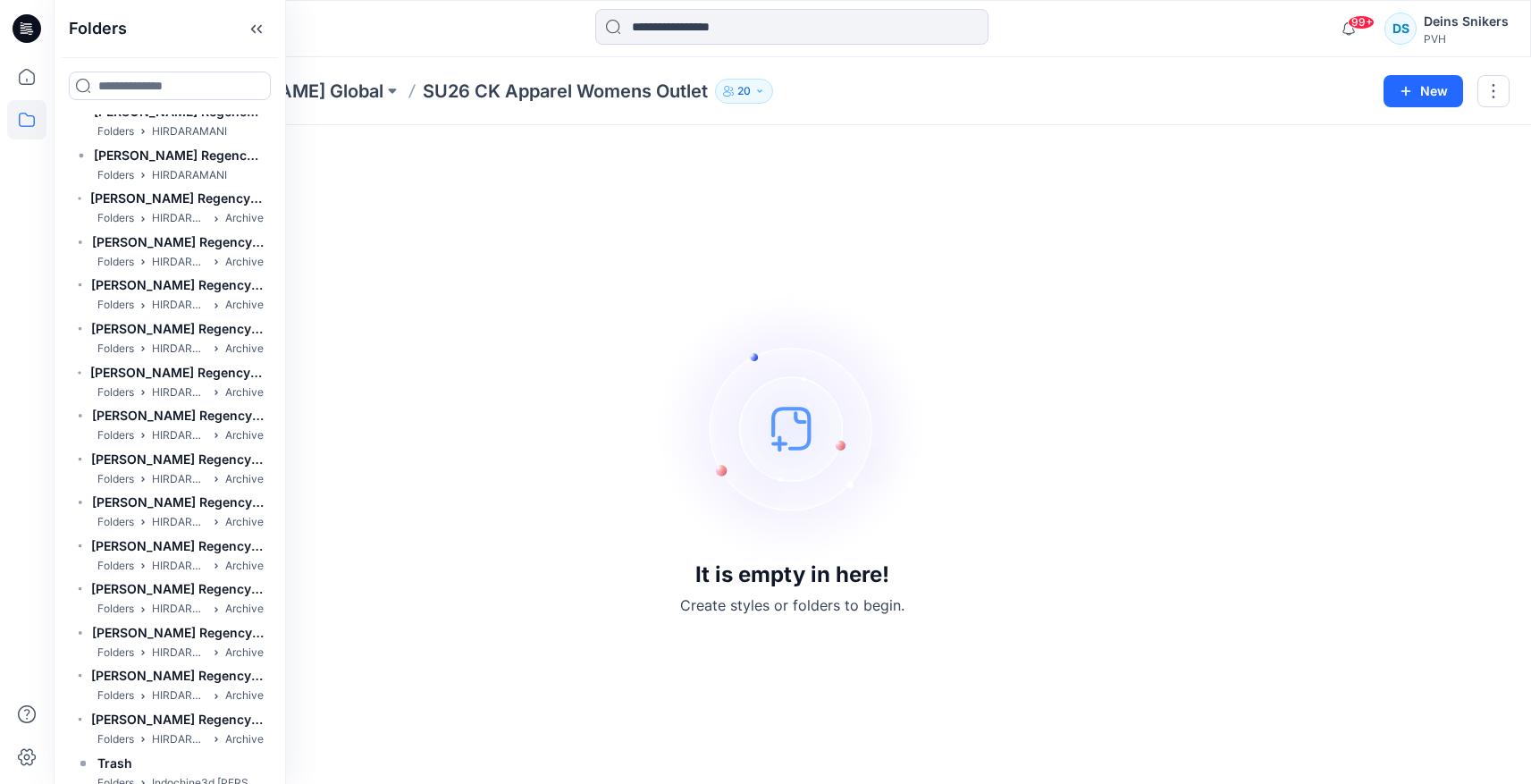
scroll to position [26537, 0]
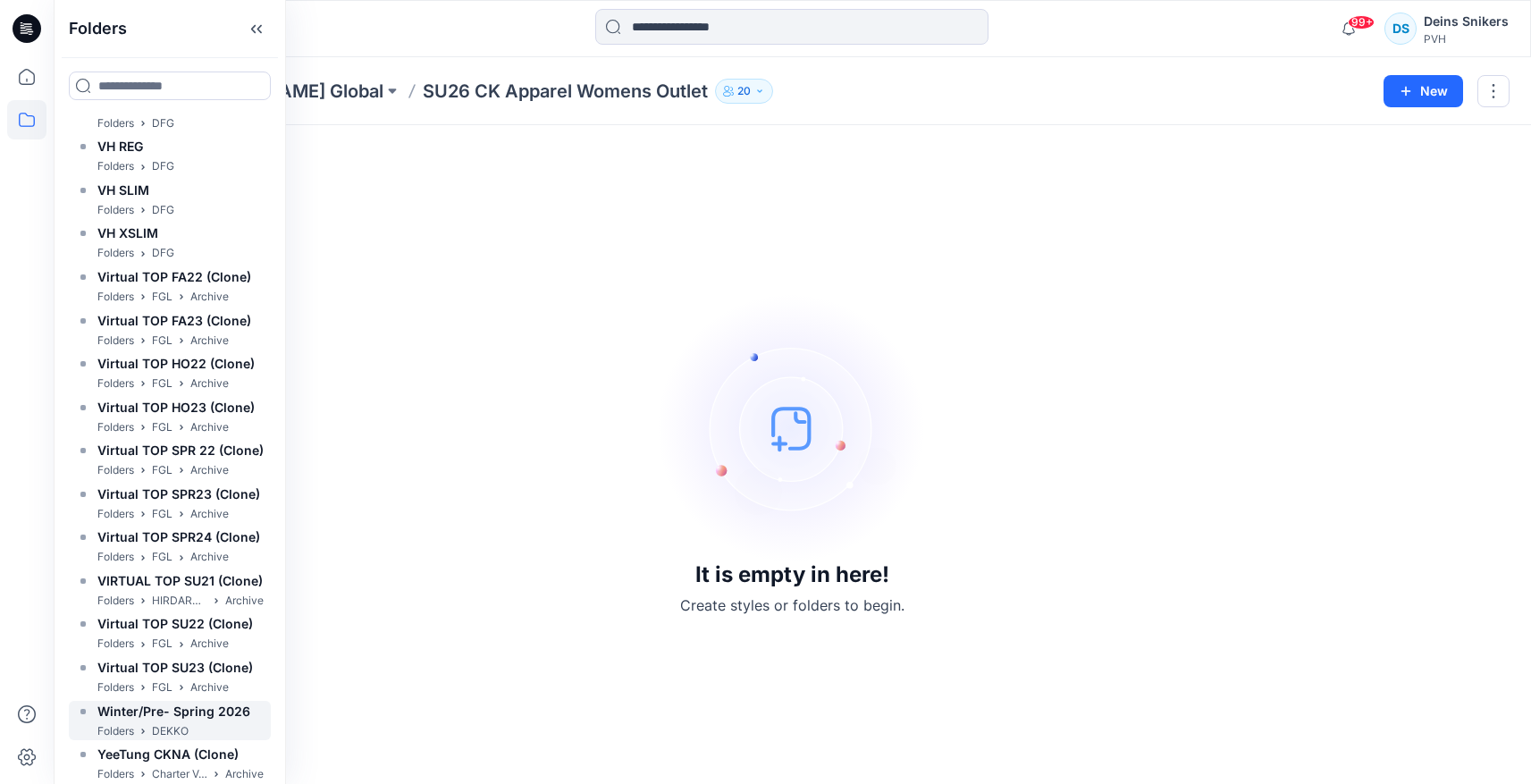
click at [152, 715] on span "Winter/Pre- Spring 2026" at bounding box center [174, 711] width 153 height 15
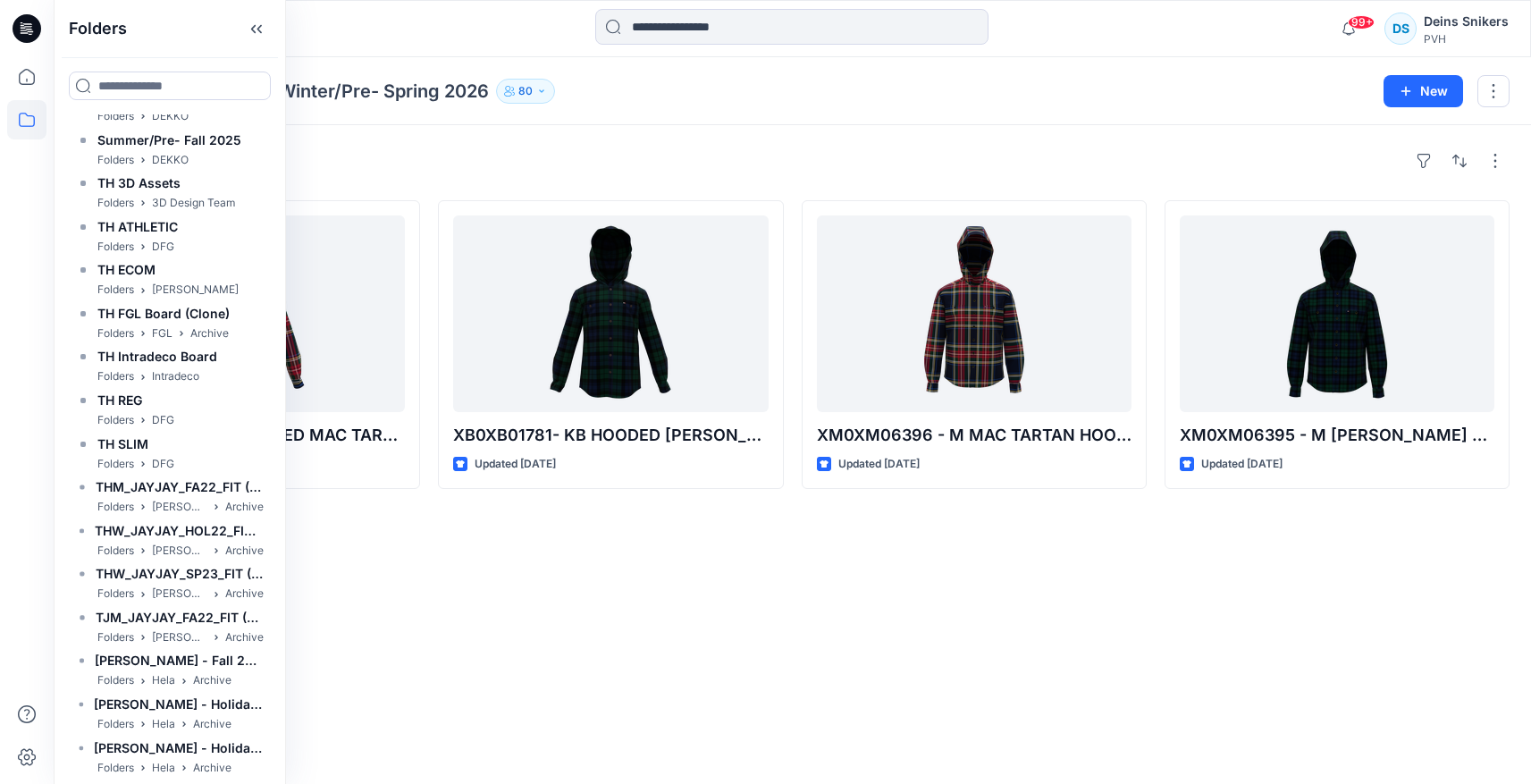
scroll to position [22631, 0]
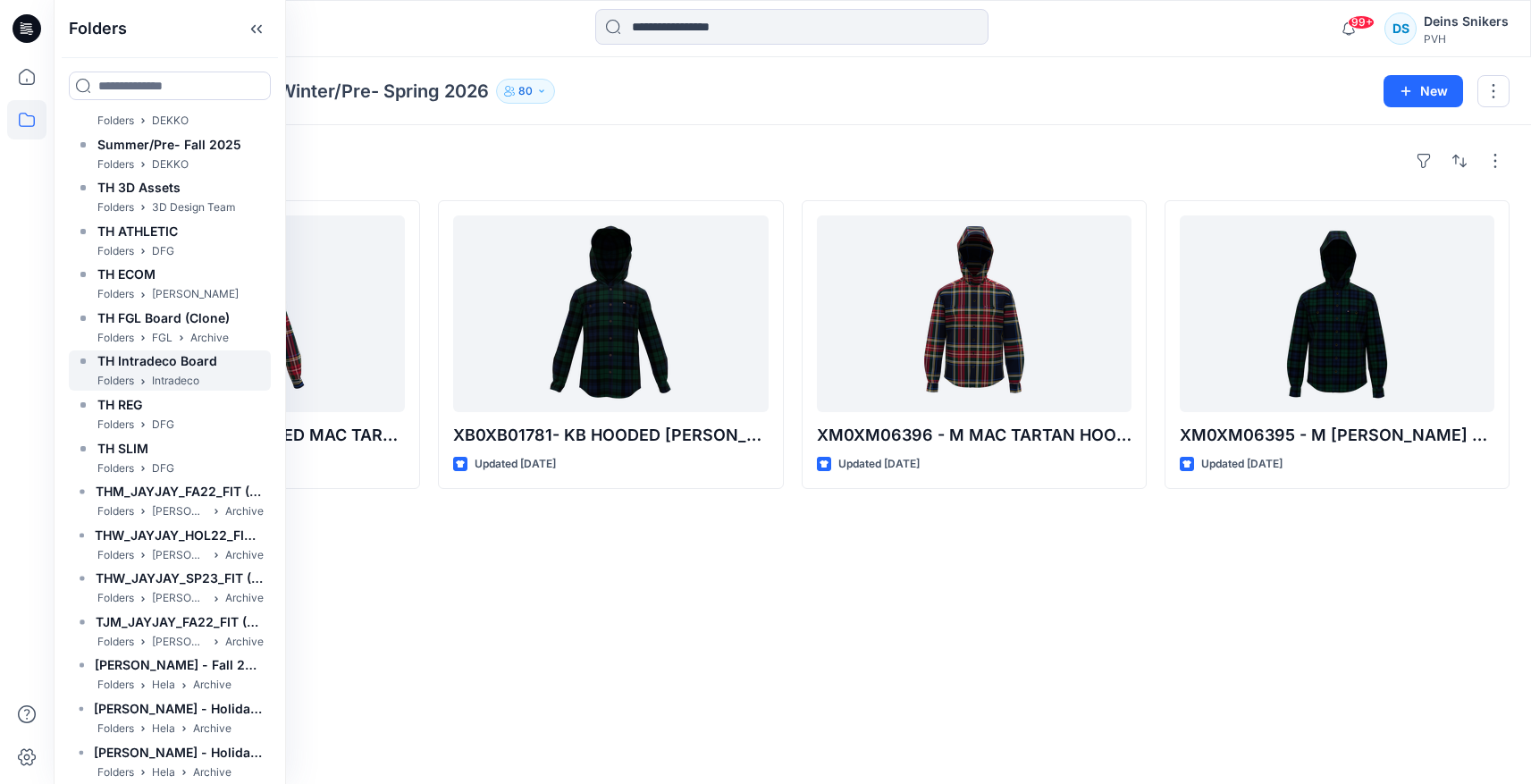
click at [133, 376] on p "Folders" at bounding box center [116, 381] width 37 height 19
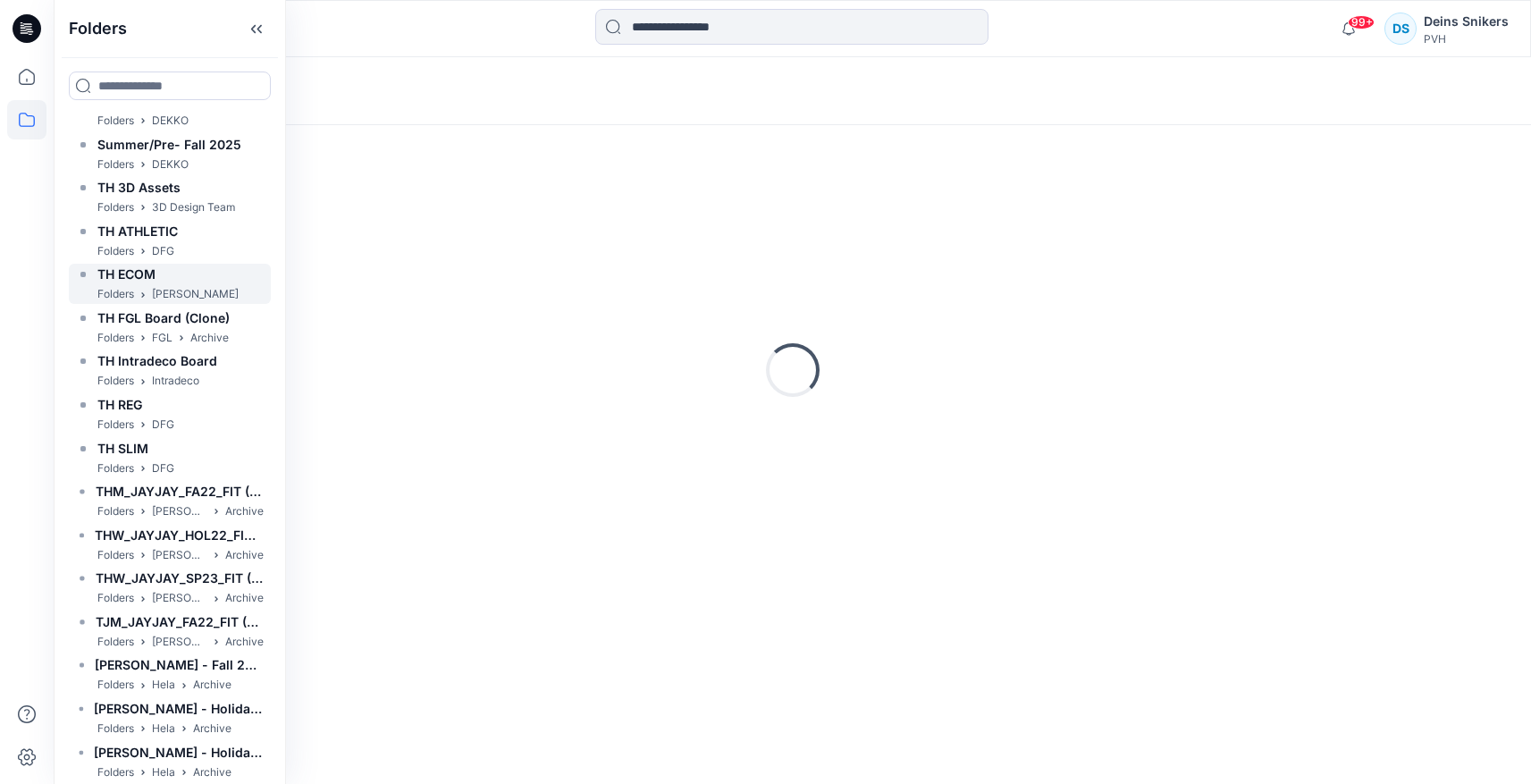
click at [147, 285] on h6 "TH ECOM" at bounding box center [127, 274] width 58 height 22
click at [152, 239] on span "TH ATHLETIC" at bounding box center [138, 231] width 81 height 15
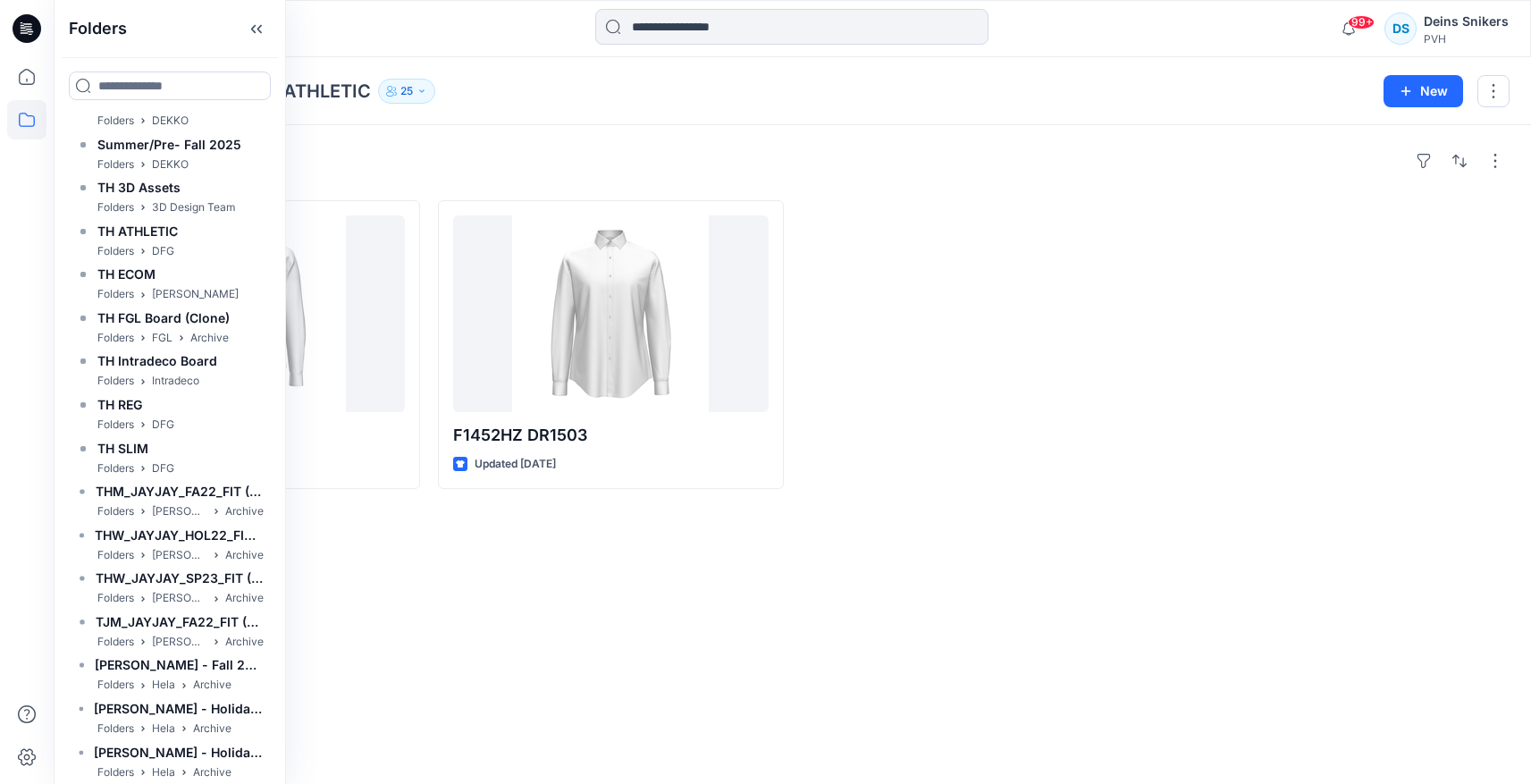
drag, startPoint x: 1102, startPoint y: 357, endPoint x: 1125, endPoint y: 293, distance: 68.0
click at [1102, 357] on div at bounding box center [974, 344] width 345 height 289
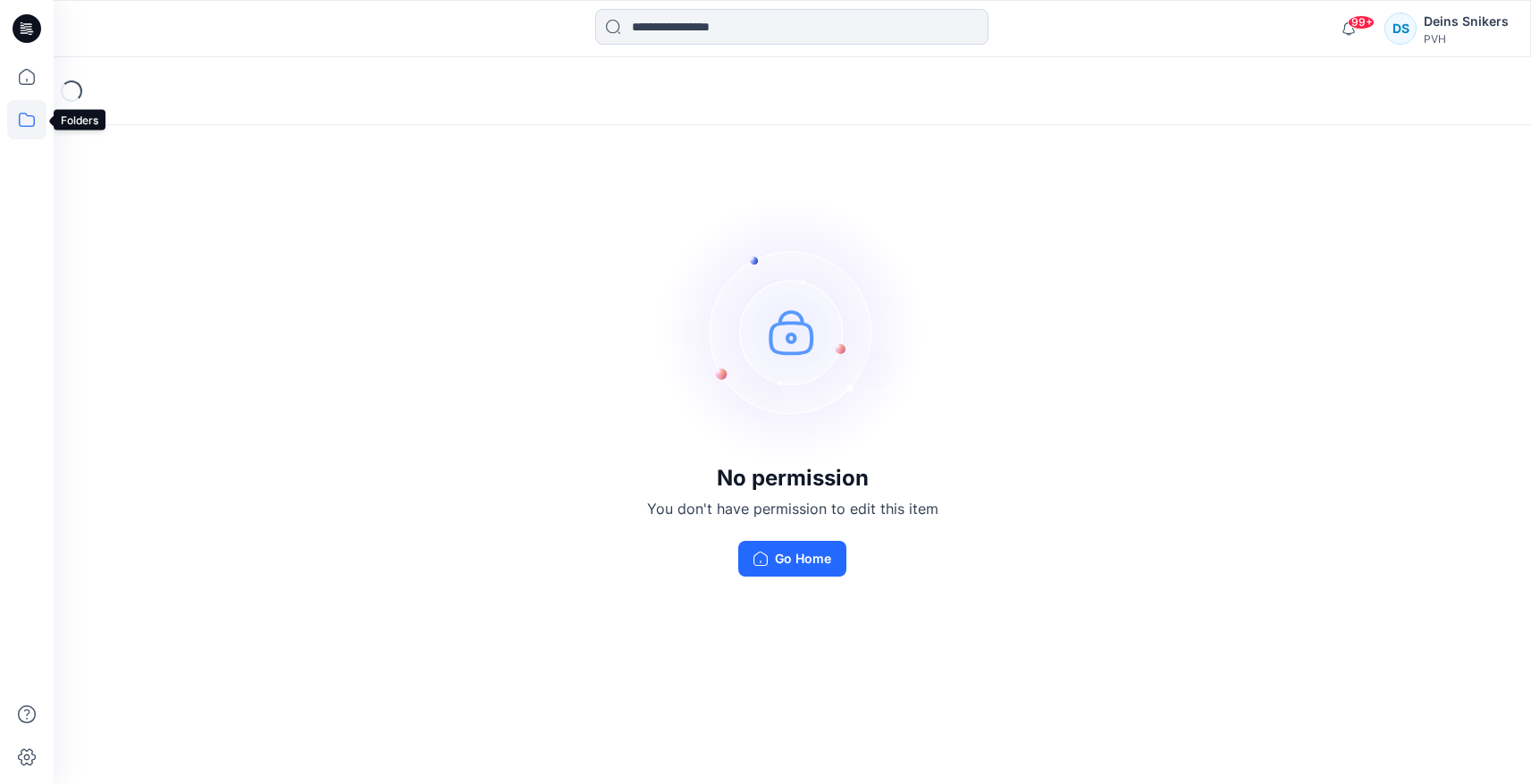
click at [28, 132] on icon at bounding box center [27, 119] width 39 height 39
click at [120, 134] on div at bounding box center [169, 139] width 204 height 36
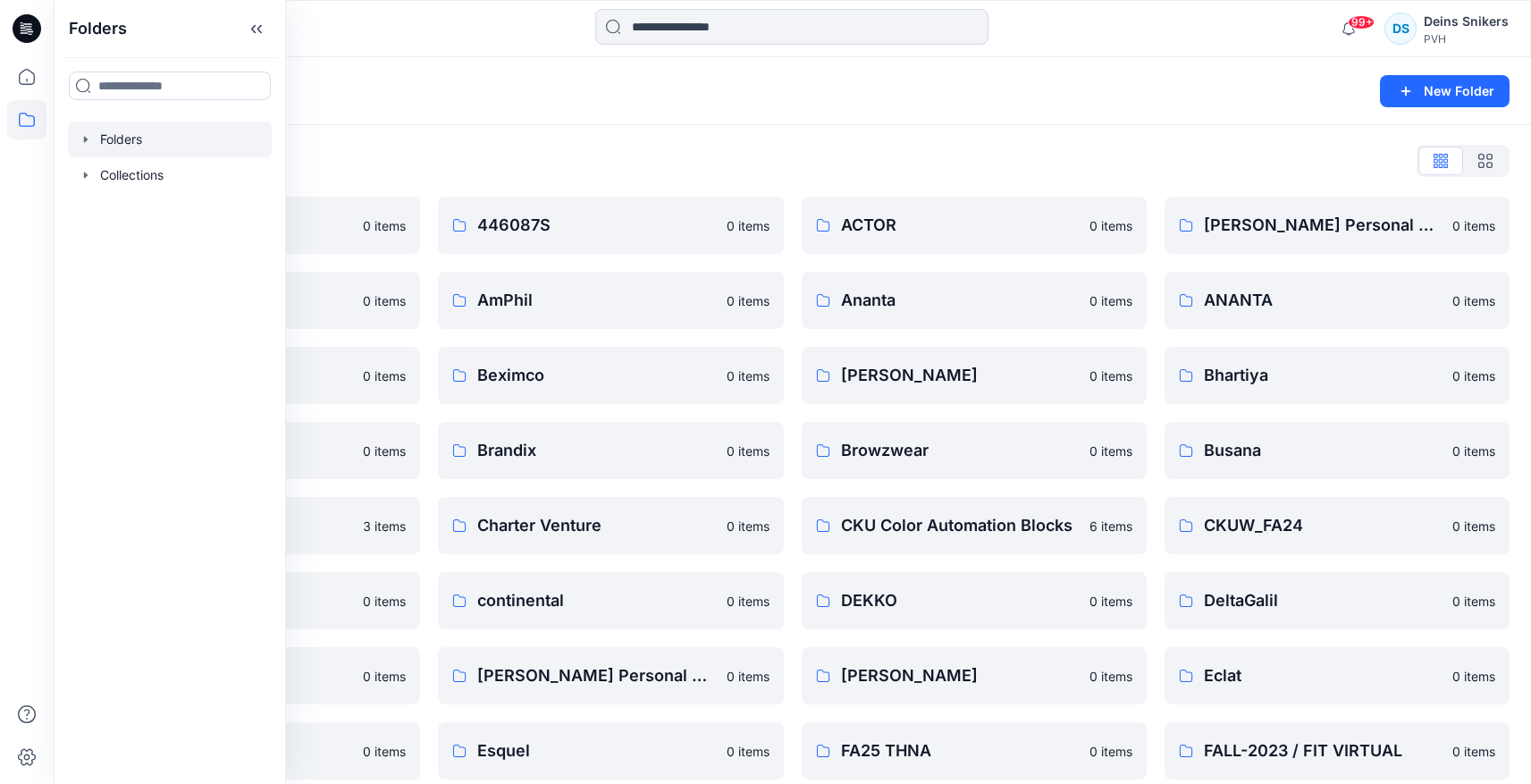
click at [657, 107] on div "Folders New Folder" at bounding box center [792, 91] width 1477 height 68
